Goal: Transaction & Acquisition: Book appointment/travel/reservation

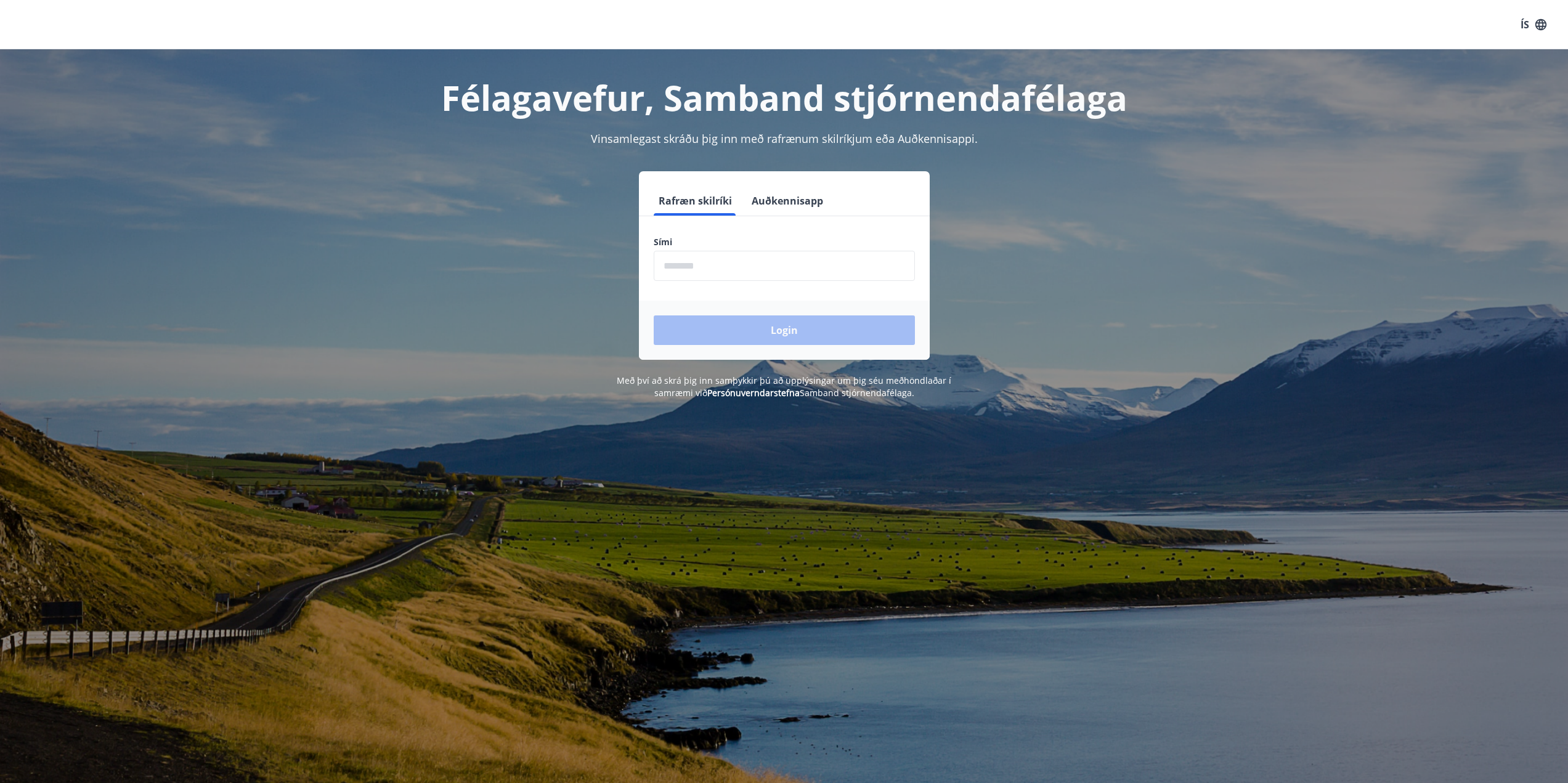
click at [726, 270] on input "phone" at bounding box center [784, 266] width 261 height 31
type input "********"
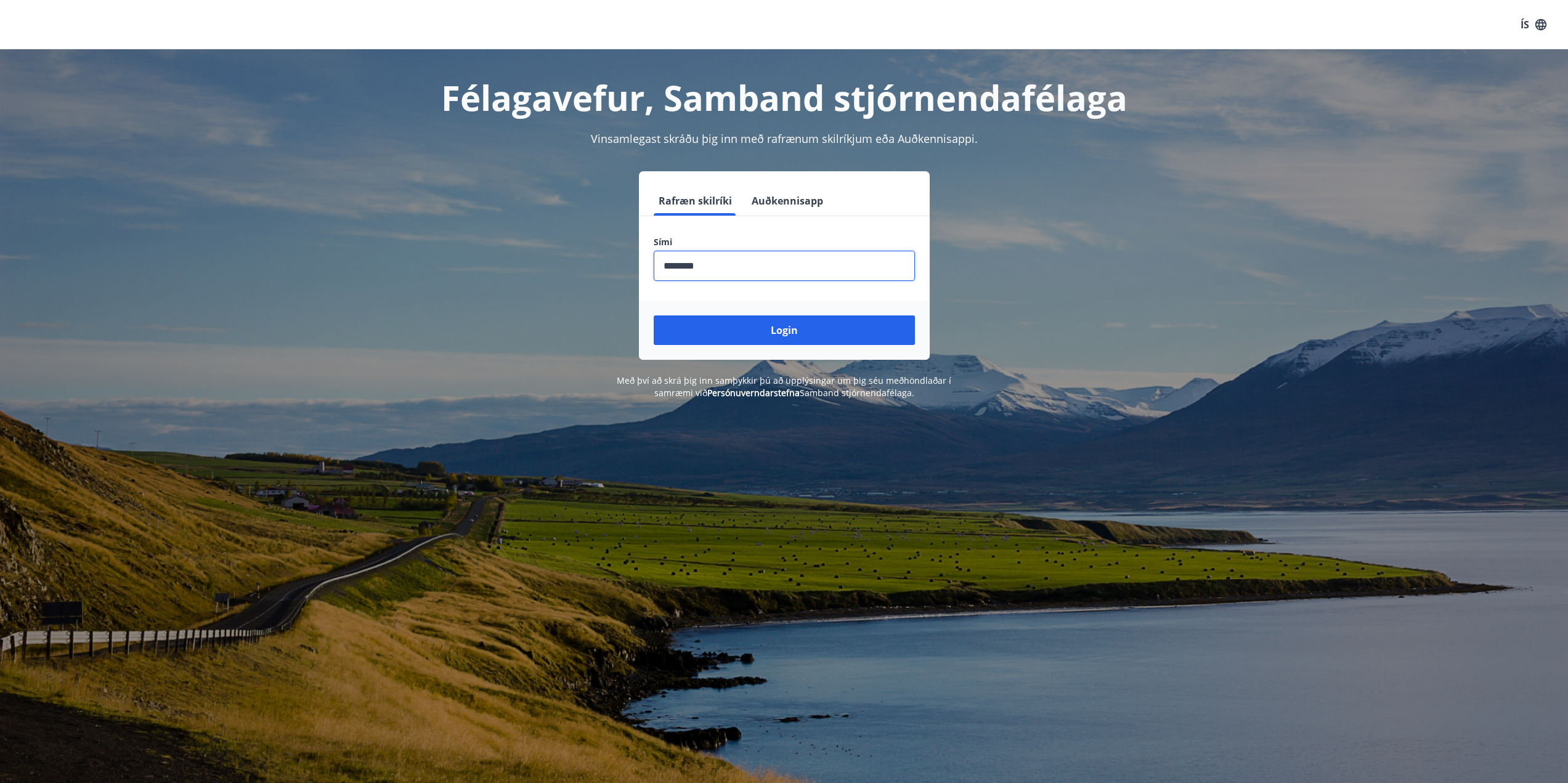
click at [753, 334] on button "Login" at bounding box center [784, 330] width 261 height 30
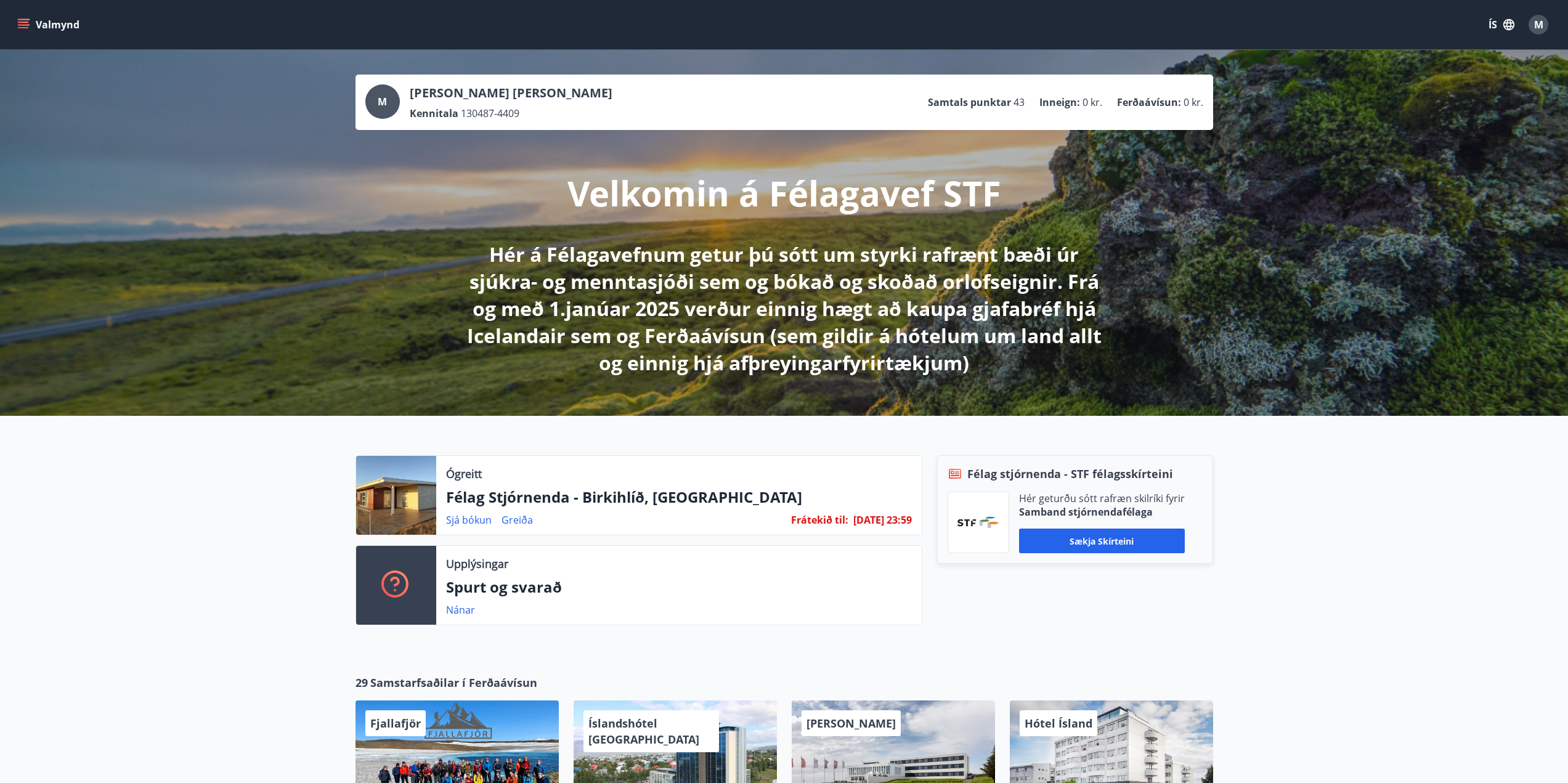
click at [1504, 29] on icon "button" at bounding box center [1509, 25] width 13 height 13
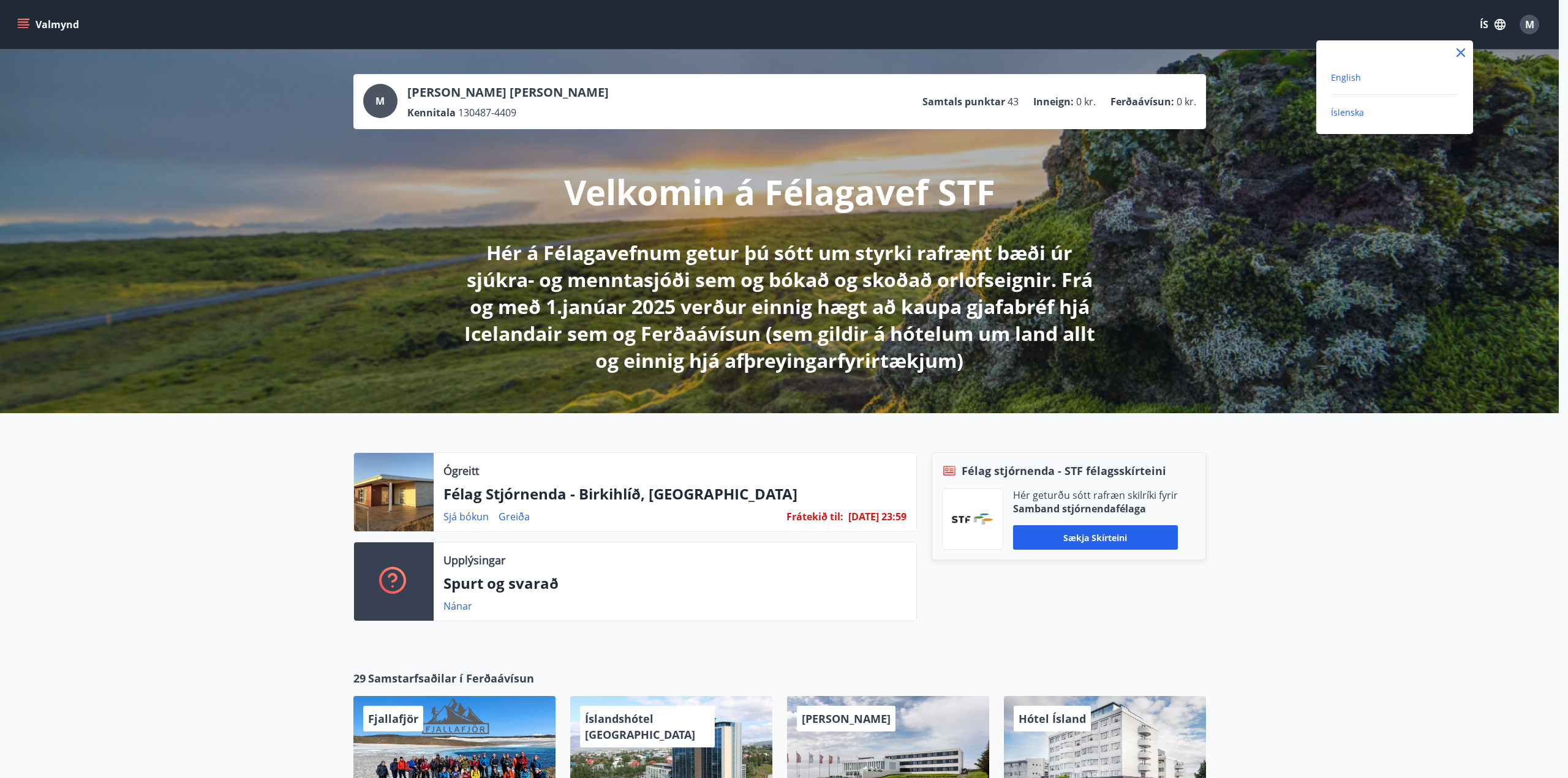
click at [1346, 80] on span "English" at bounding box center [1346, 77] width 30 height 11
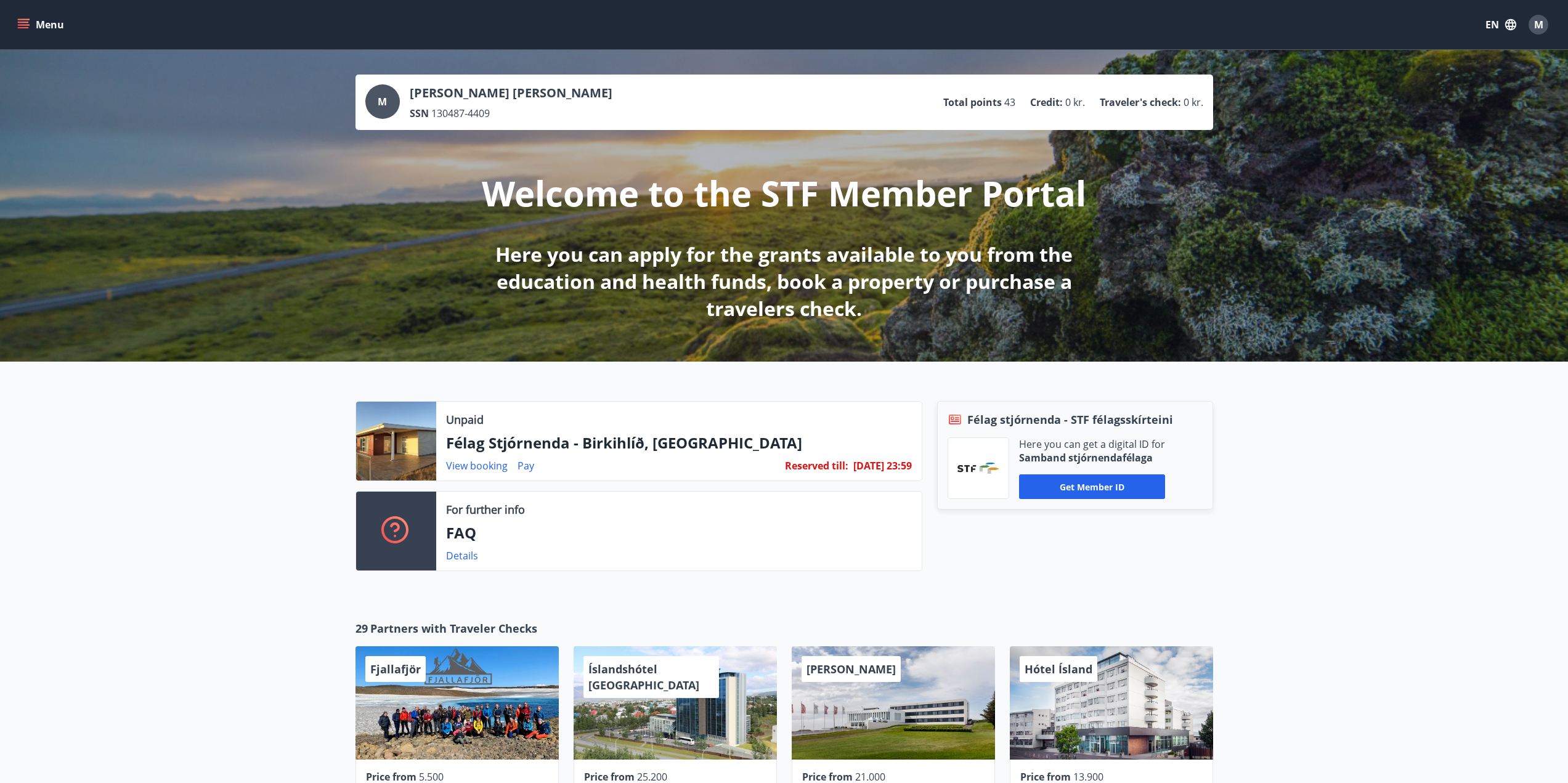
click at [708, 441] on p "Félag Stjórnenda - Birkihlíð, [GEOGRAPHIC_DATA]" at bounding box center [679, 443] width 466 height 21
click at [382, 440] on div at bounding box center [396, 441] width 80 height 79
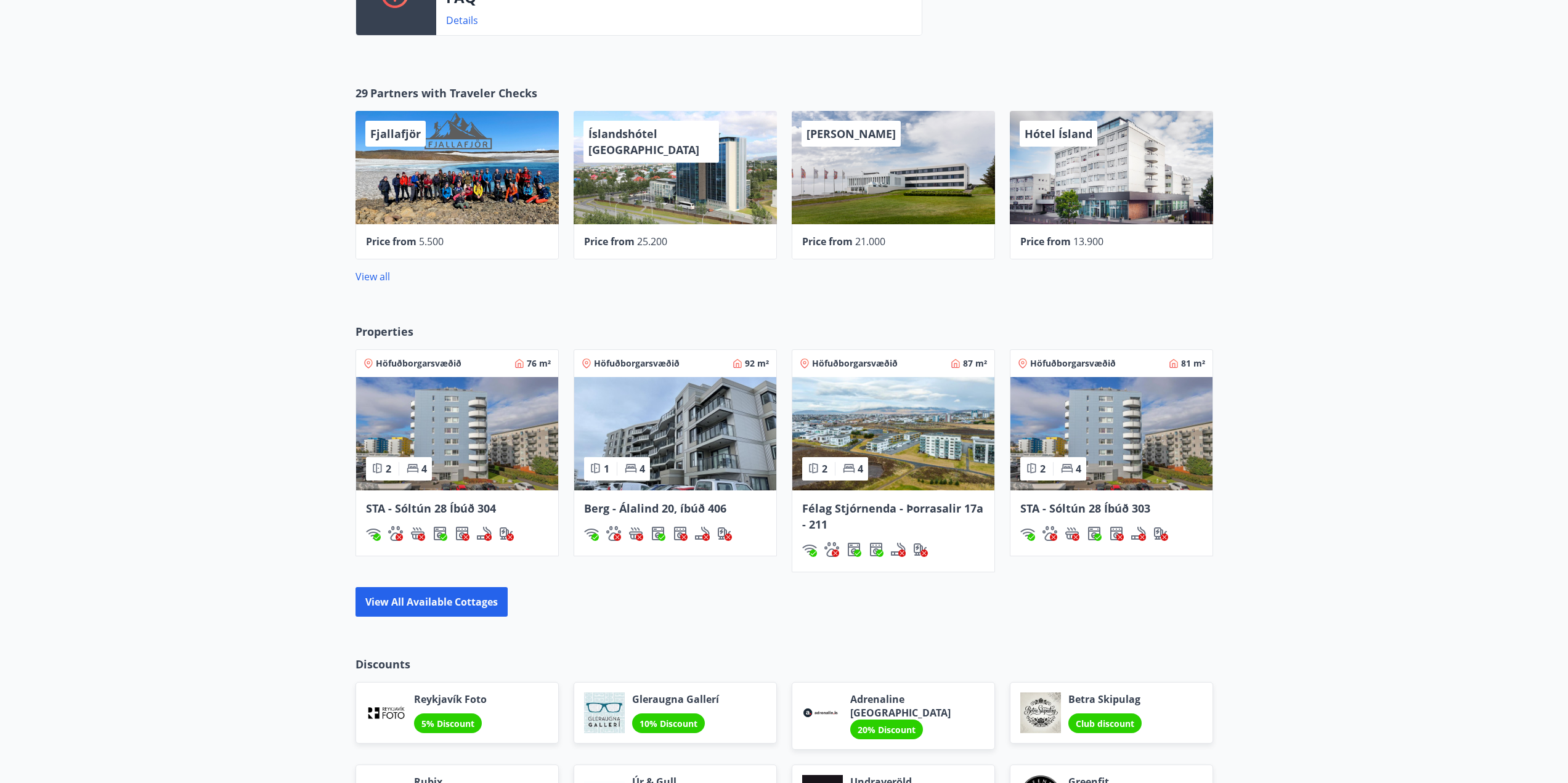
scroll to position [504, 0]
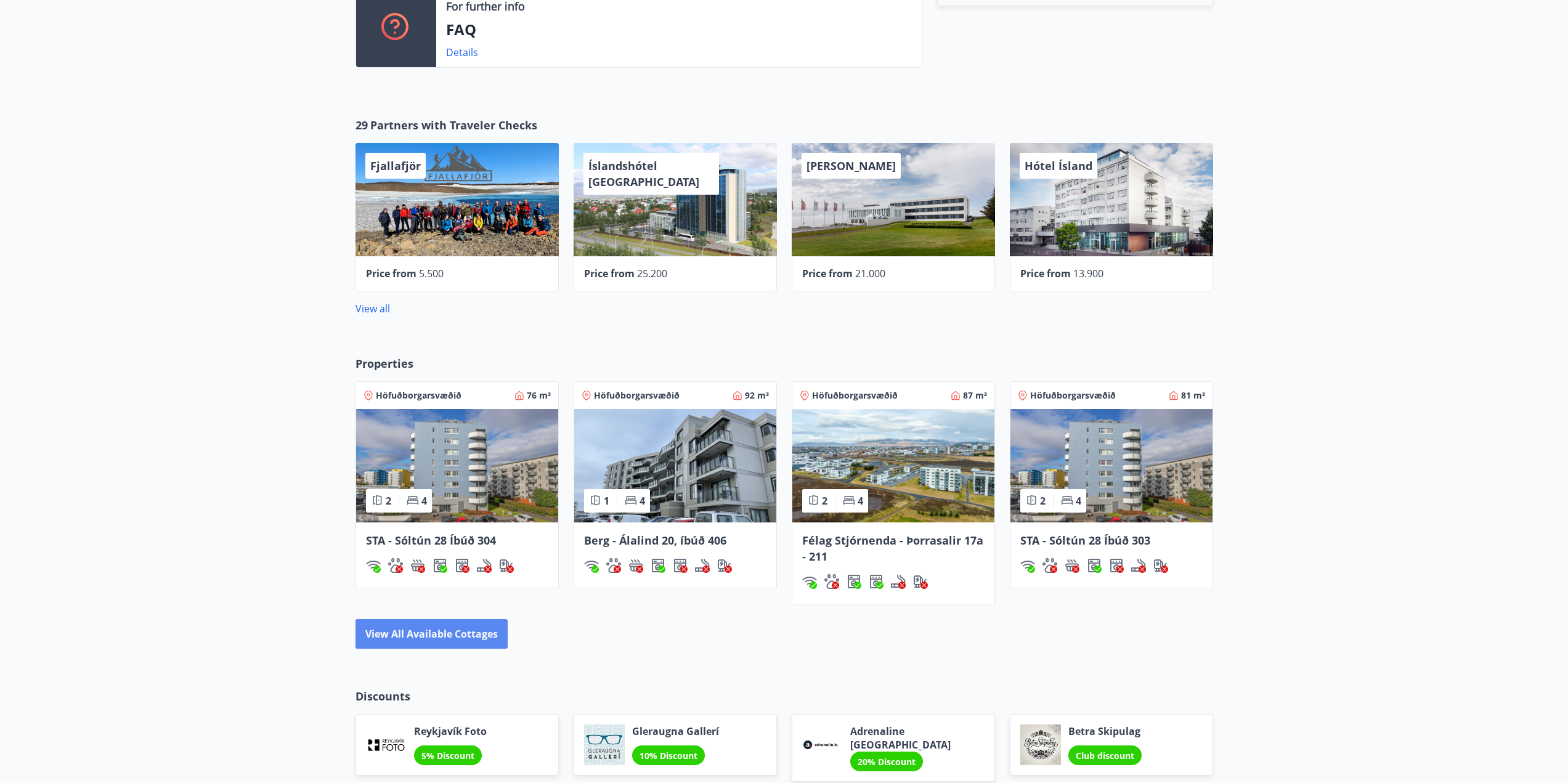
click at [448, 642] on button "View all available cottages" at bounding box center [432, 634] width 152 height 30
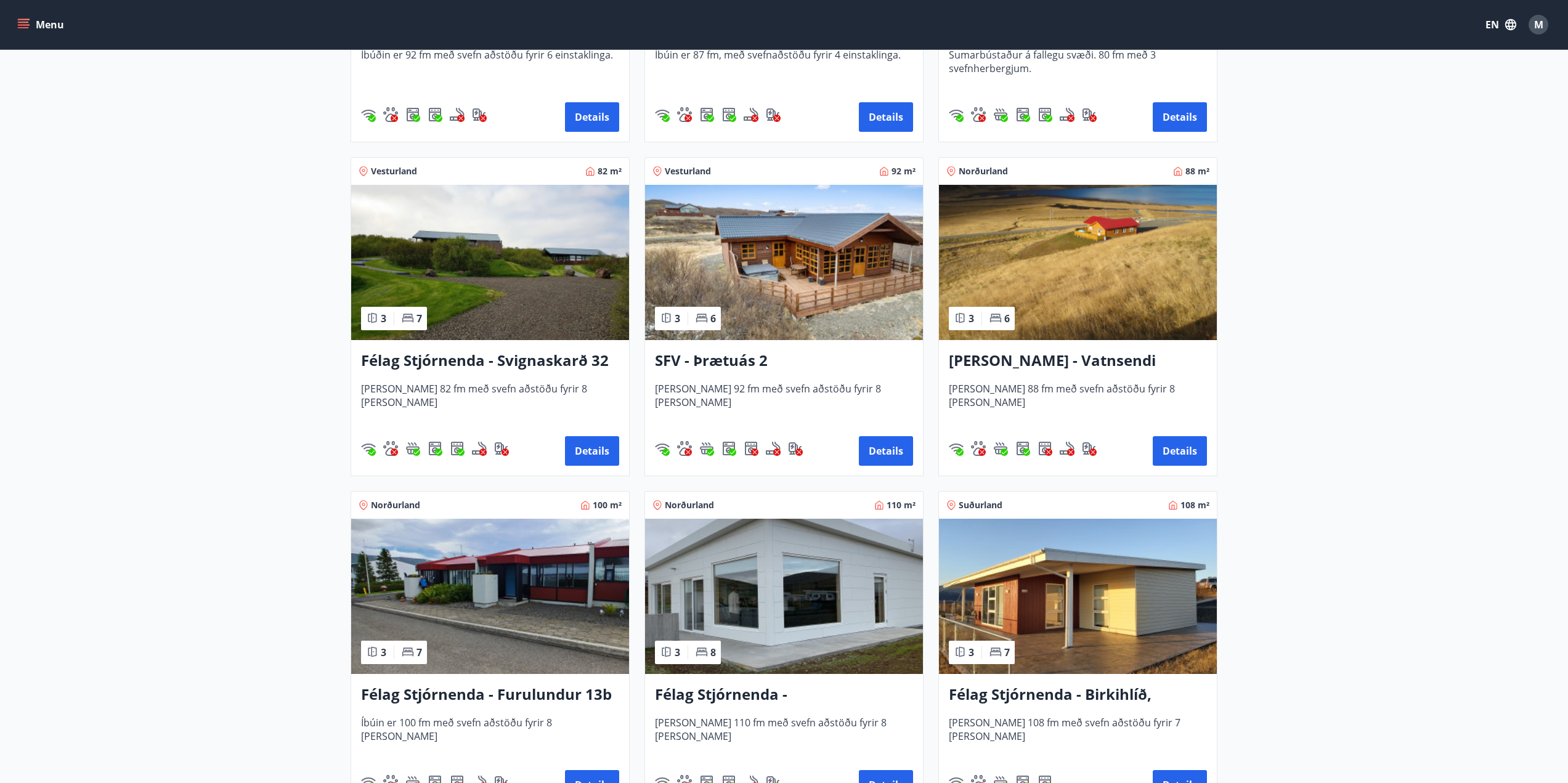
scroll to position [2153, 0]
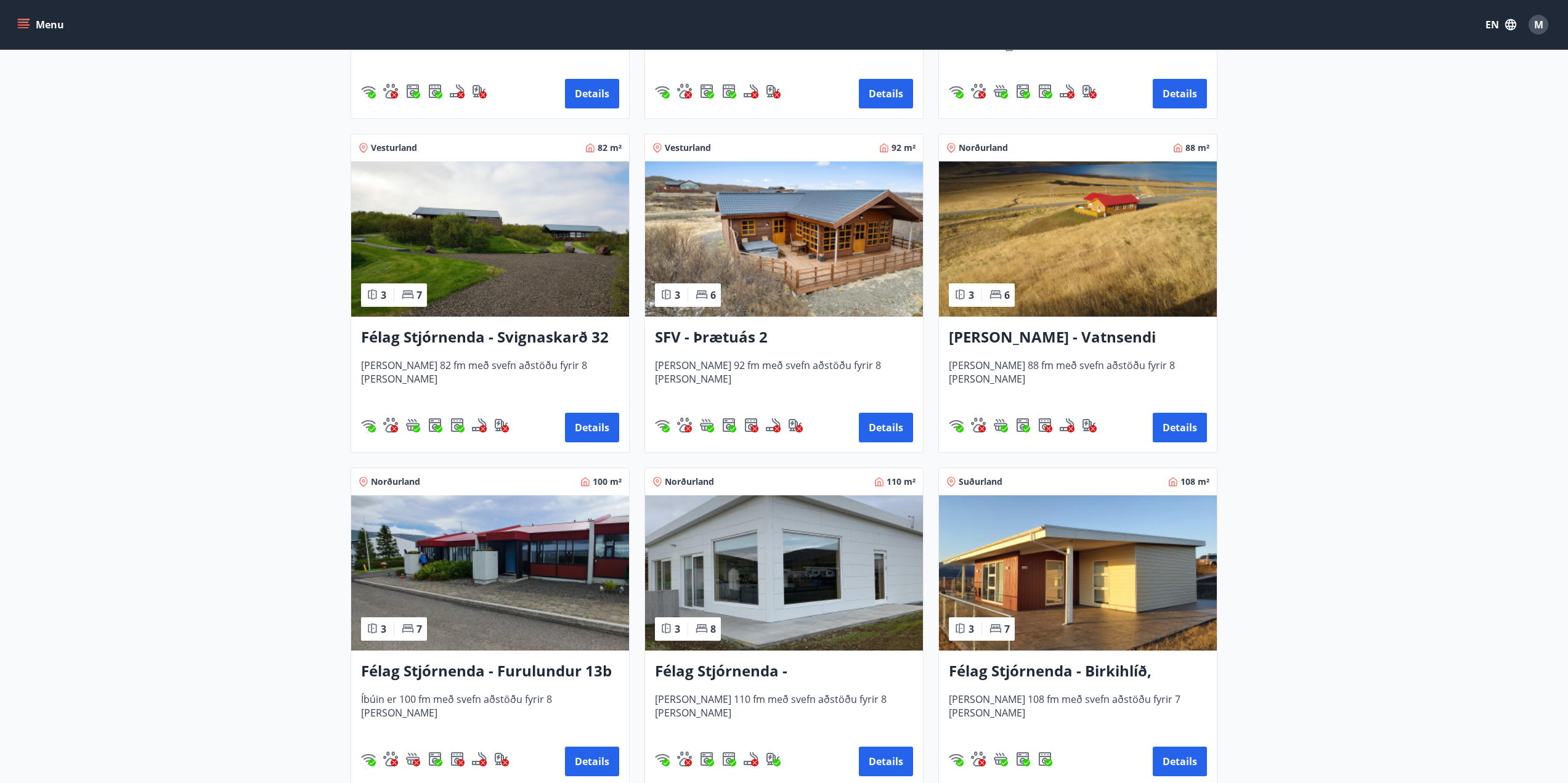
click at [1111, 669] on h3 "Félag Stjórnenda - Birkihlíð, [GEOGRAPHIC_DATA]" at bounding box center [1078, 671] width 258 height 22
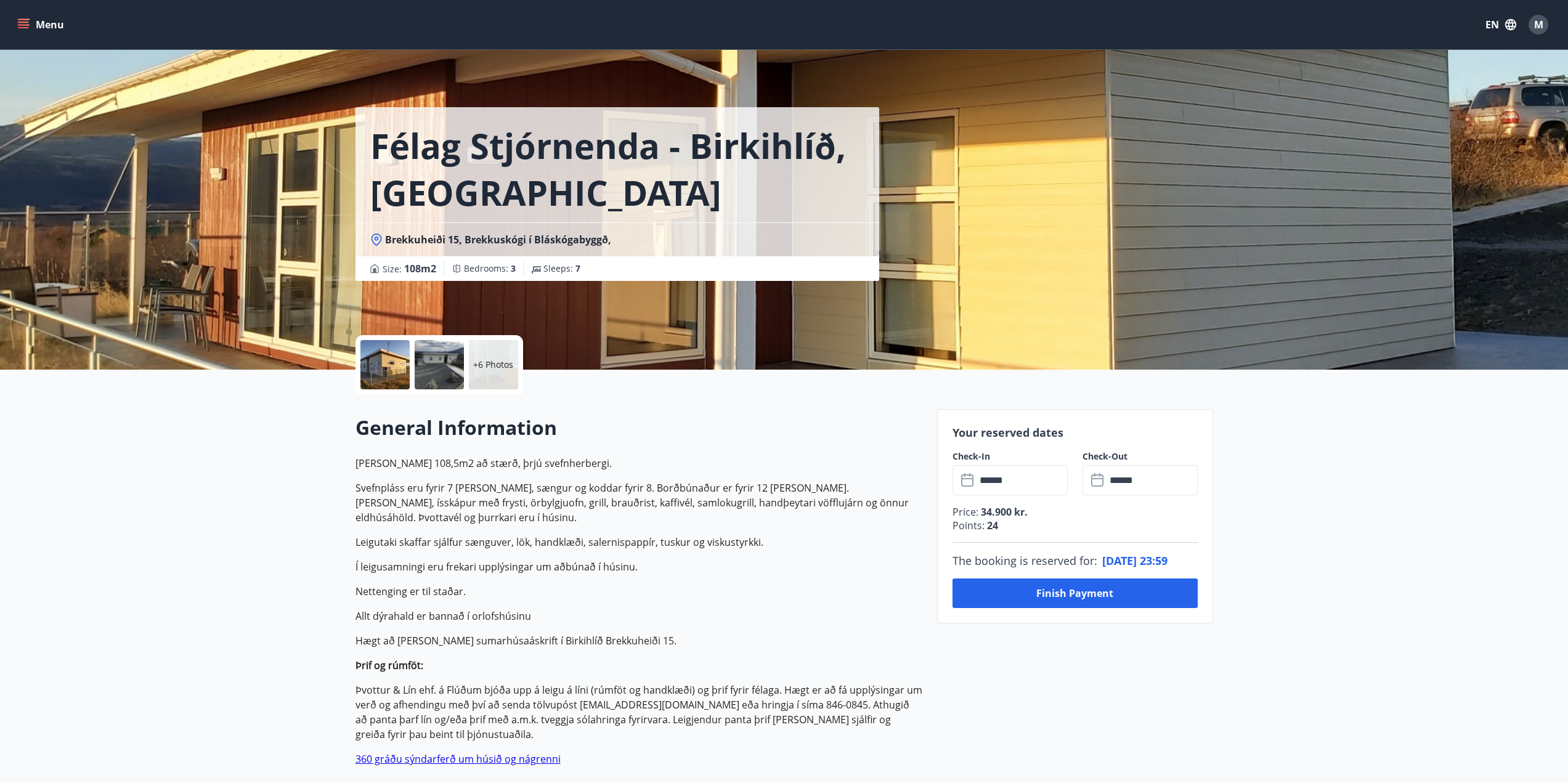
click at [401, 375] on div at bounding box center [385, 365] width 50 height 50
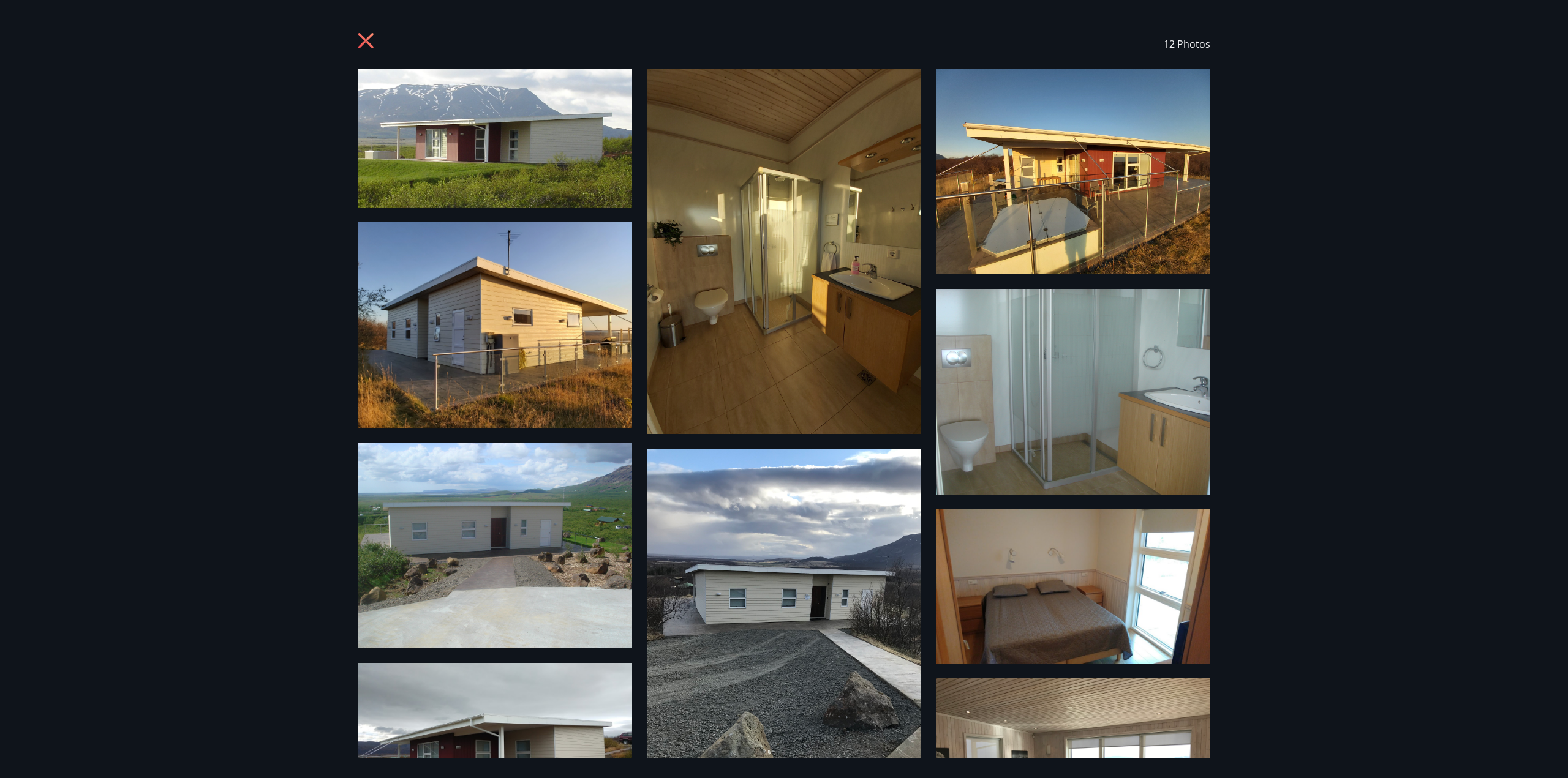
drag, startPoint x: 1336, startPoint y: 401, endPoint x: 1340, endPoint y: 415, distance: 14.6
click at [1336, 401] on div "12 Photos" at bounding box center [784, 389] width 1568 height 778
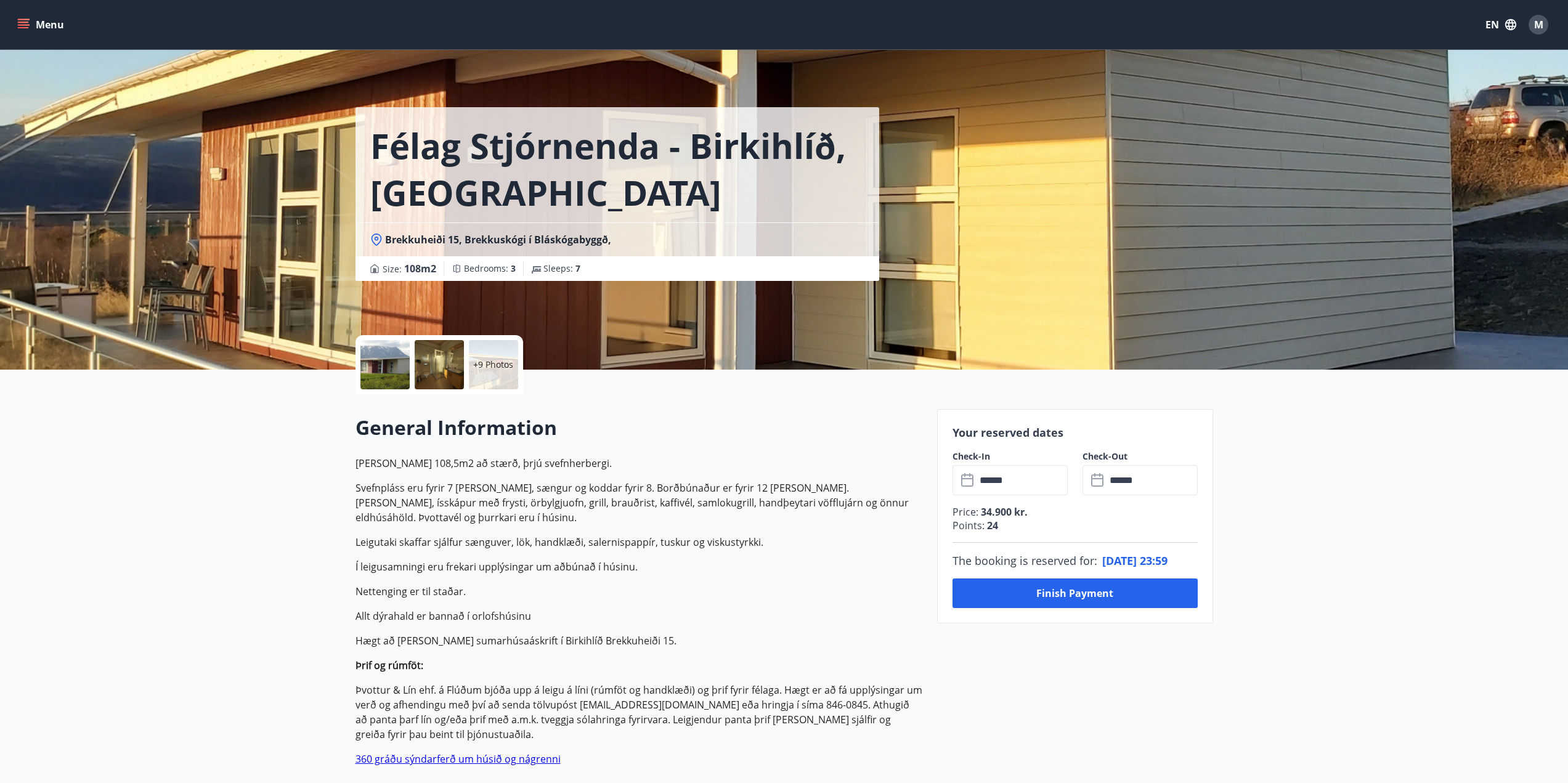
click at [505, 351] on div "+9 Photos" at bounding box center [494, 365] width 50 height 50
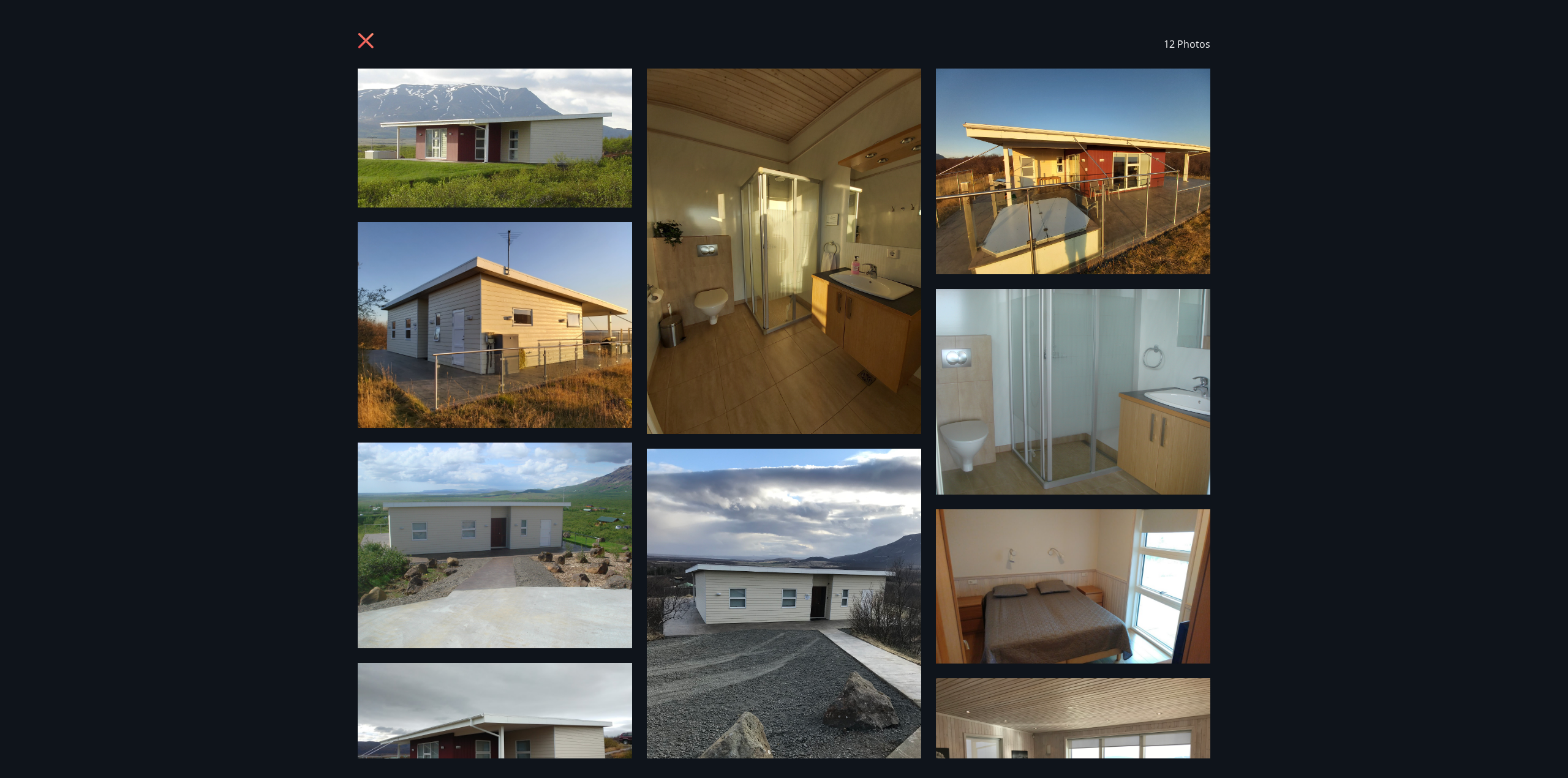
click at [497, 163] on img at bounding box center [495, 138] width 274 height 139
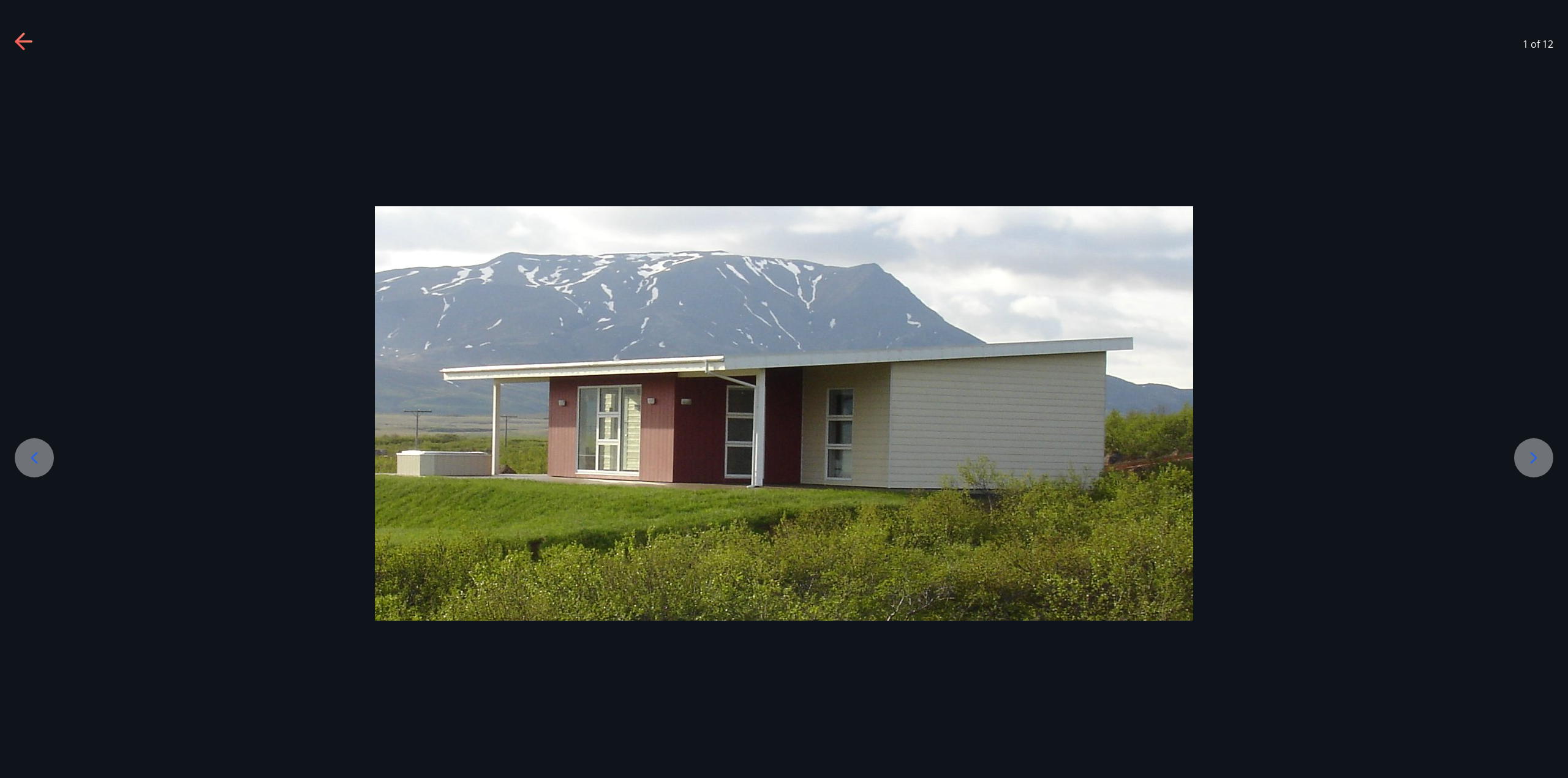
click at [1529, 446] on div at bounding box center [1534, 458] width 39 height 39
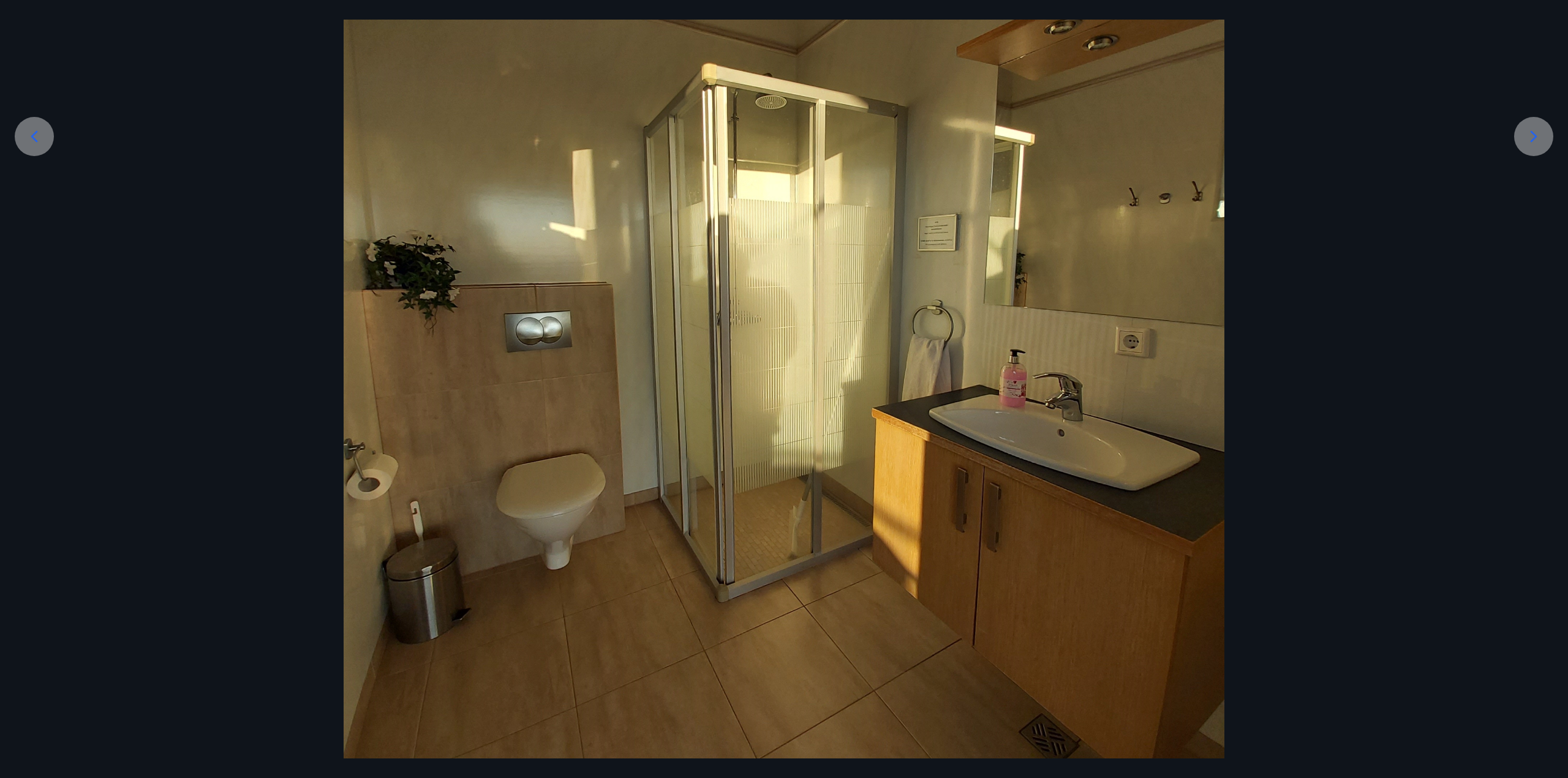
scroll to position [368, 0]
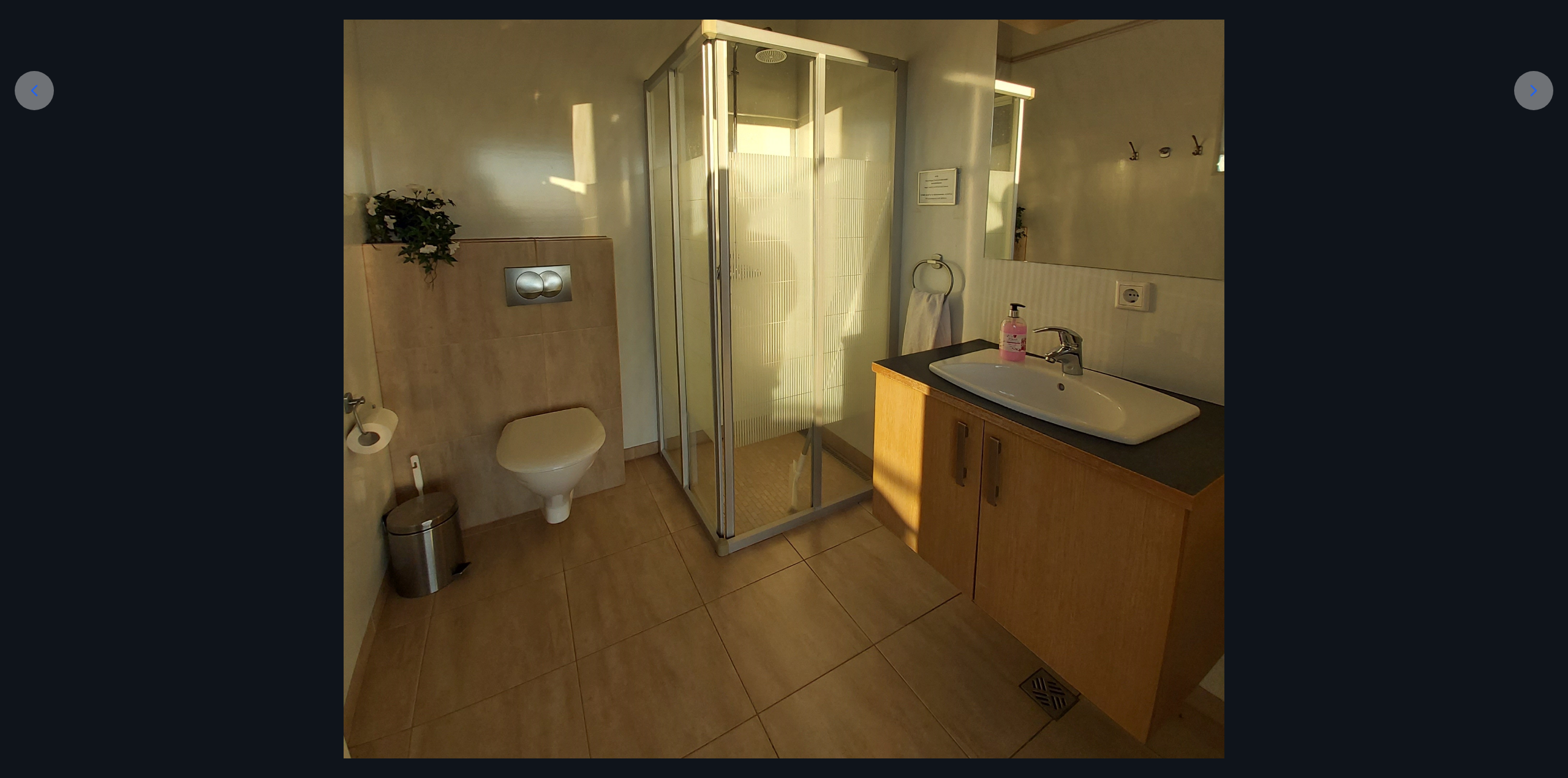
click at [1520, 95] on div at bounding box center [1534, 91] width 39 height 39
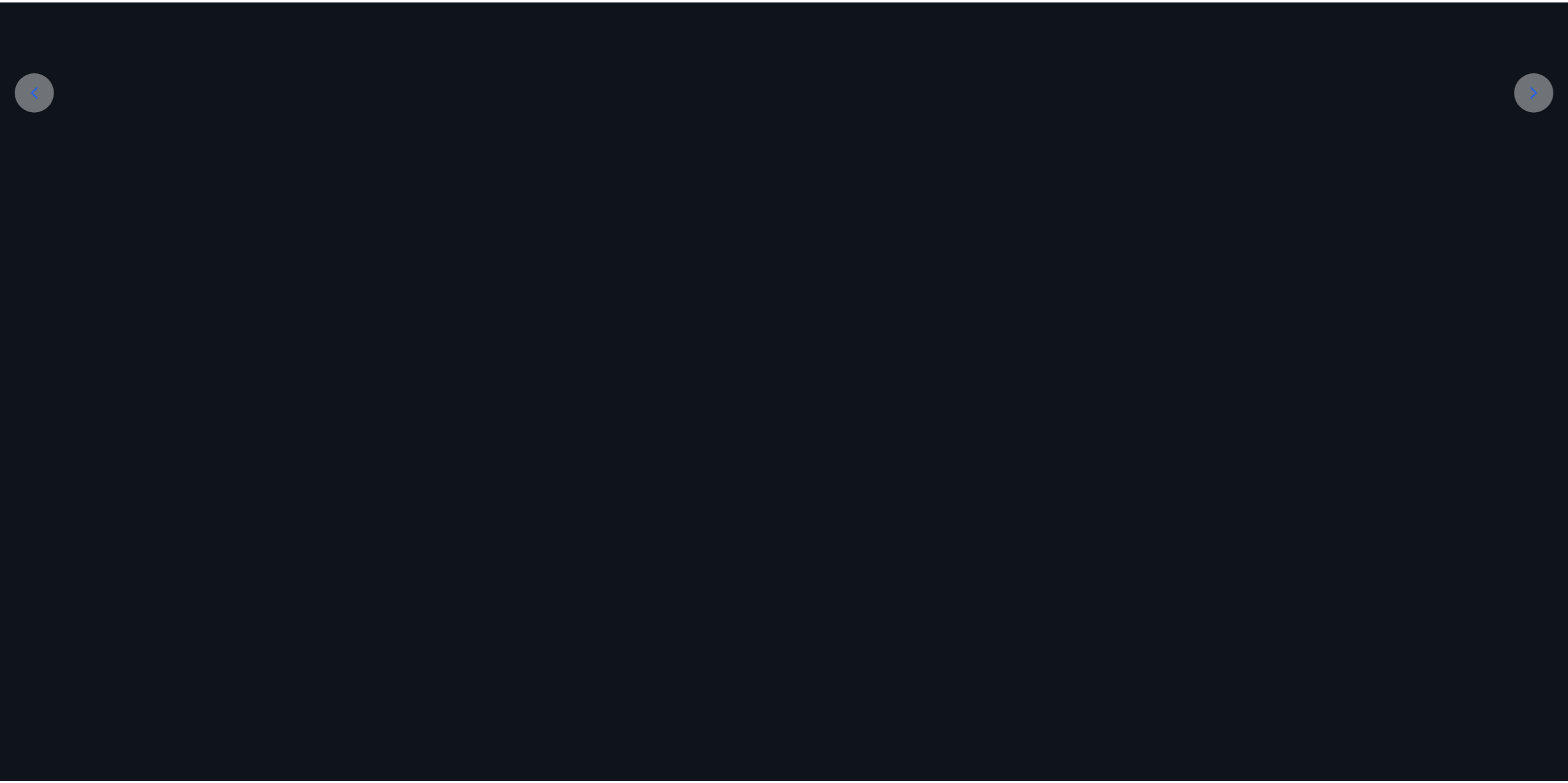
scroll to position [0, 0]
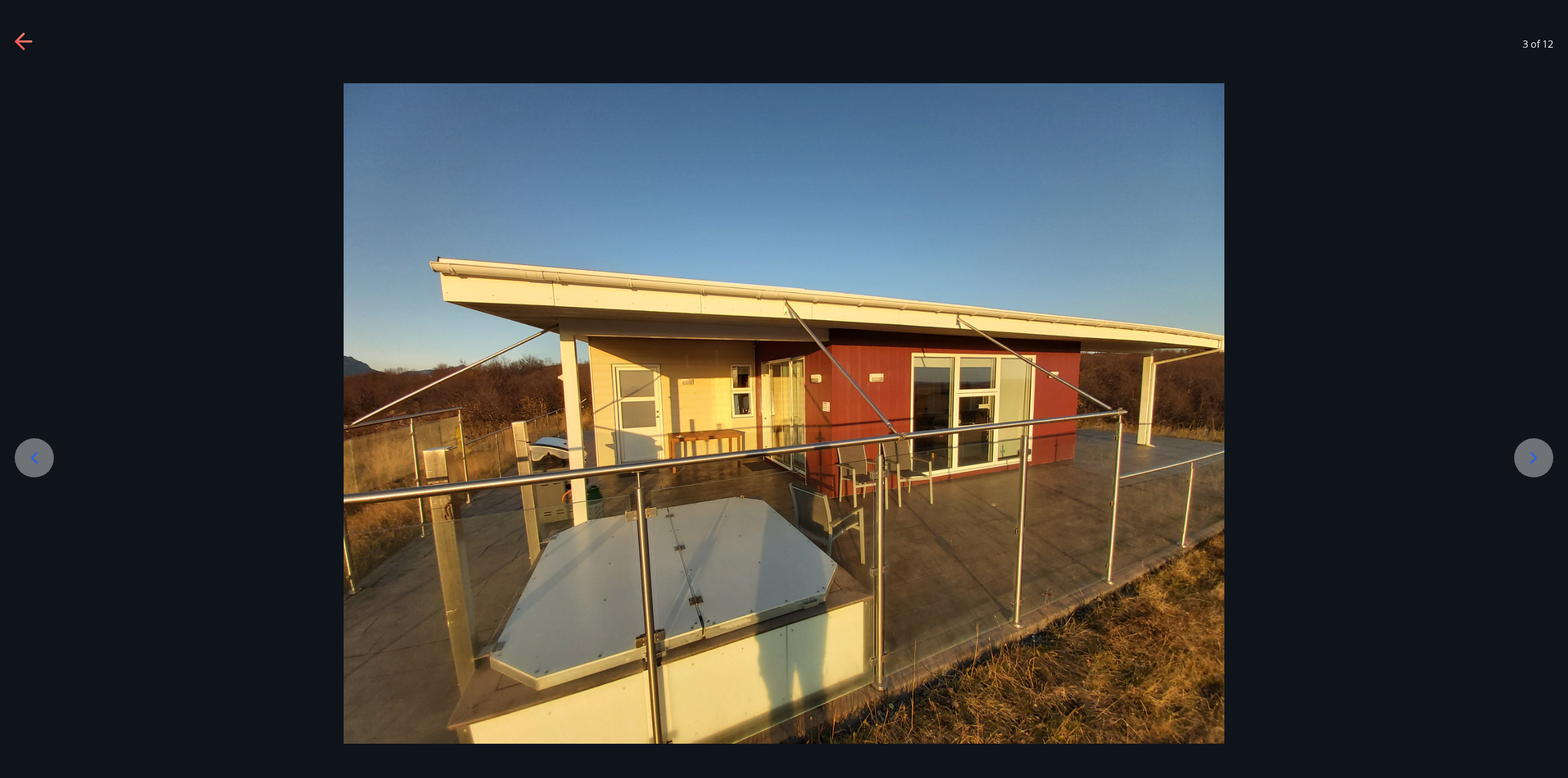
click at [1535, 455] on icon at bounding box center [1534, 458] width 20 height 20
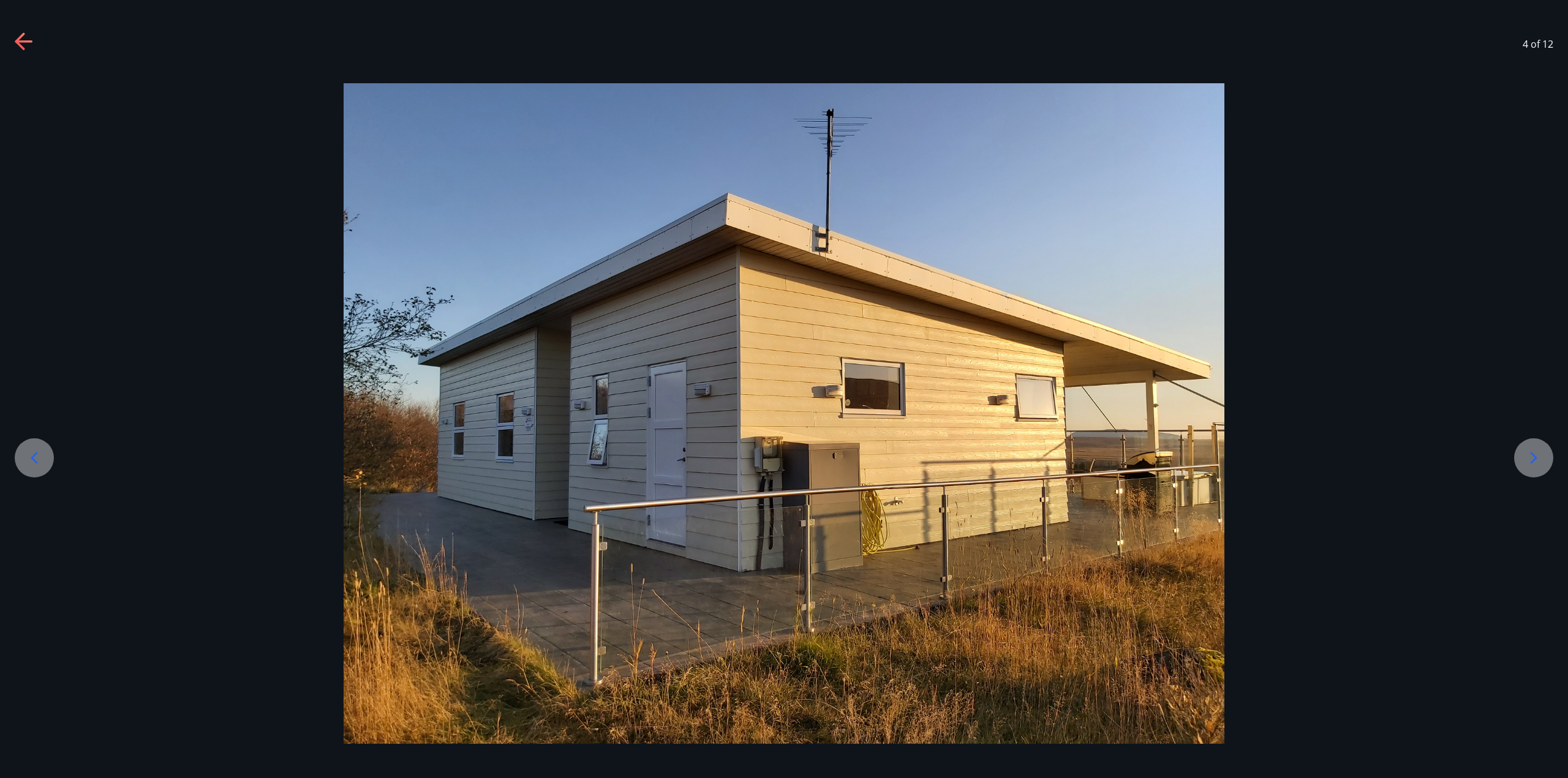
click at [1535, 455] on icon at bounding box center [1534, 458] width 20 height 20
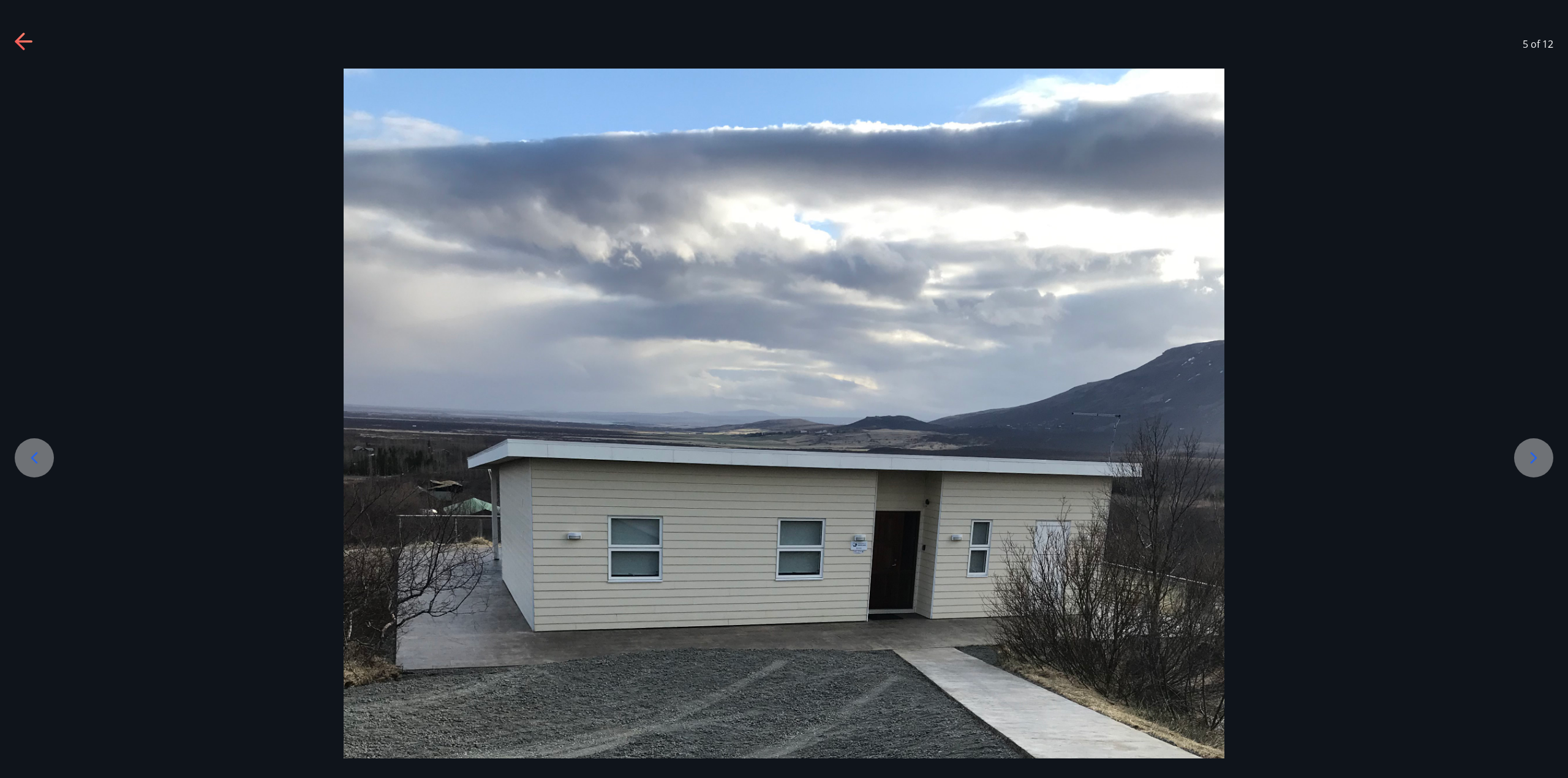
click at [1535, 455] on icon at bounding box center [1534, 458] width 20 height 20
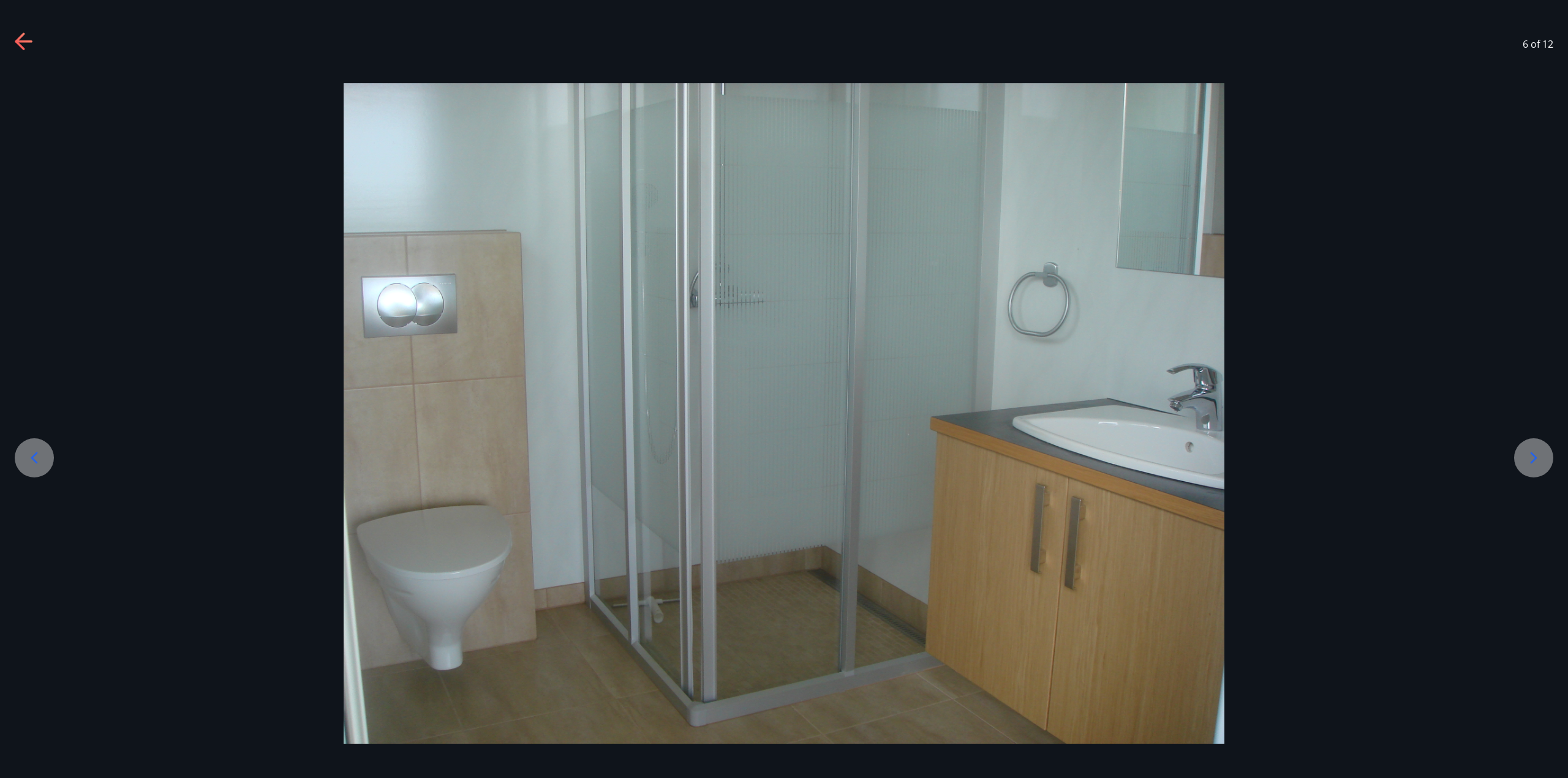
click at [1535, 455] on icon at bounding box center [1534, 458] width 20 height 20
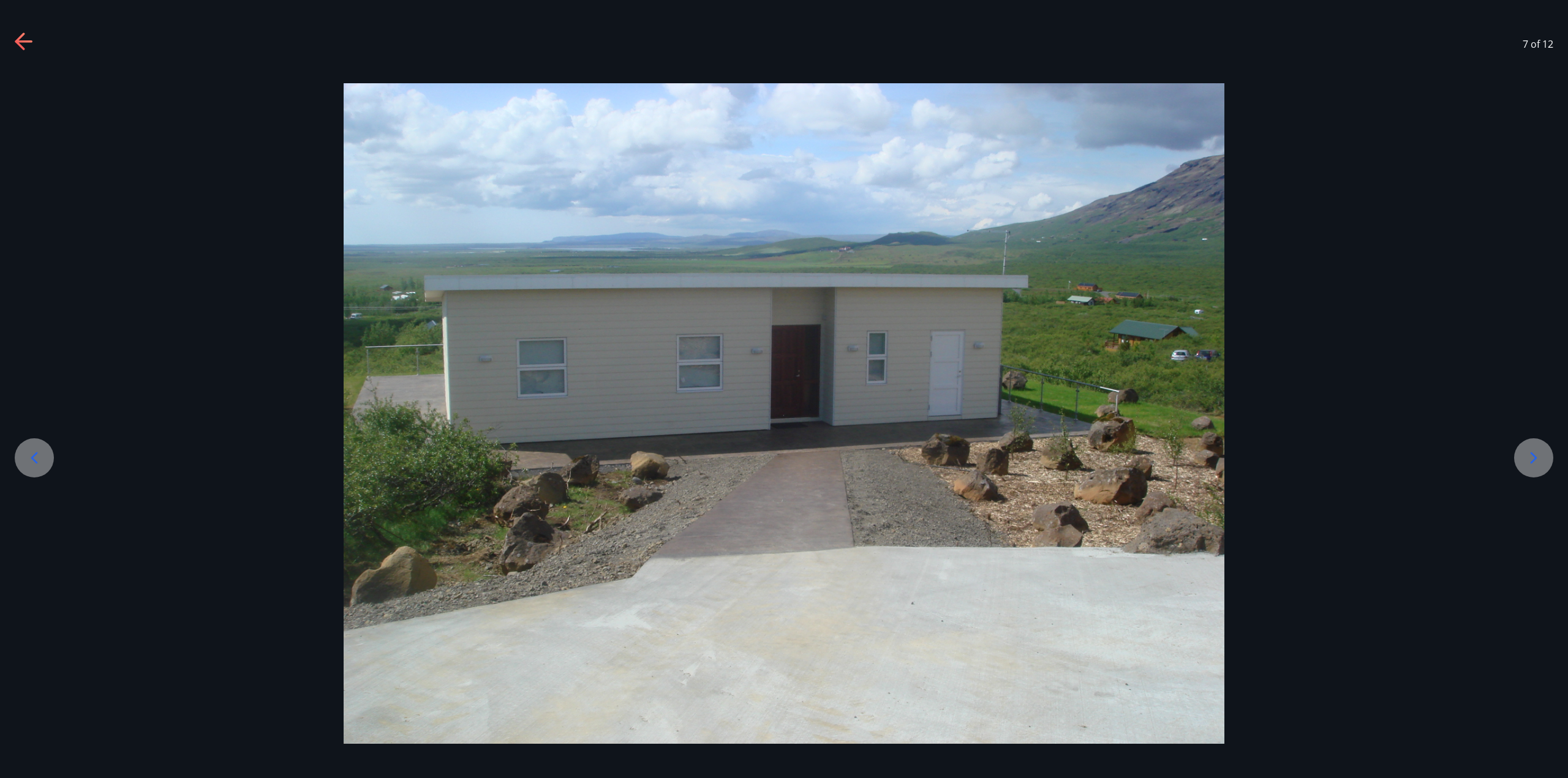
click at [1535, 455] on icon at bounding box center [1534, 458] width 20 height 20
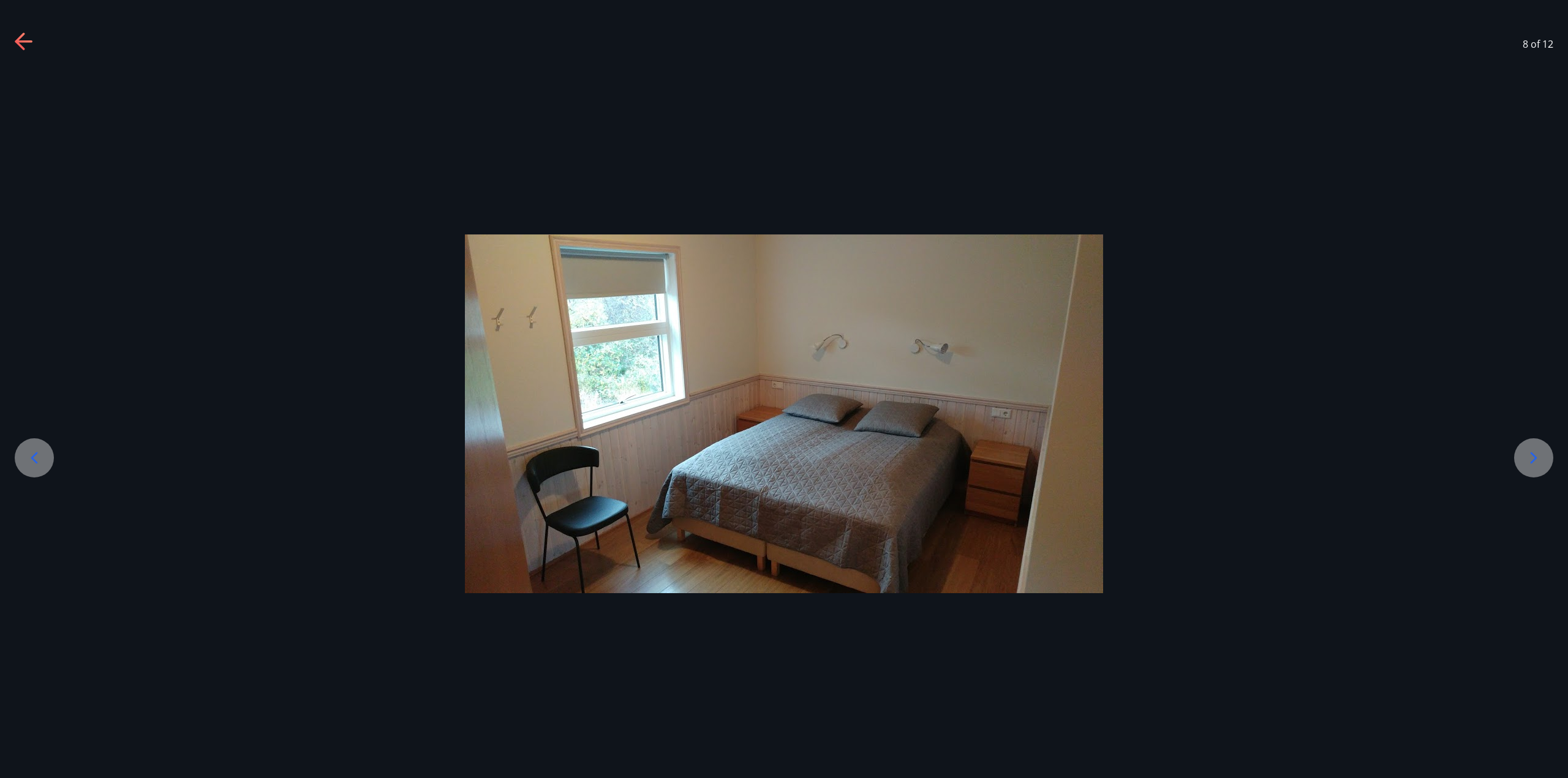
click at [1535, 455] on icon at bounding box center [1534, 458] width 20 height 20
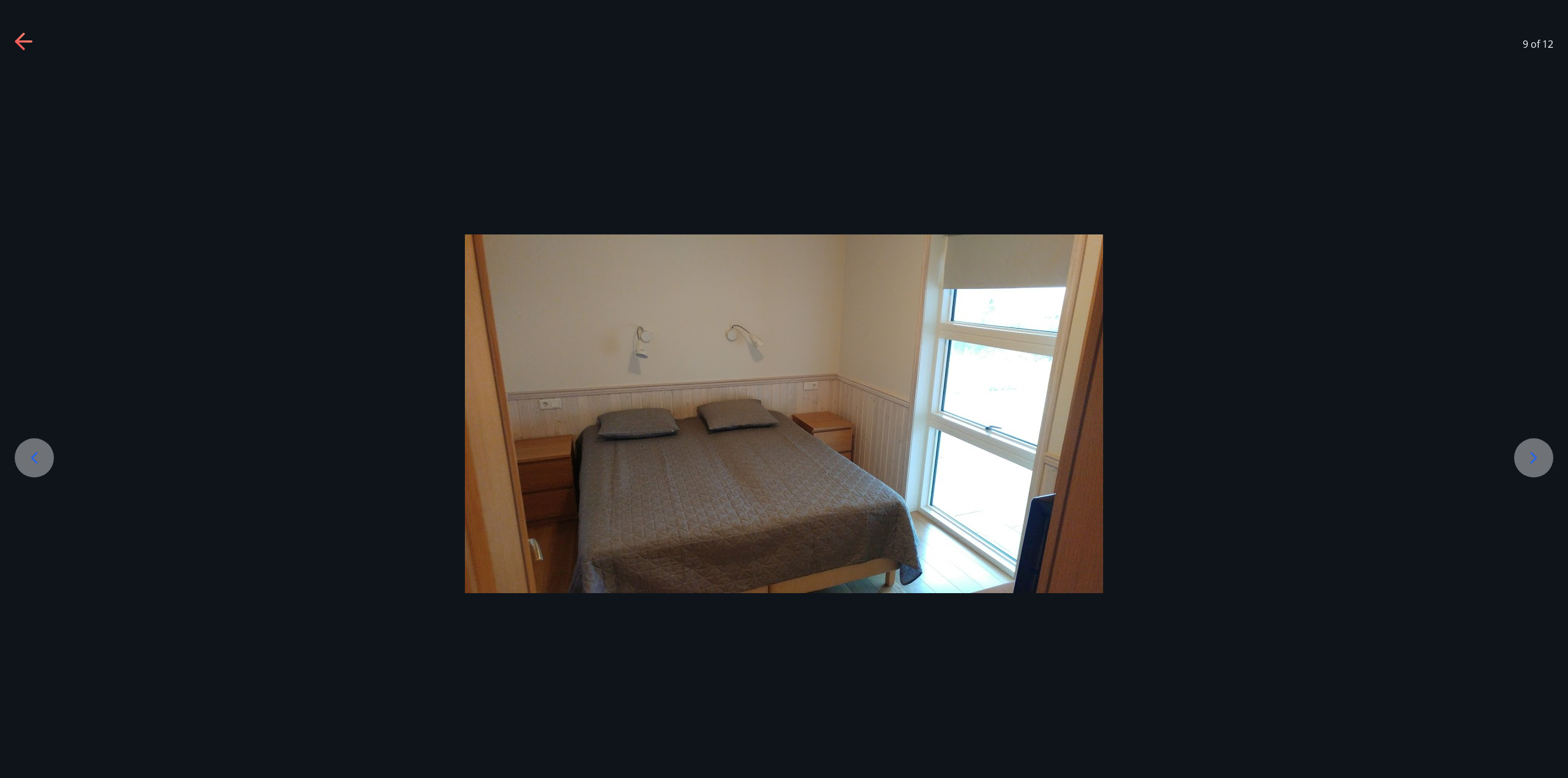
click at [1537, 452] on icon at bounding box center [1534, 458] width 20 height 20
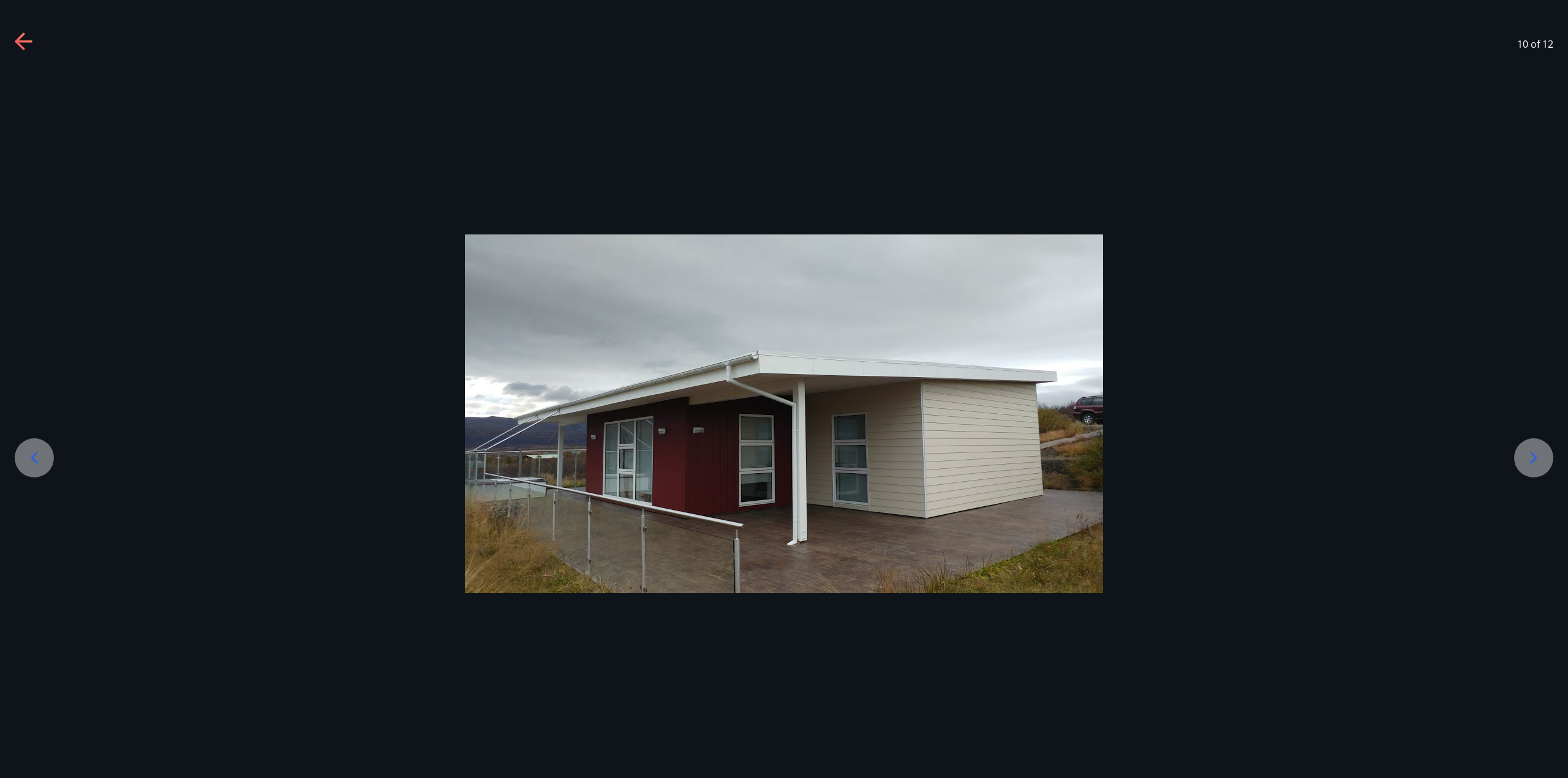
click at [1537, 452] on icon at bounding box center [1534, 458] width 20 height 20
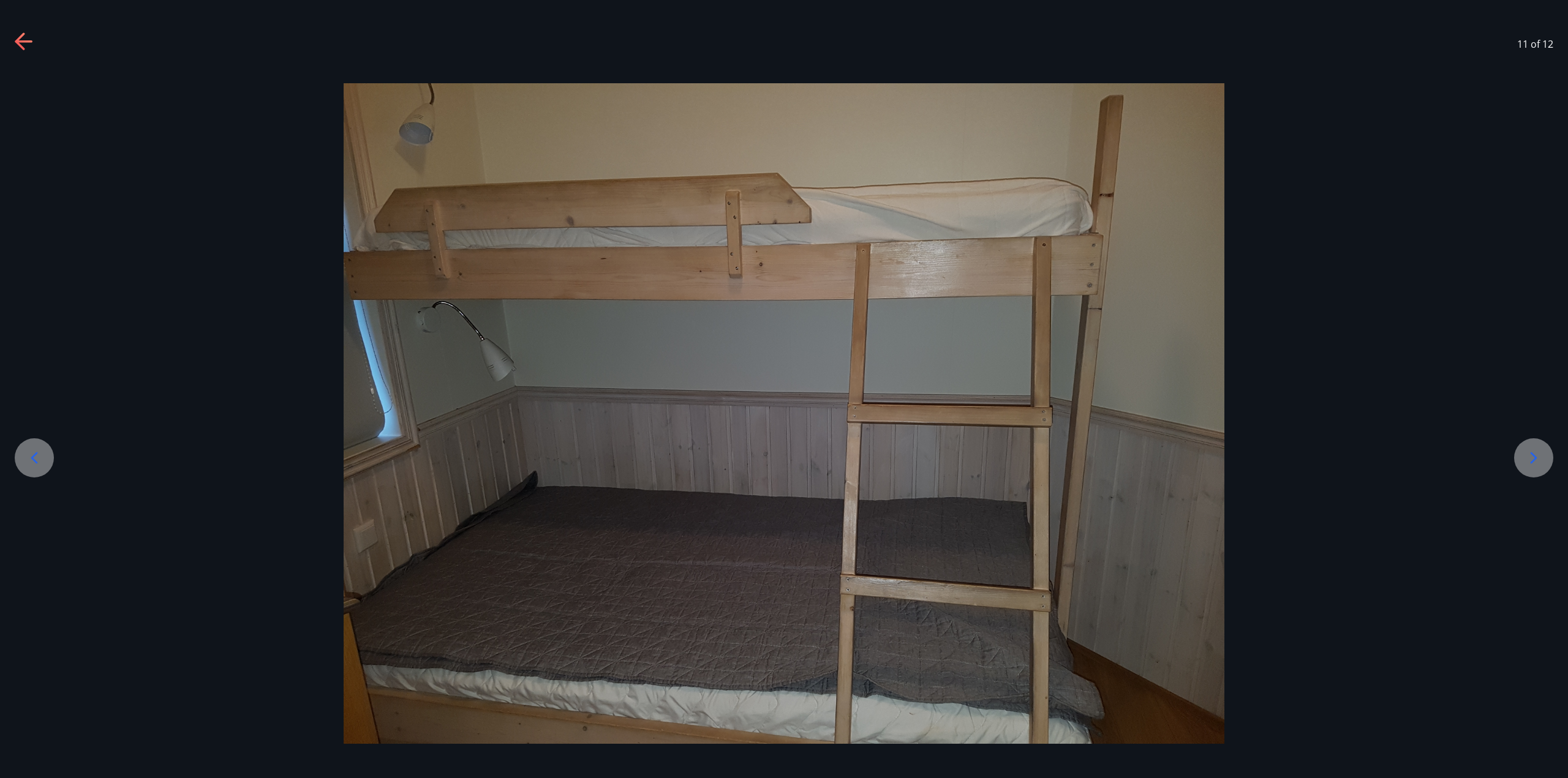
click at [1537, 452] on icon at bounding box center [1534, 458] width 20 height 20
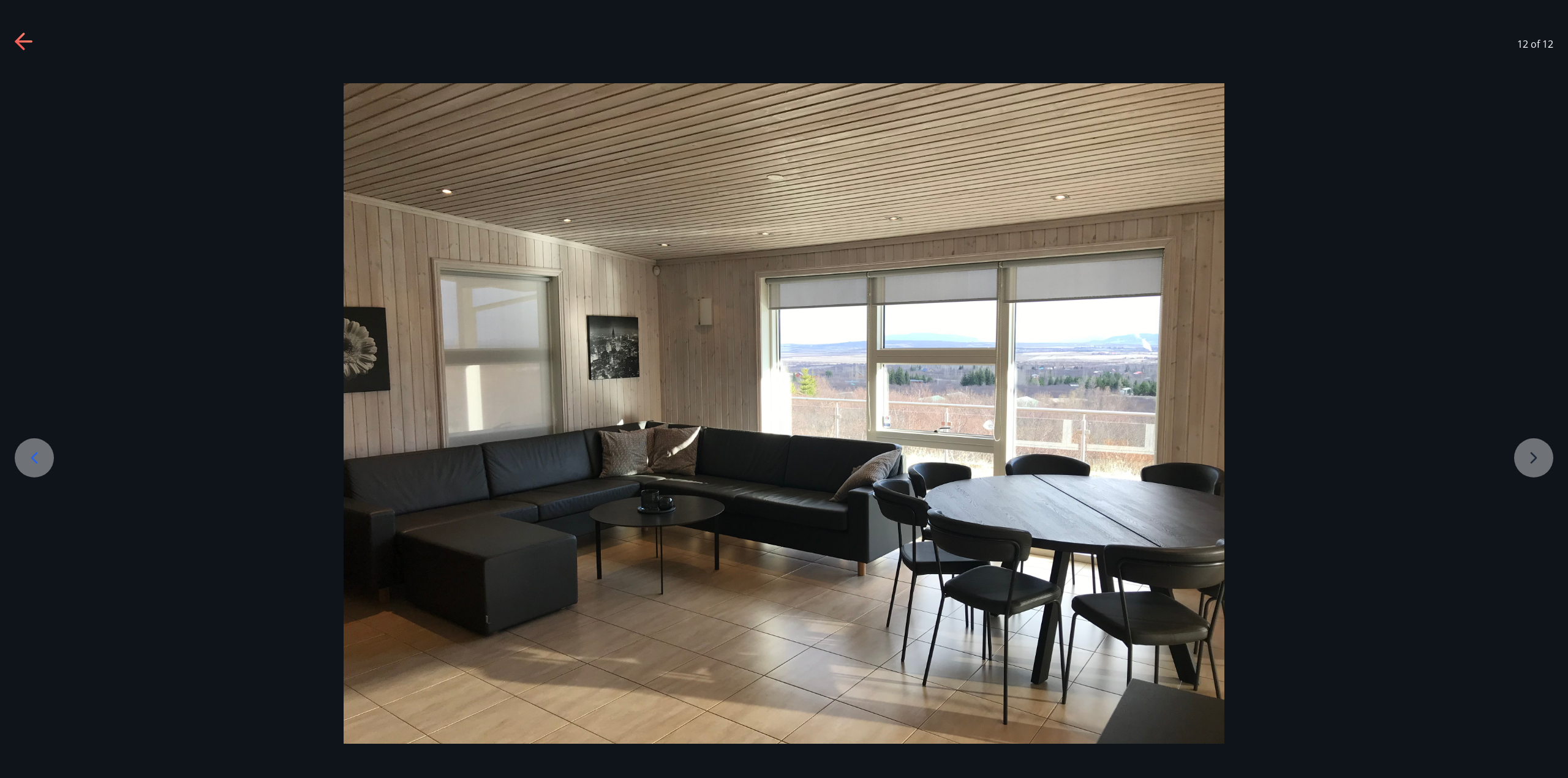
click at [1538, 452] on div at bounding box center [784, 413] width 1568 height 661
click at [1524, 462] on div at bounding box center [784, 413] width 1568 height 661
click at [33, 450] on icon at bounding box center [34, 458] width 20 height 20
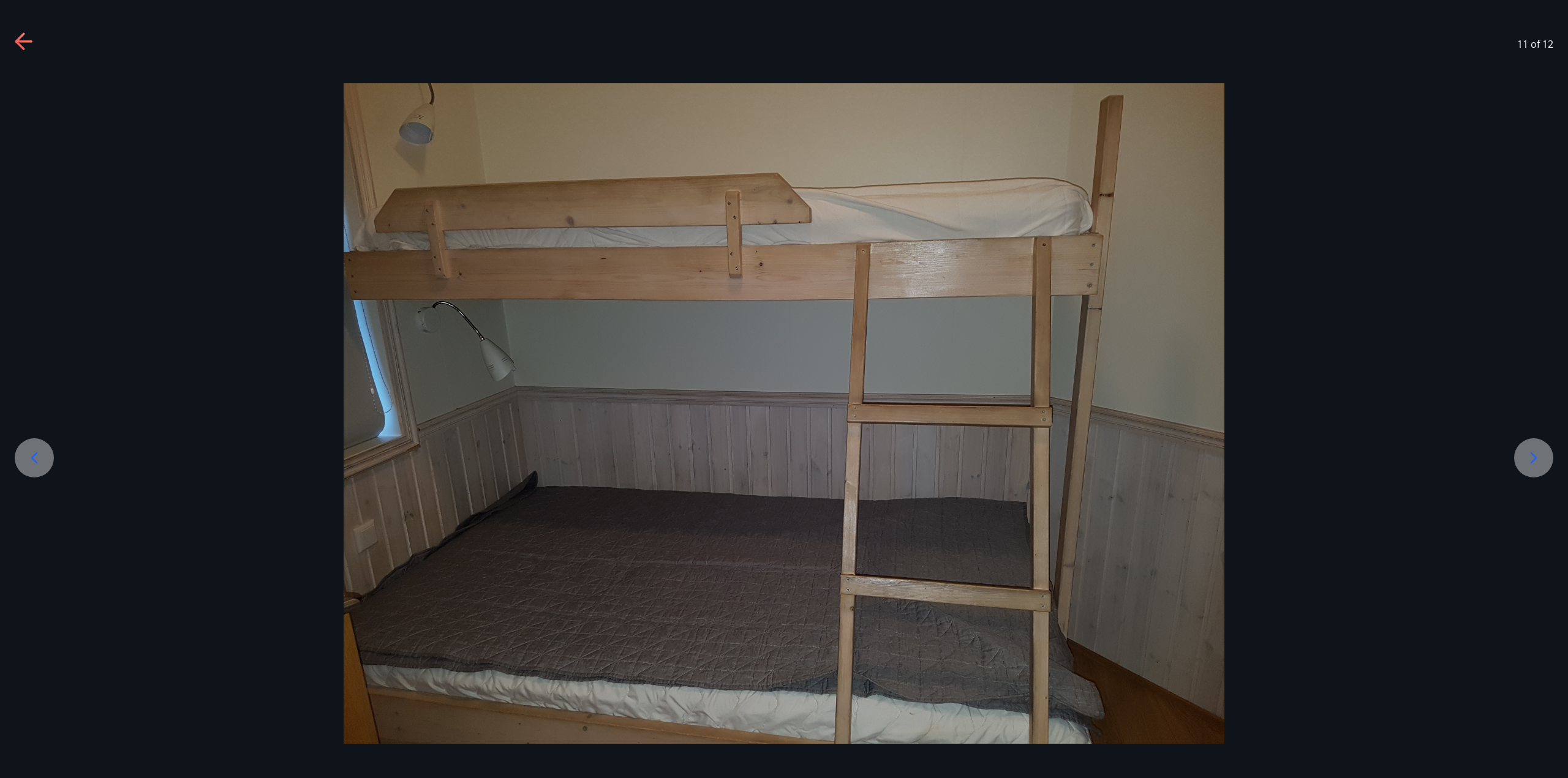
click at [35, 449] on icon at bounding box center [34, 458] width 20 height 20
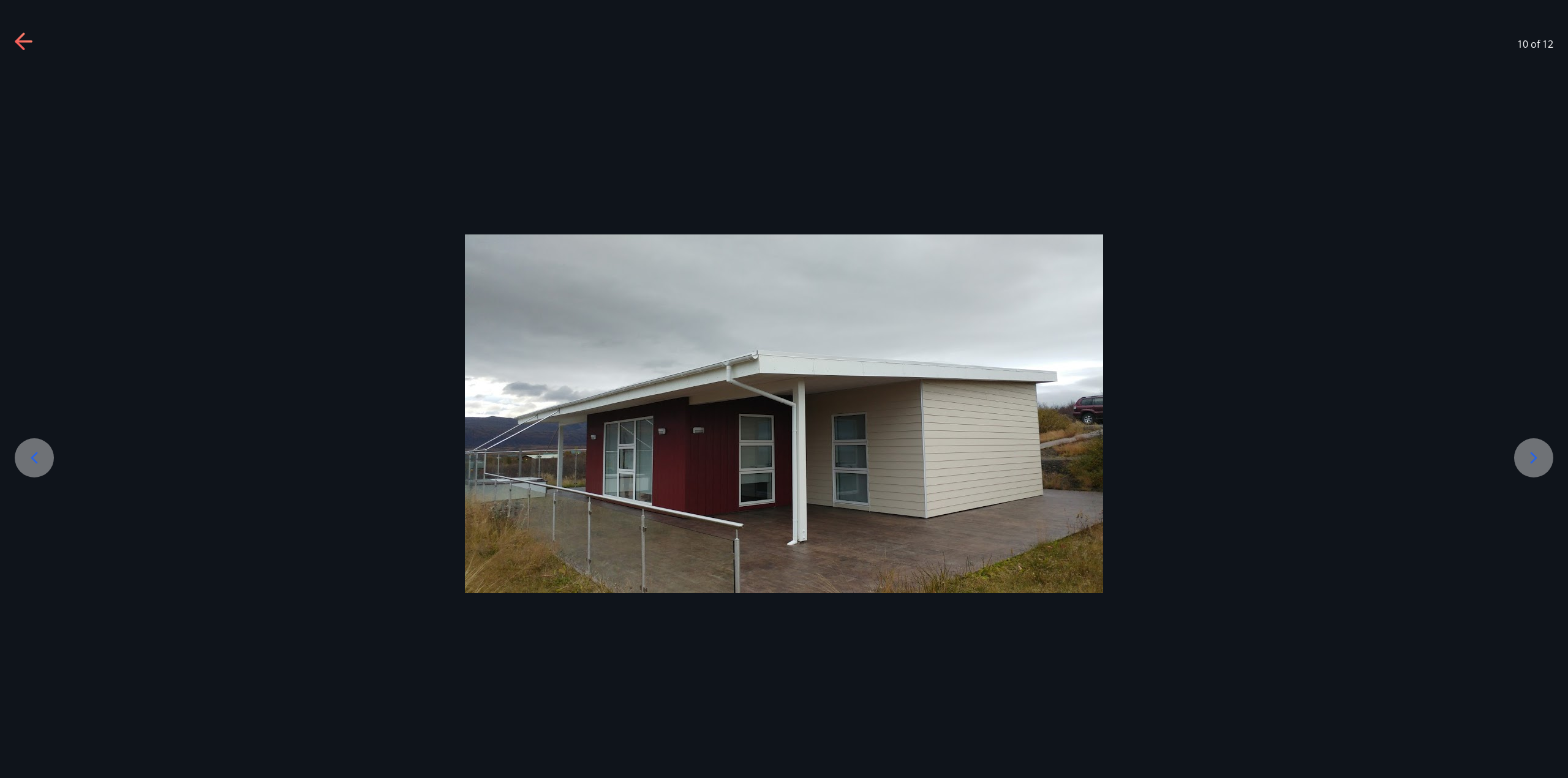
click at [35, 449] on icon at bounding box center [34, 458] width 20 height 20
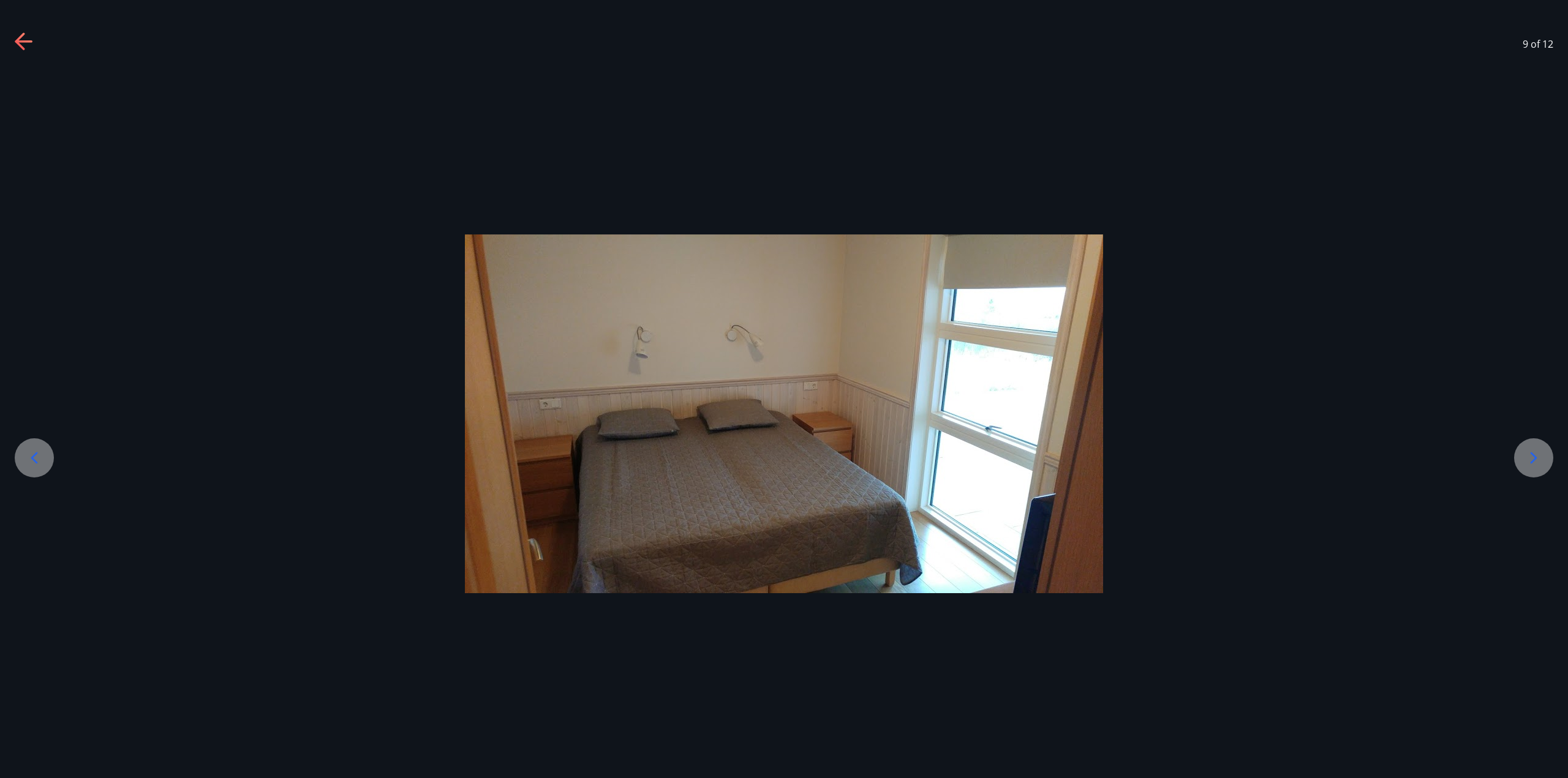
click at [13, 41] on div "9 of 12" at bounding box center [784, 44] width 1568 height 49
click at [25, 47] on icon at bounding box center [25, 43] width 20 height 20
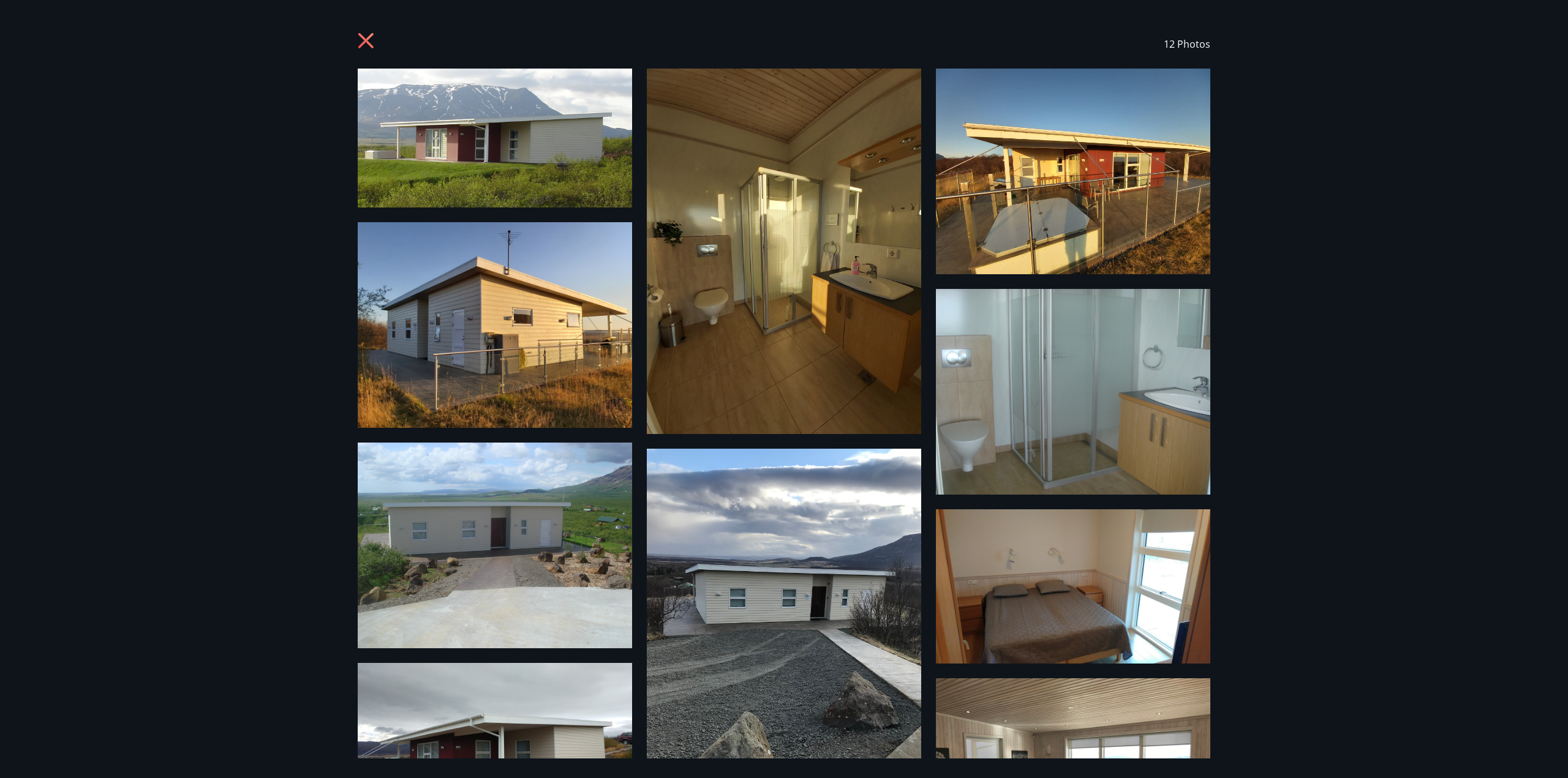
click at [370, 43] on icon at bounding box center [368, 43] width 20 height 20
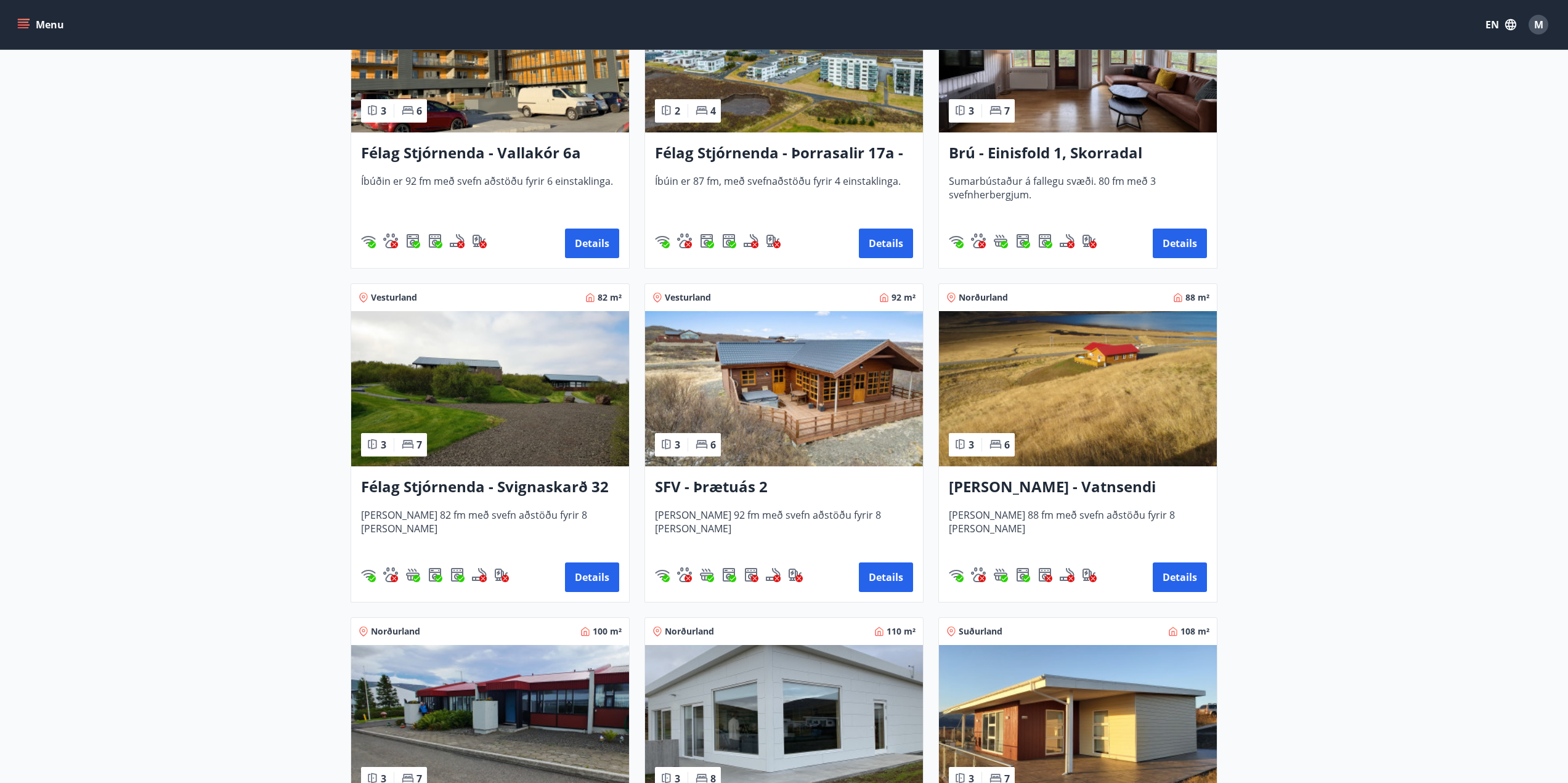
scroll to position [2033, 0]
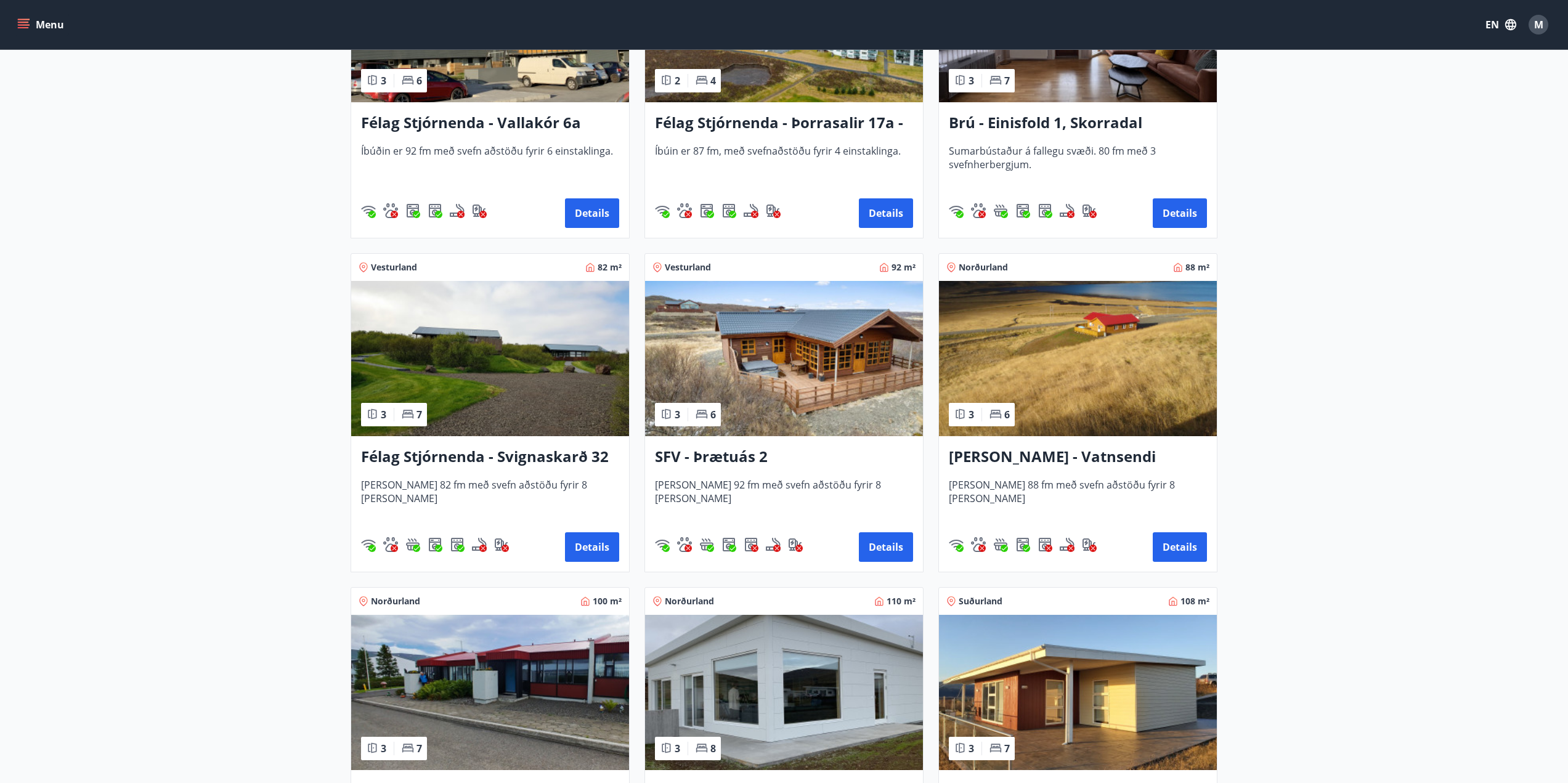
click at [504, 454] on h3 "Félag Stjórnenda - Svignaskarð 32" at bounding box center [490, 457] width 258 height 22
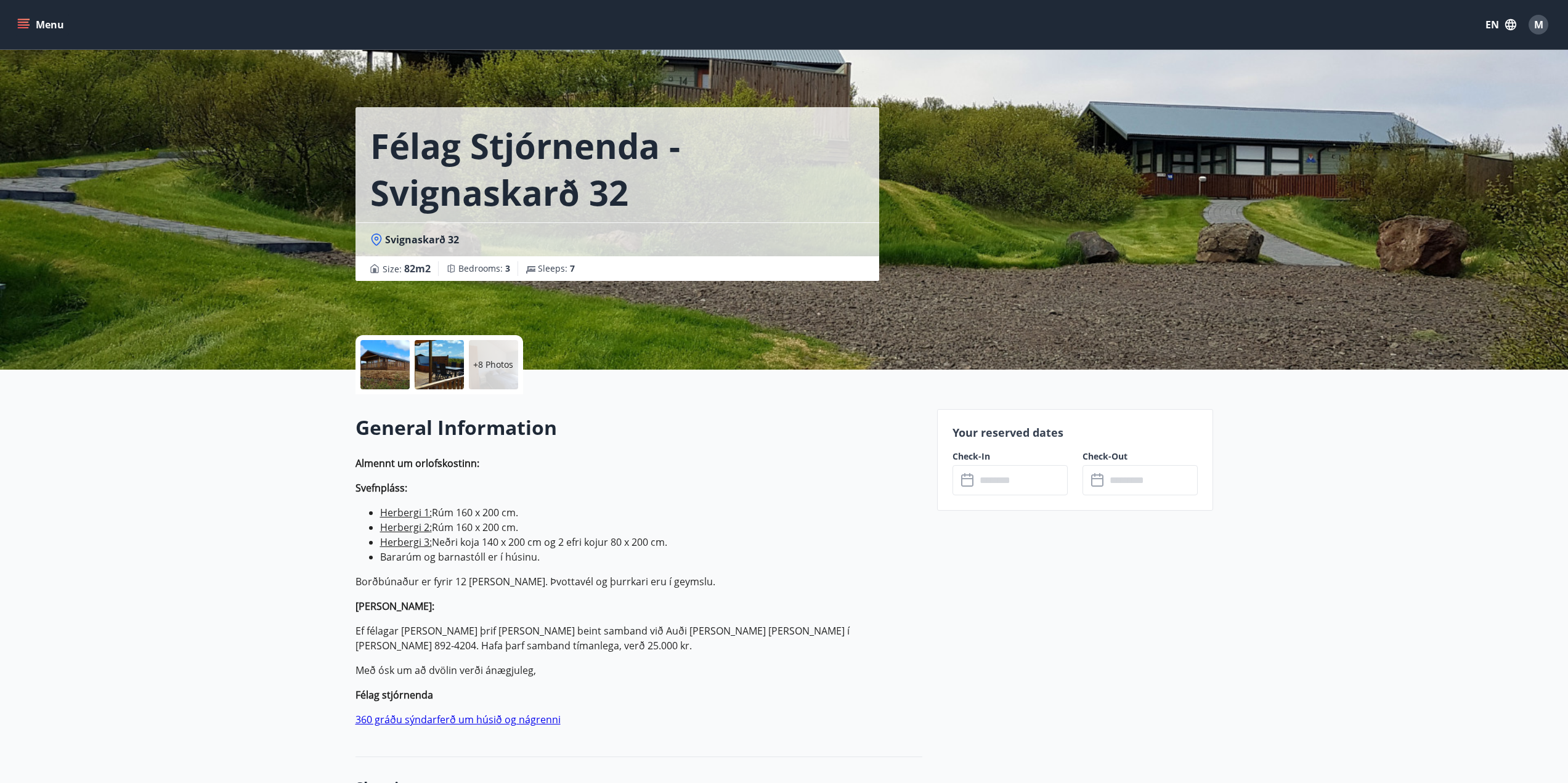
click at [488, 361] on p "+8 Photos" at bounding box center [493, 364] width 40 height 12
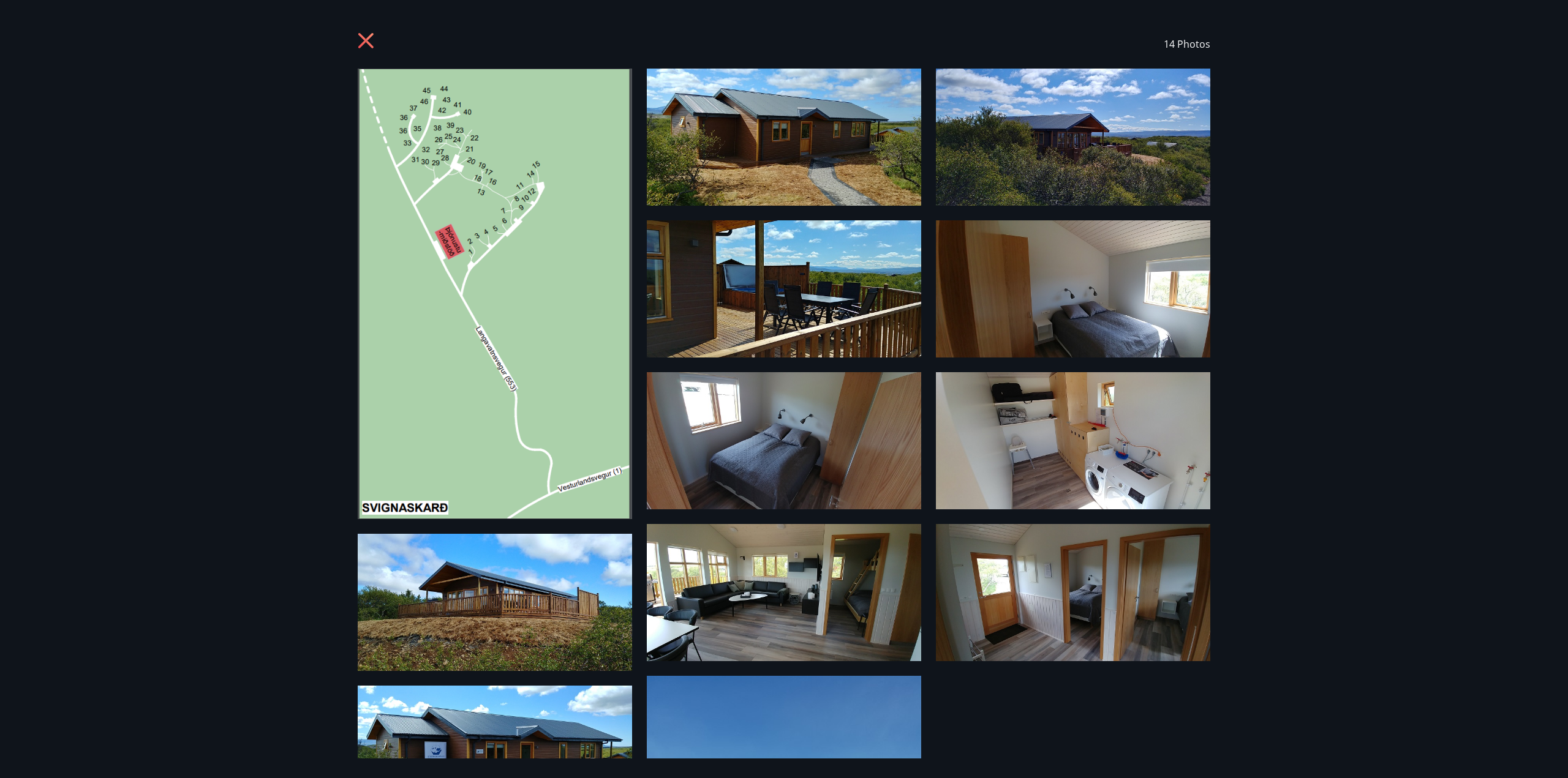
click at [778, 180] on img at bounding box center [784, 137] width 274 height 137
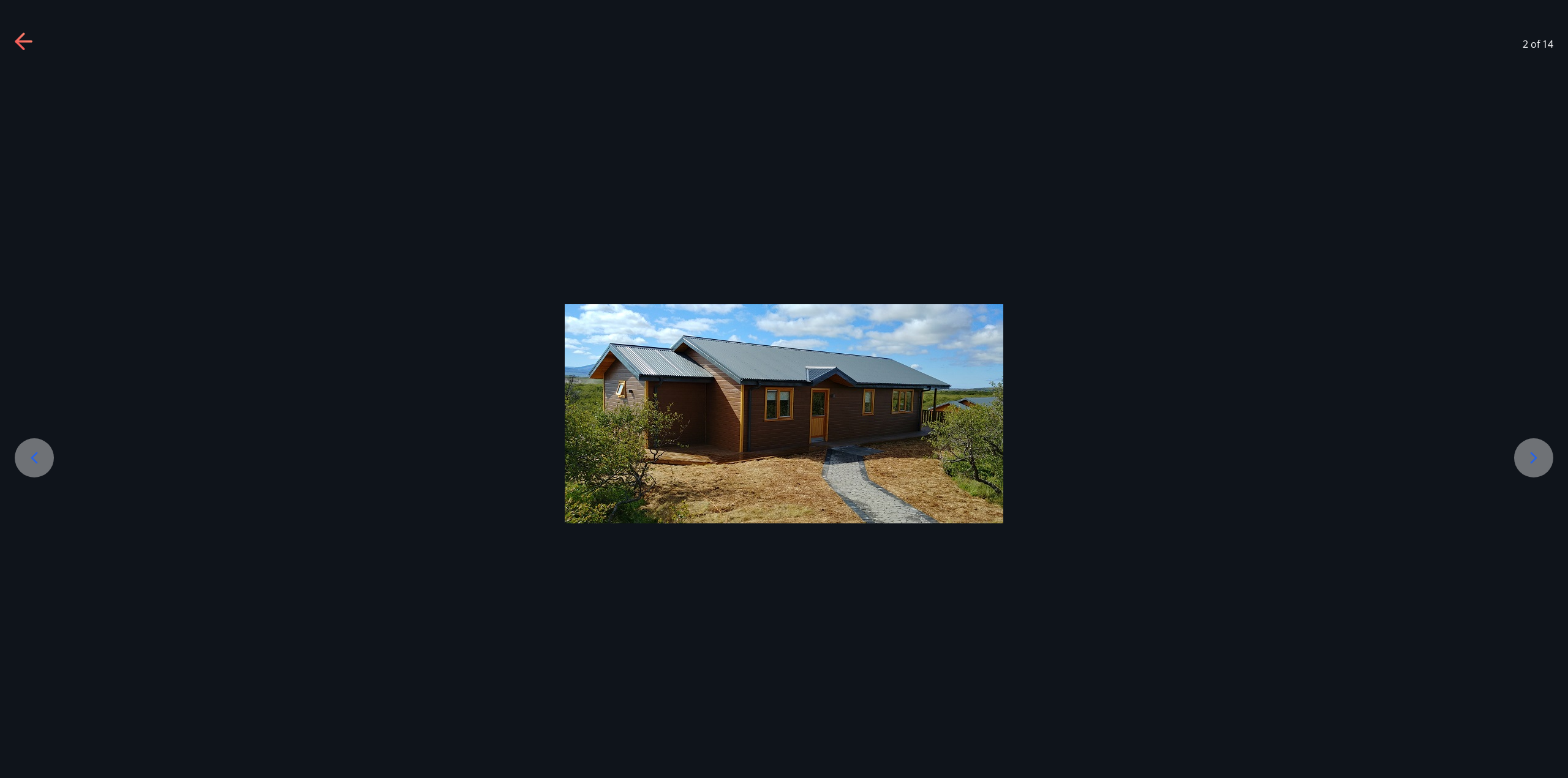
click at [1527, 448] on icon at bounding box center [1534, 458] width 20 height 20
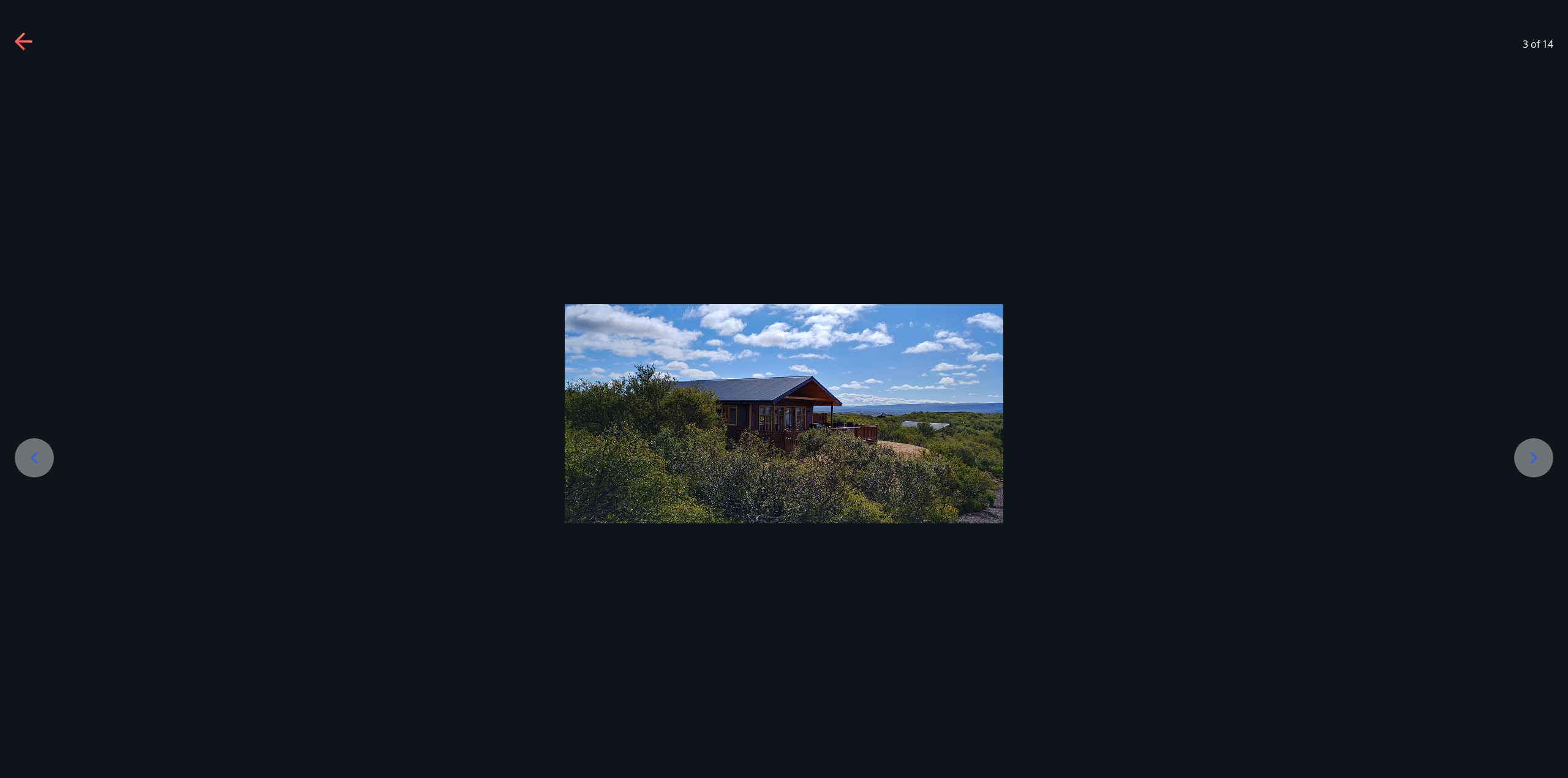
click at [1527, 448] on icon at bounding box center [1534, 458] width 20 height 20
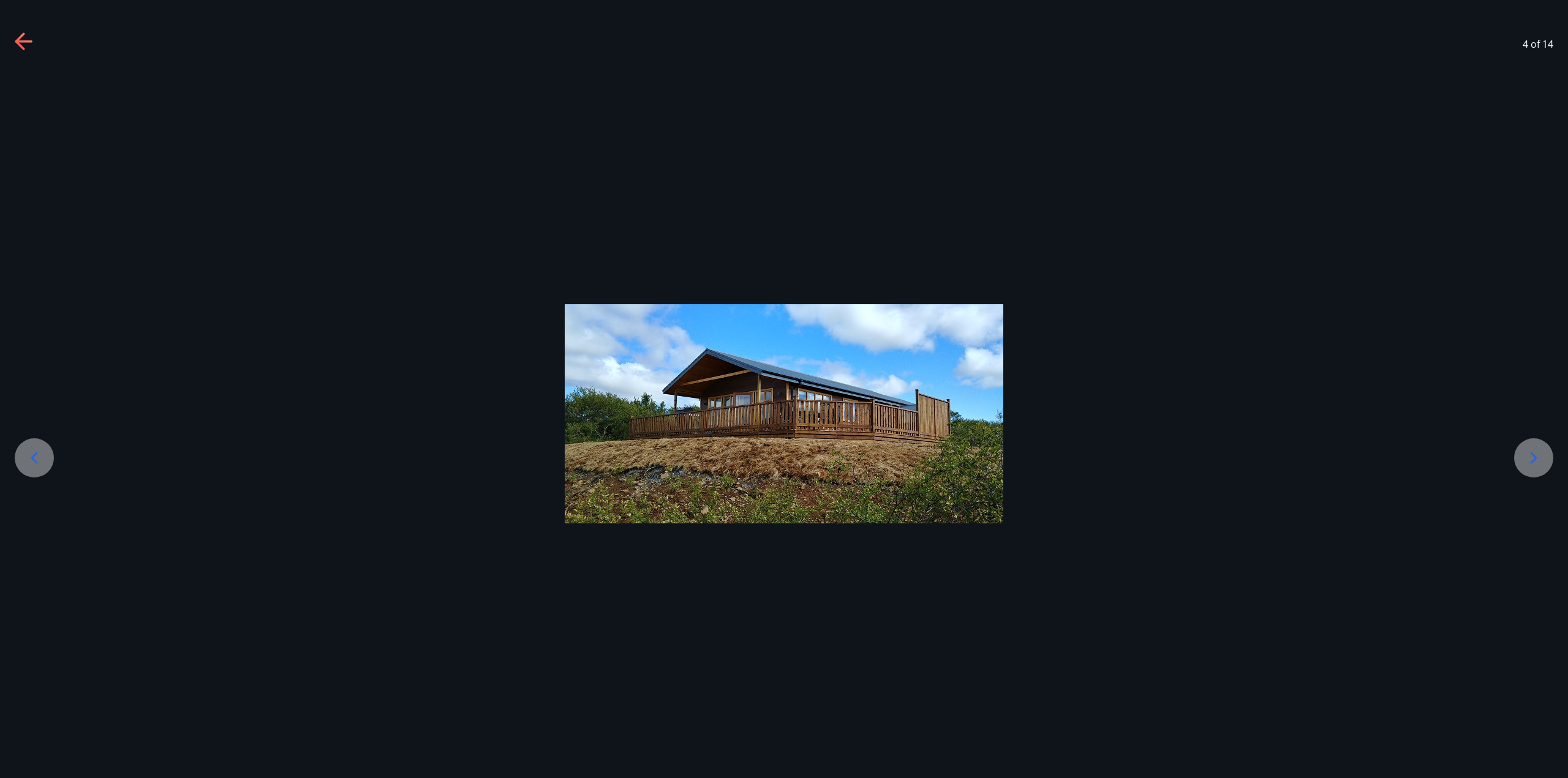
click at [1527, 448] on icon at bounding box center [1534, 458] width 20 height 20
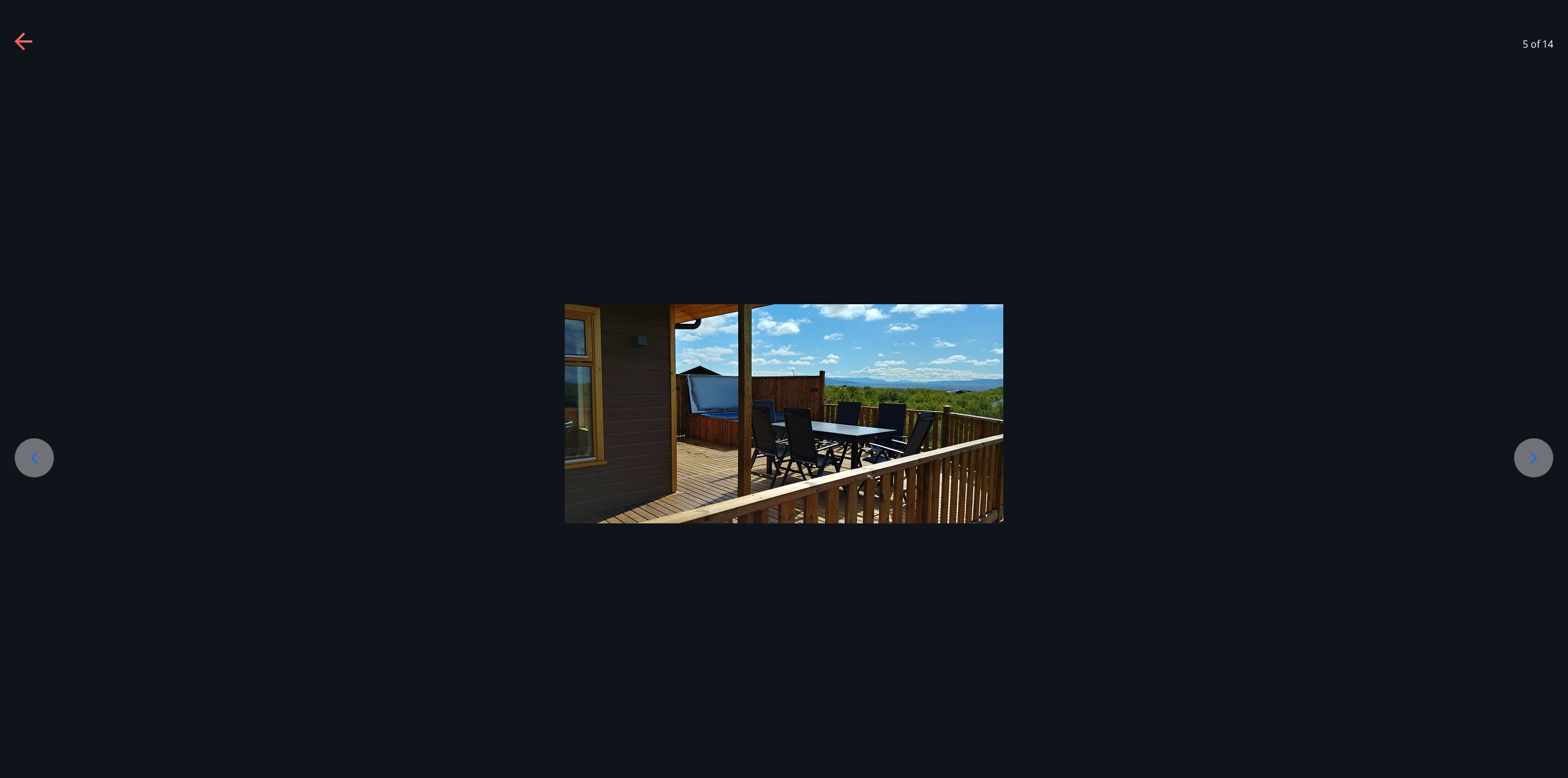
click at [1526, 455] on icon at bounding box center [1534, 458] width 20 height 20
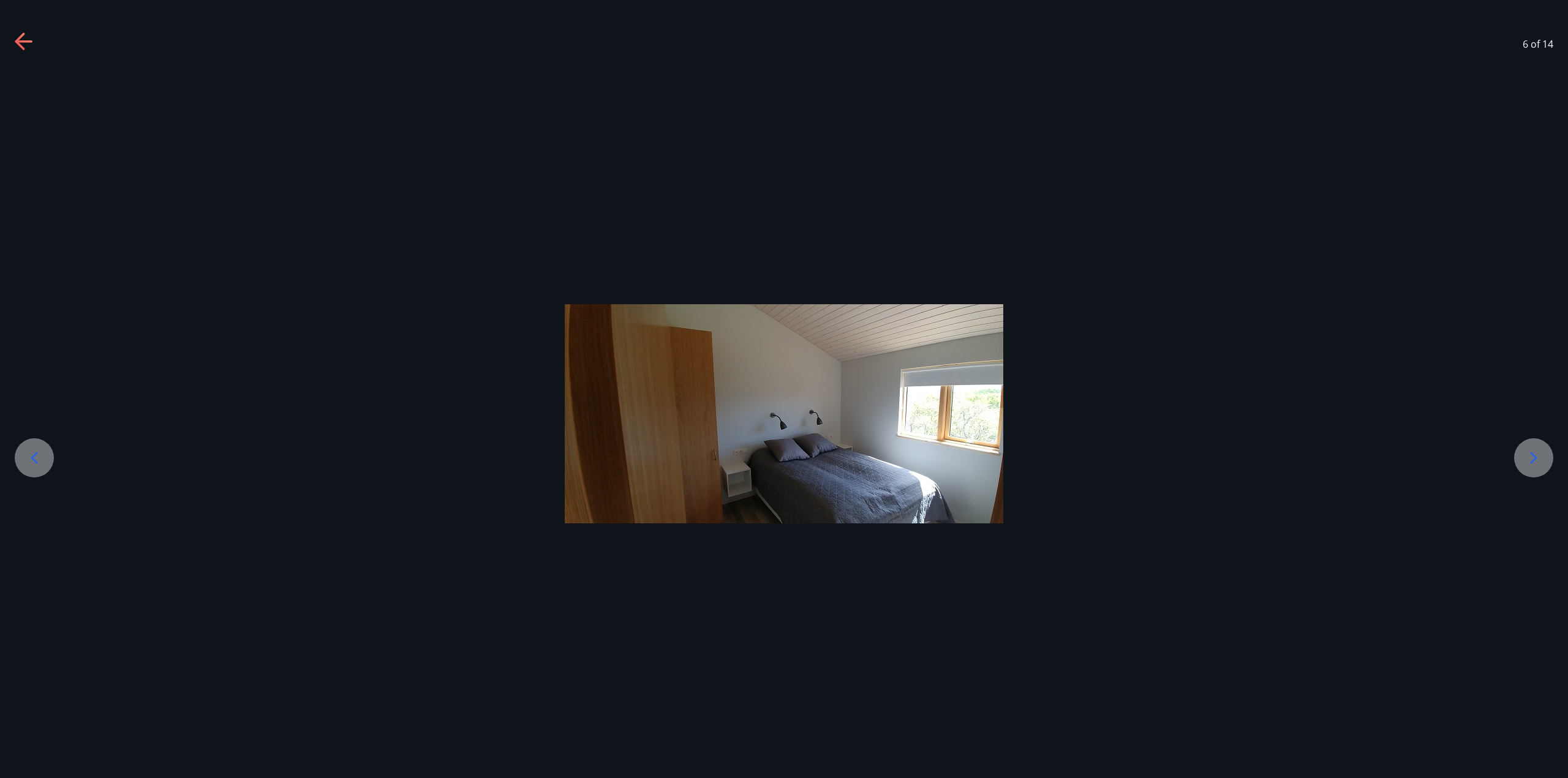
click at [1526, 455] on icon at bounding box center [1534, 458] width 20 height 20
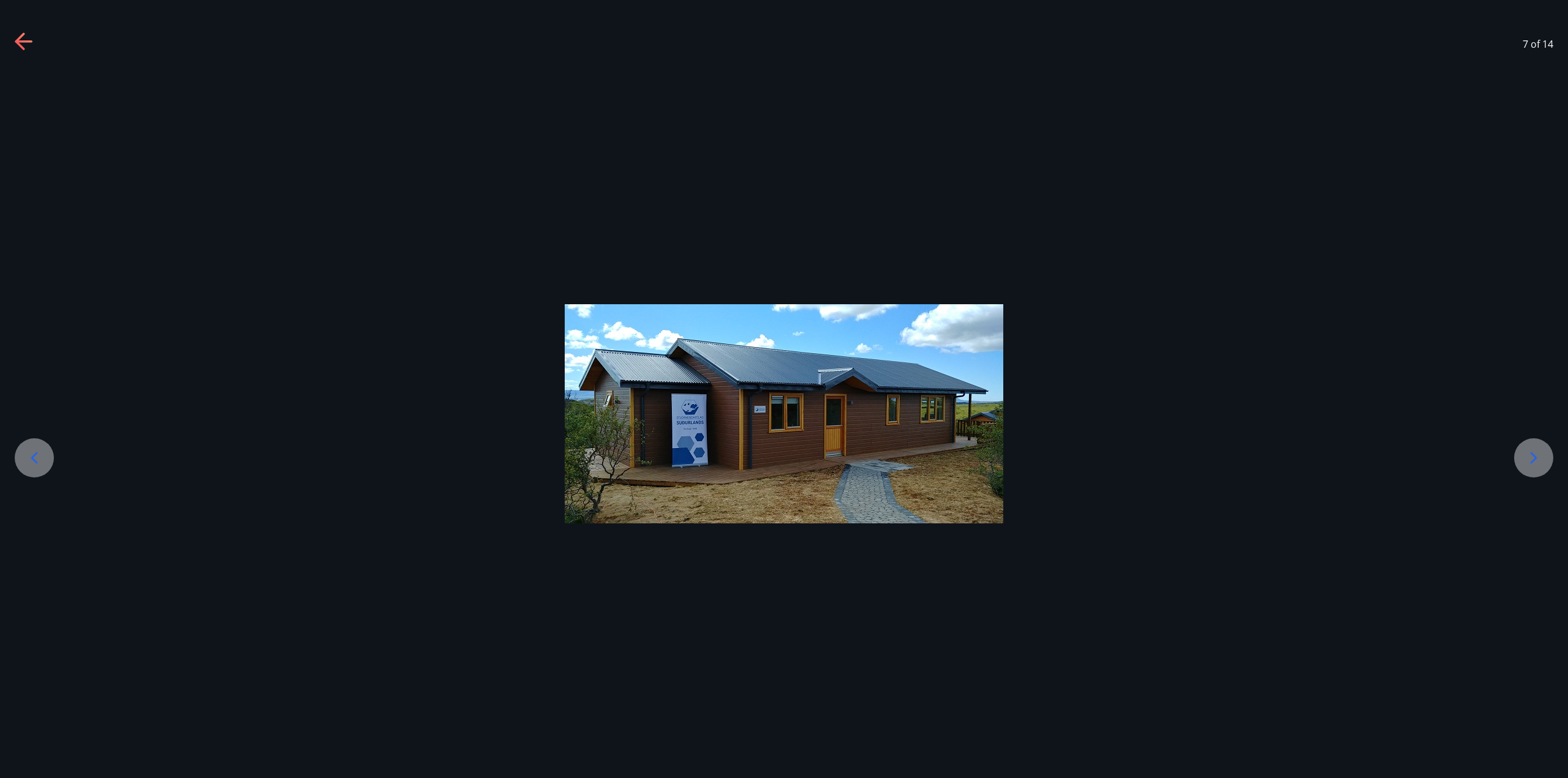
click at [1526, 455] on icon at bounding box center [1534, 458] width 20 height 20
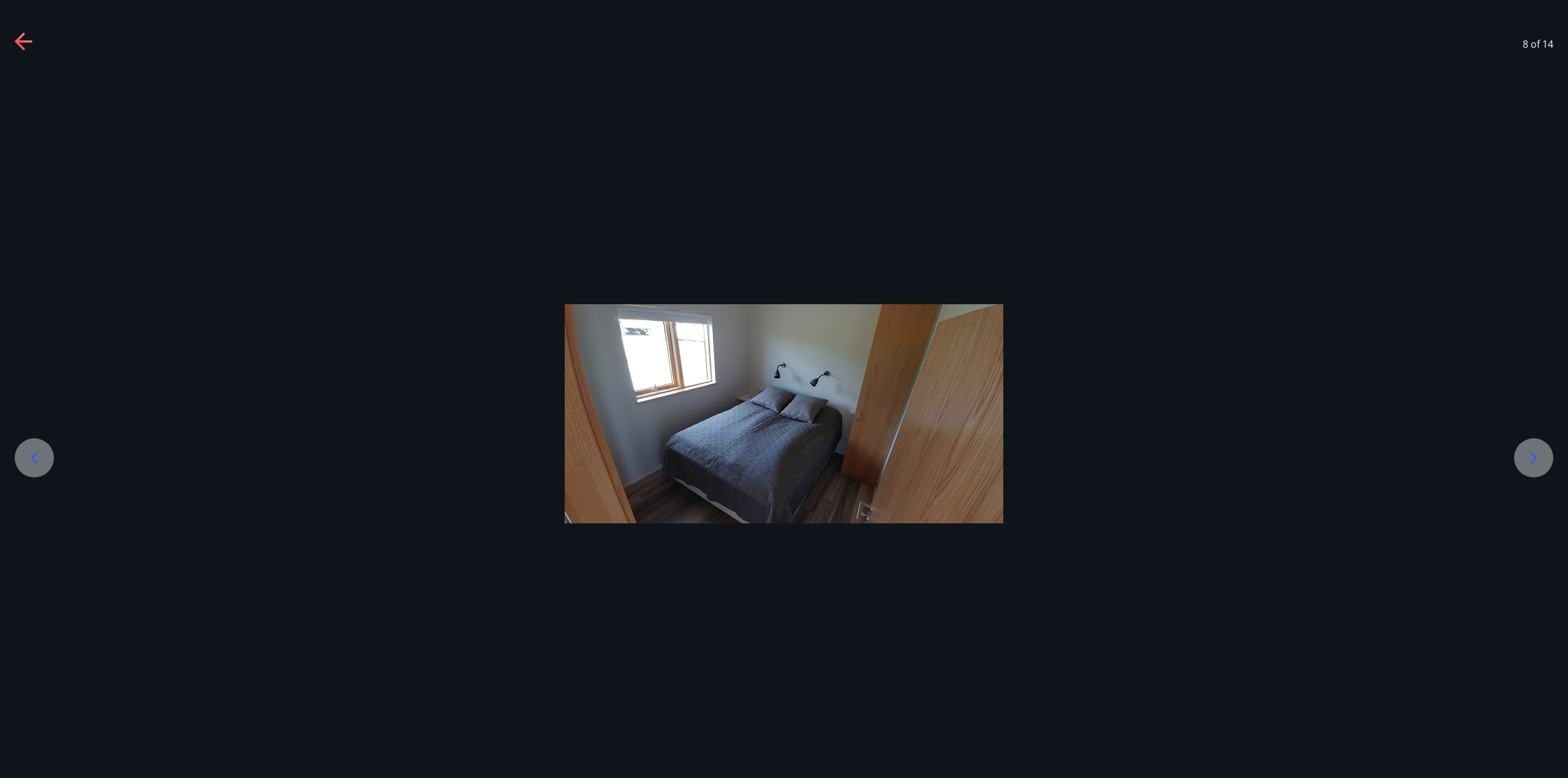
click at [1526, 455] on icon at bounding box center [1534, 458] width 20 height 20
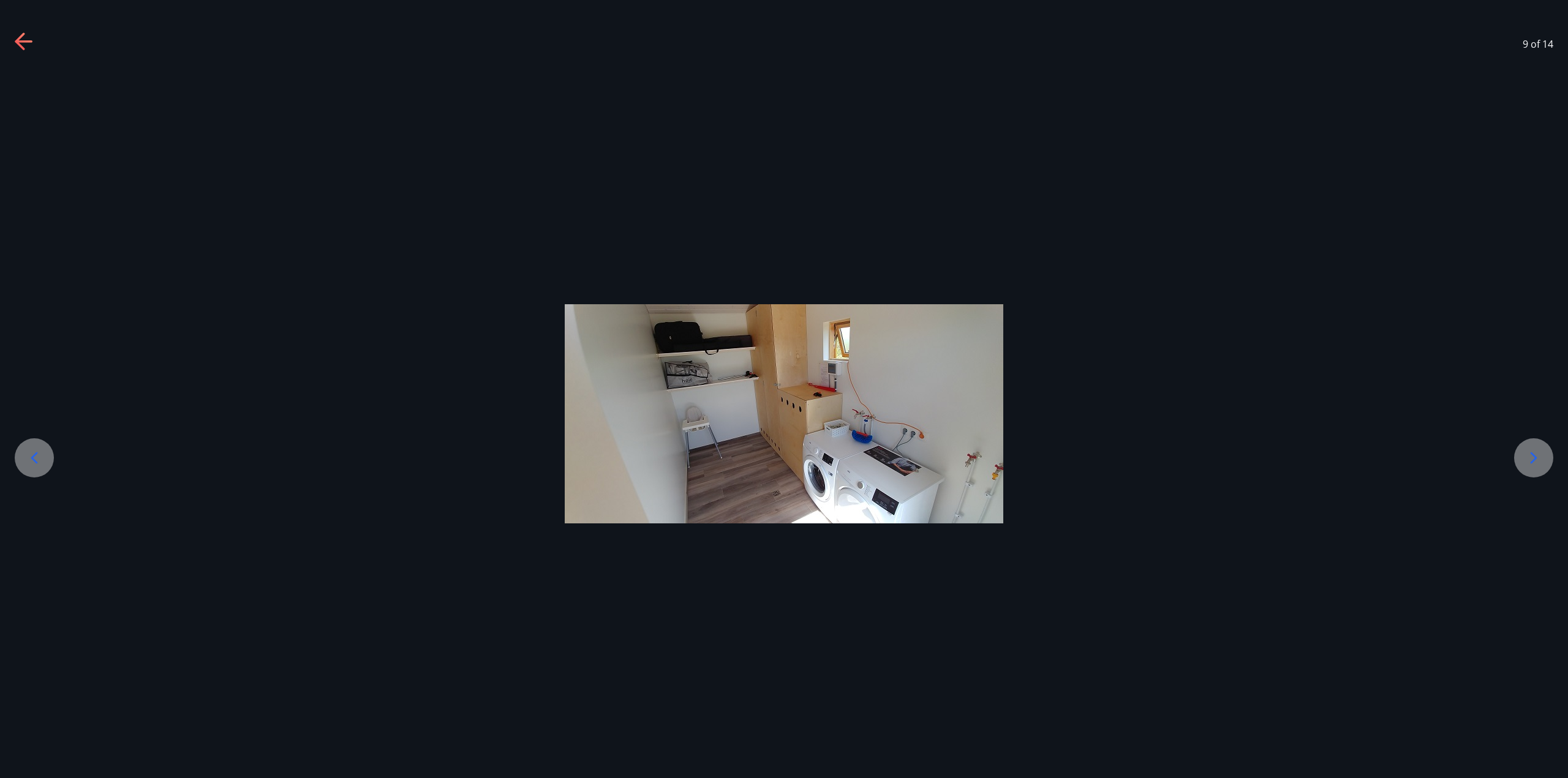
click at [1526, 455] on icon at bounding box center [1534, 458] width 20 height 20
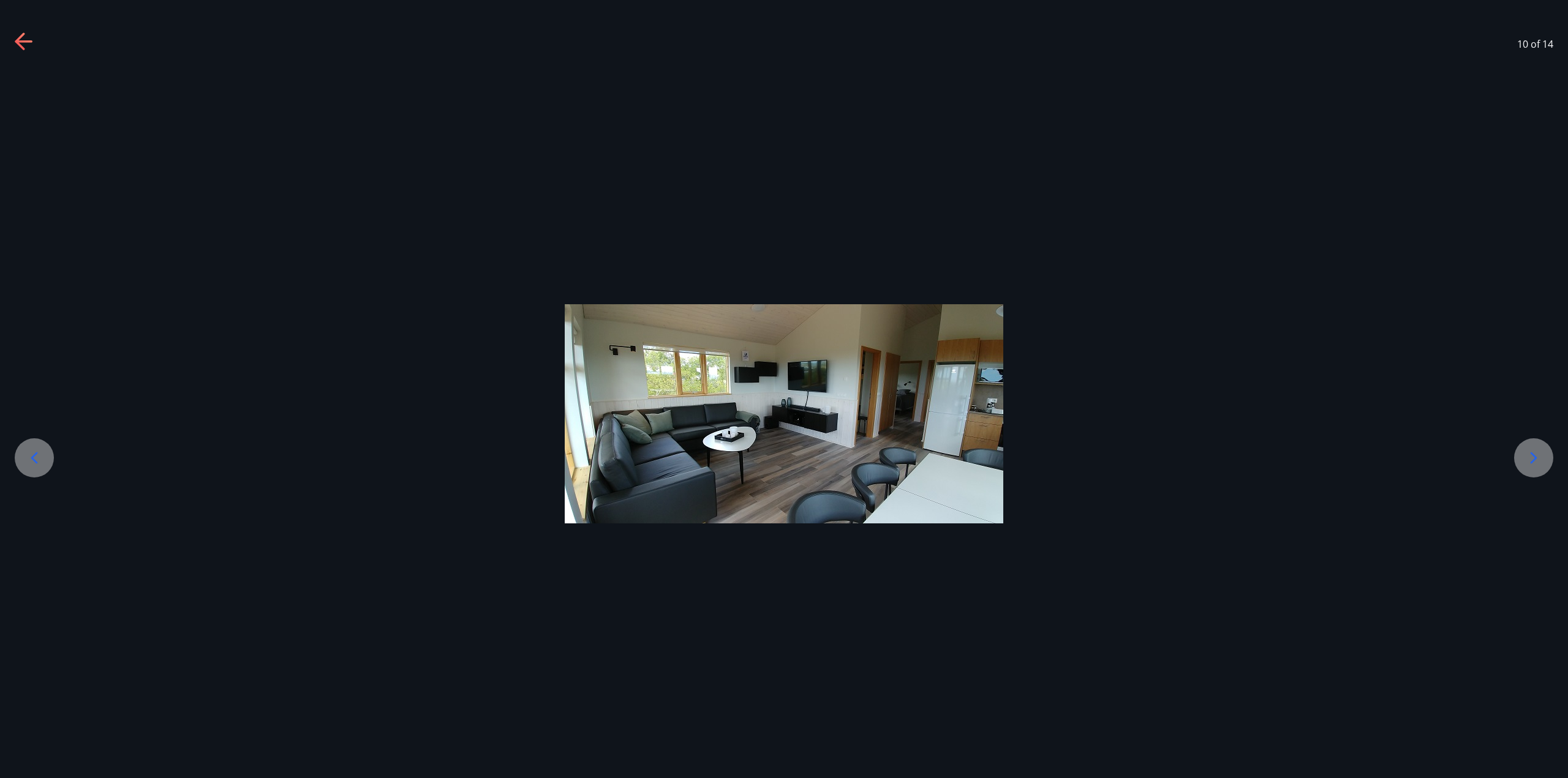
click at [1527, 451] on icon at bounding box center [1534, 458] width 20 height 20
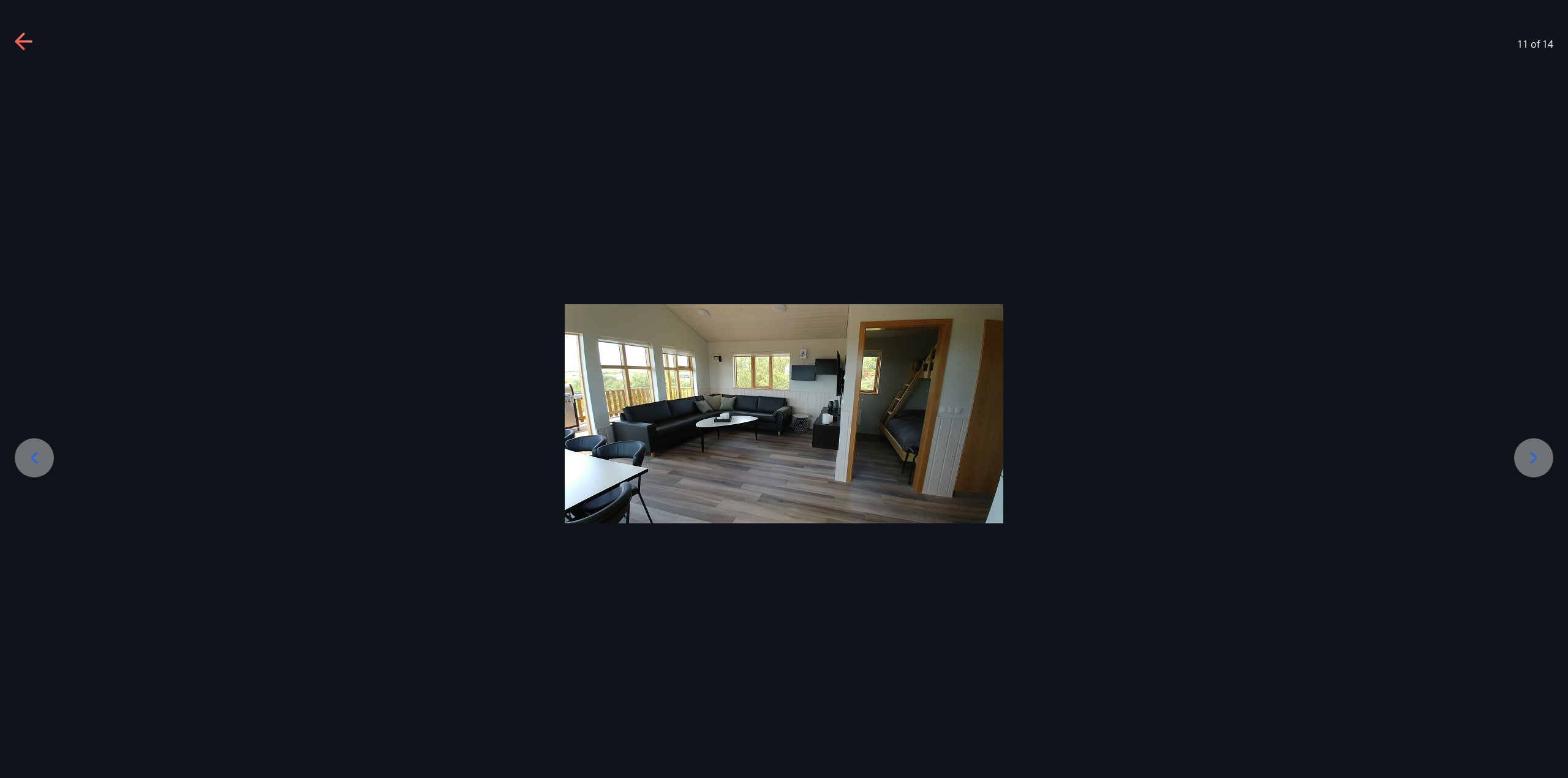
click at [1527, 451] on icon at bounding box center [1534, 458] width 20 height 20
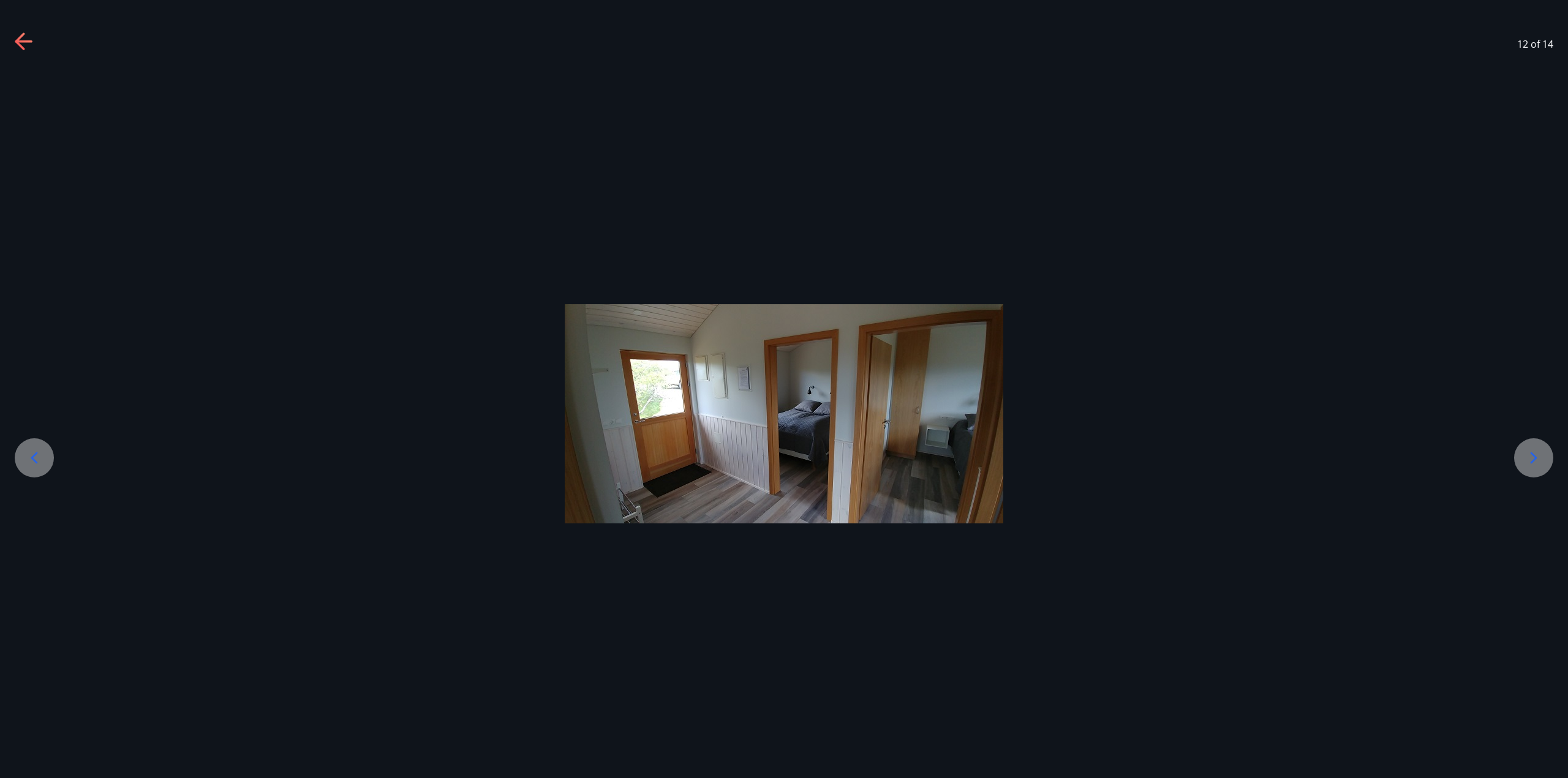
click at [1529, 447] on div at bounding box center [1534, 458] width 39 height 39
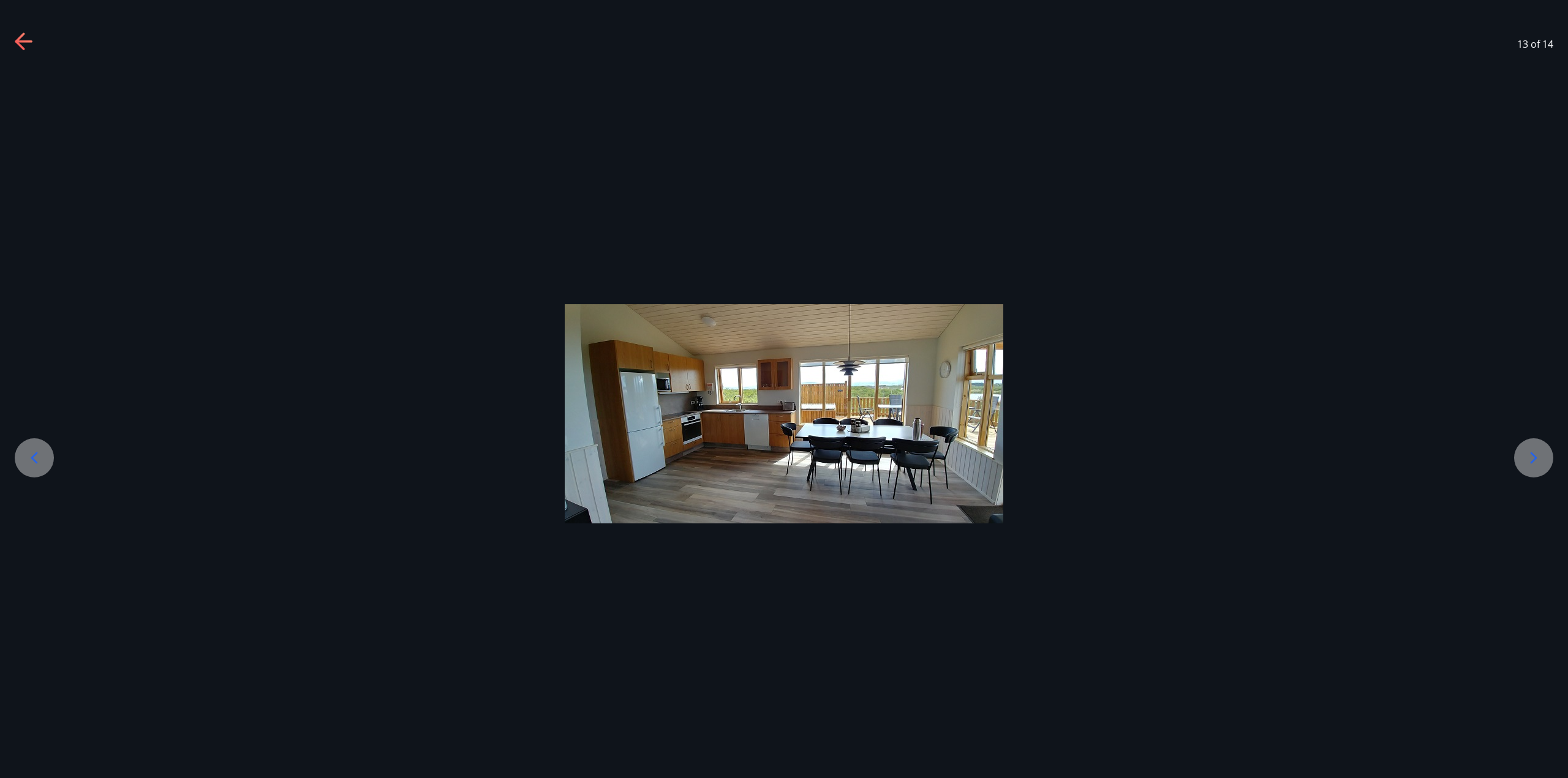
click at [1529, 447] on div at bounding box center [1534, 458] width 39 height 39
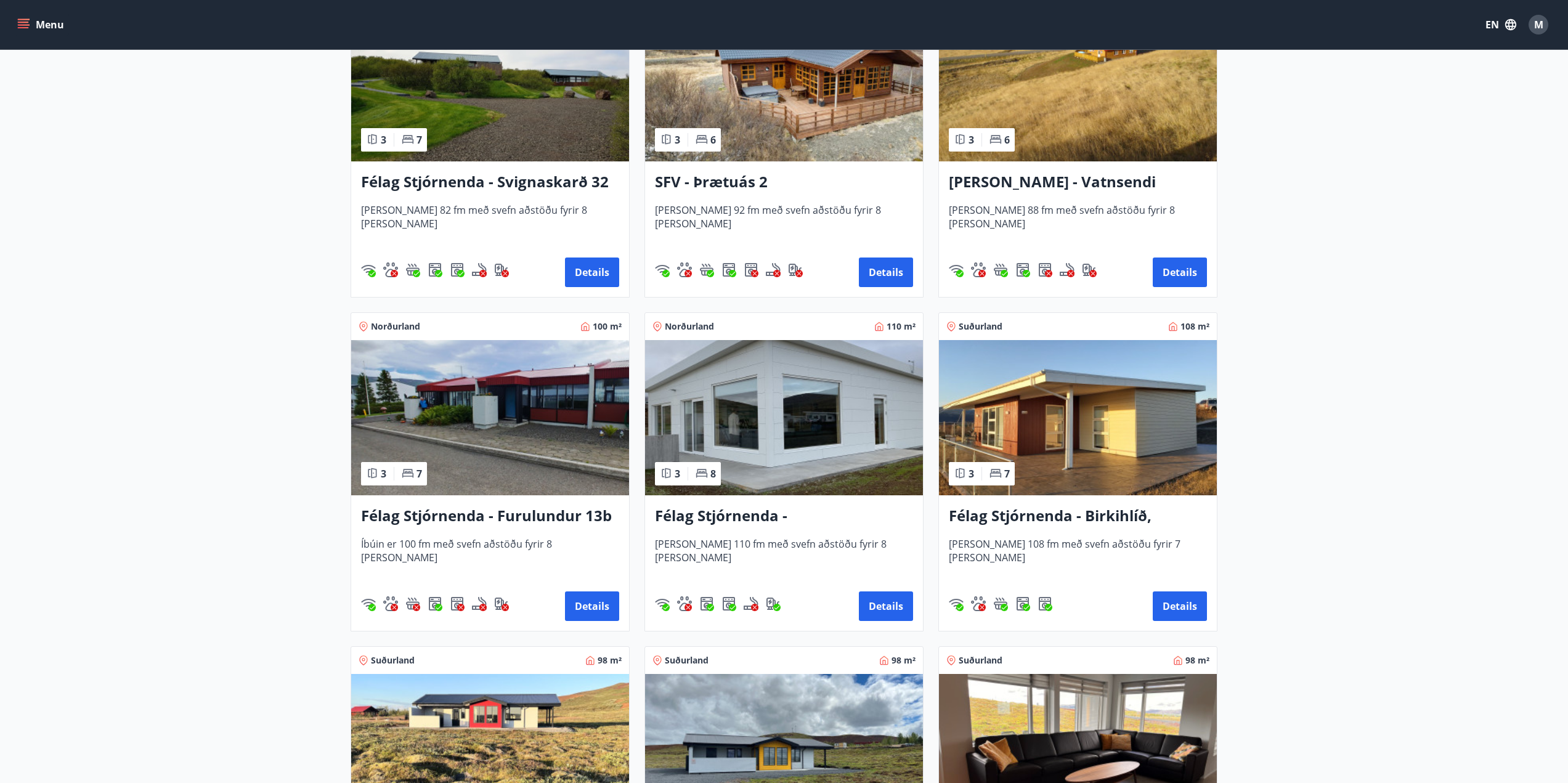
scroll to position [2342, 0]
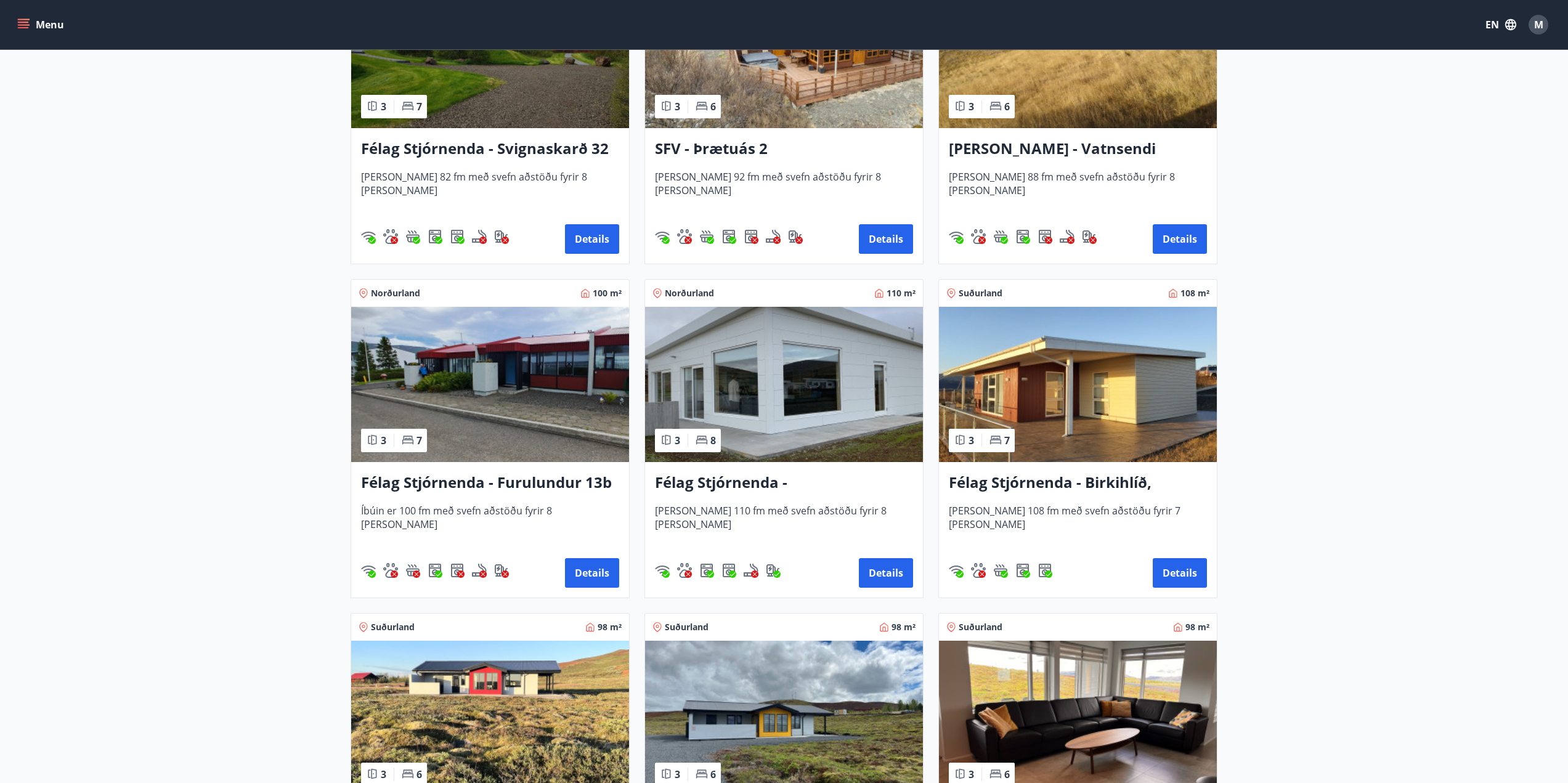
click at [1104, 479] on h3 "Félag Stjórnenda - Birkihlíð, [GEOGRAPHIC_DATA]" at bounding box center [1078, 483] width 258 height 22
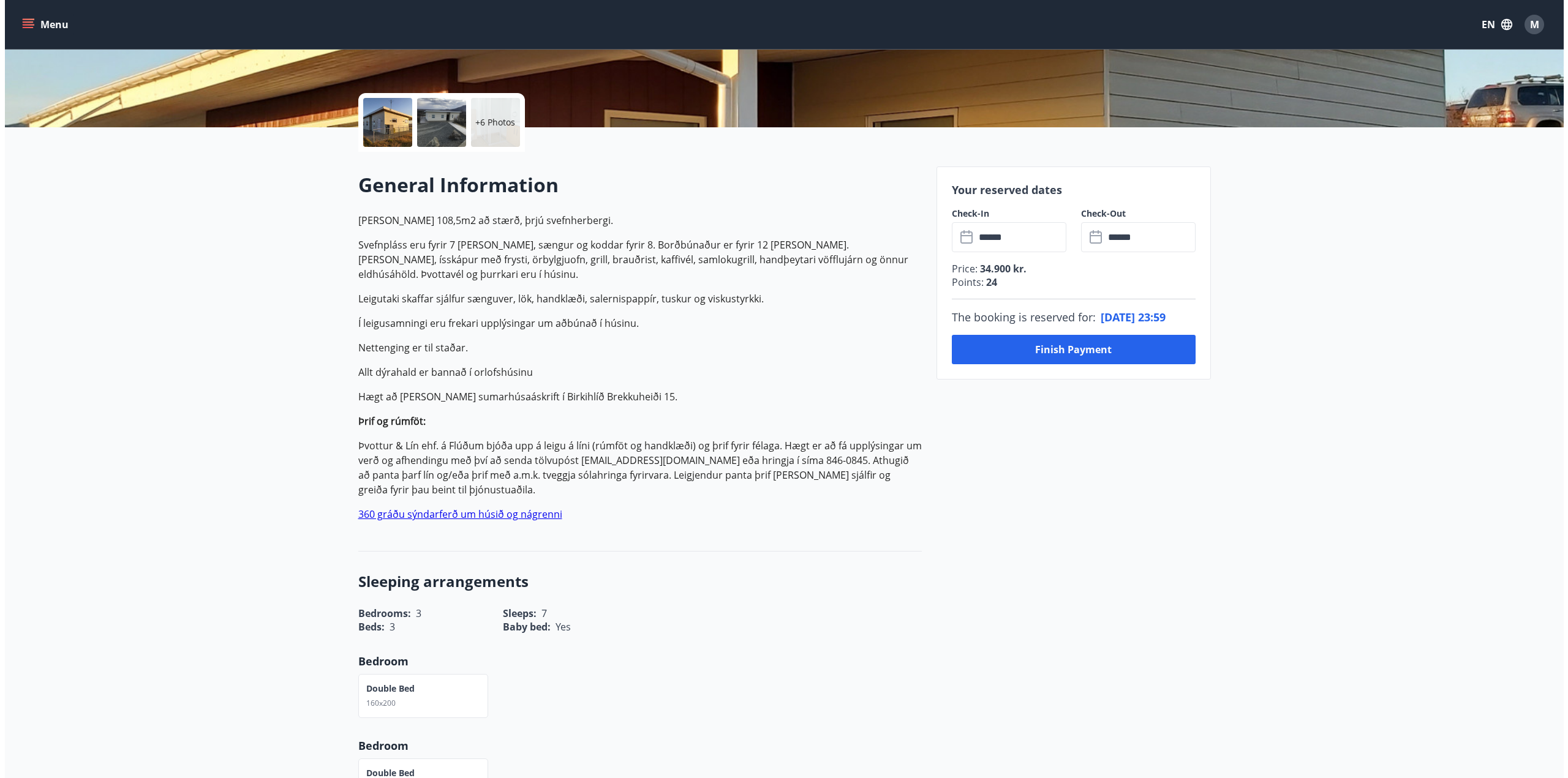
scroll to position [245, 0]
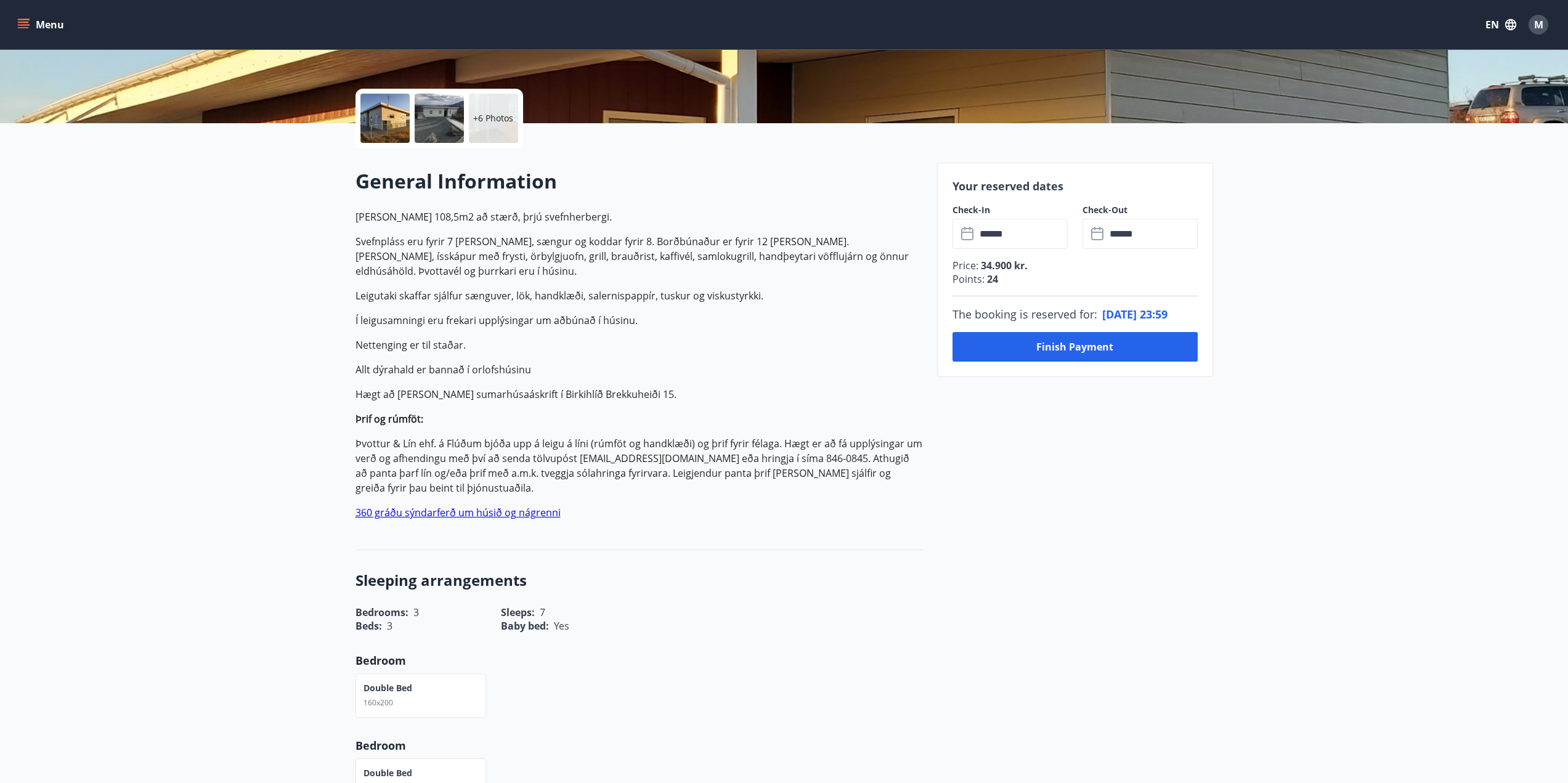
click at [385, 109] on div at bounding box center [385, 118] width 50 height 50
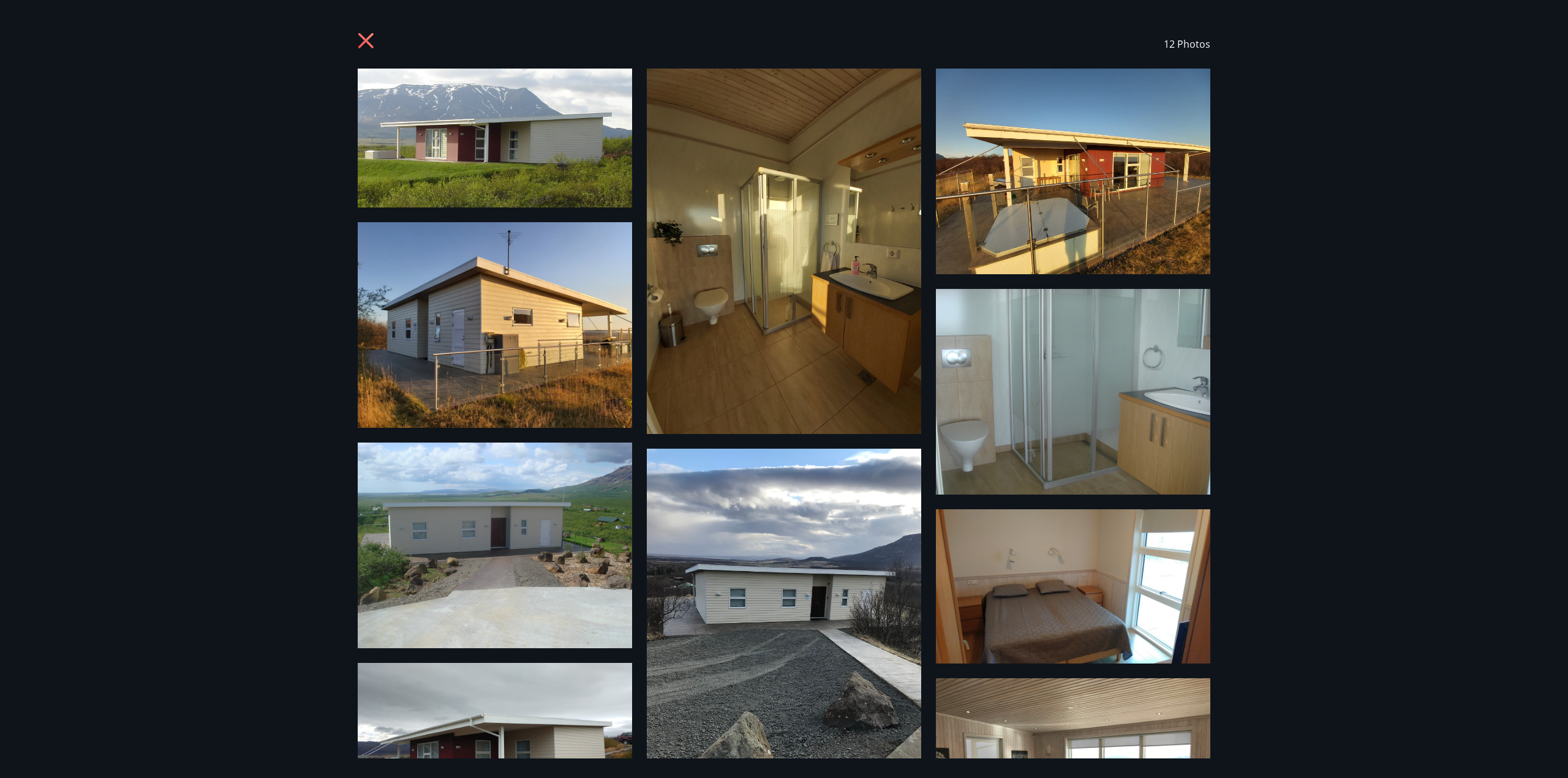
click at [456, 149] on img at bounding box center [495, 138] width 274 height 139
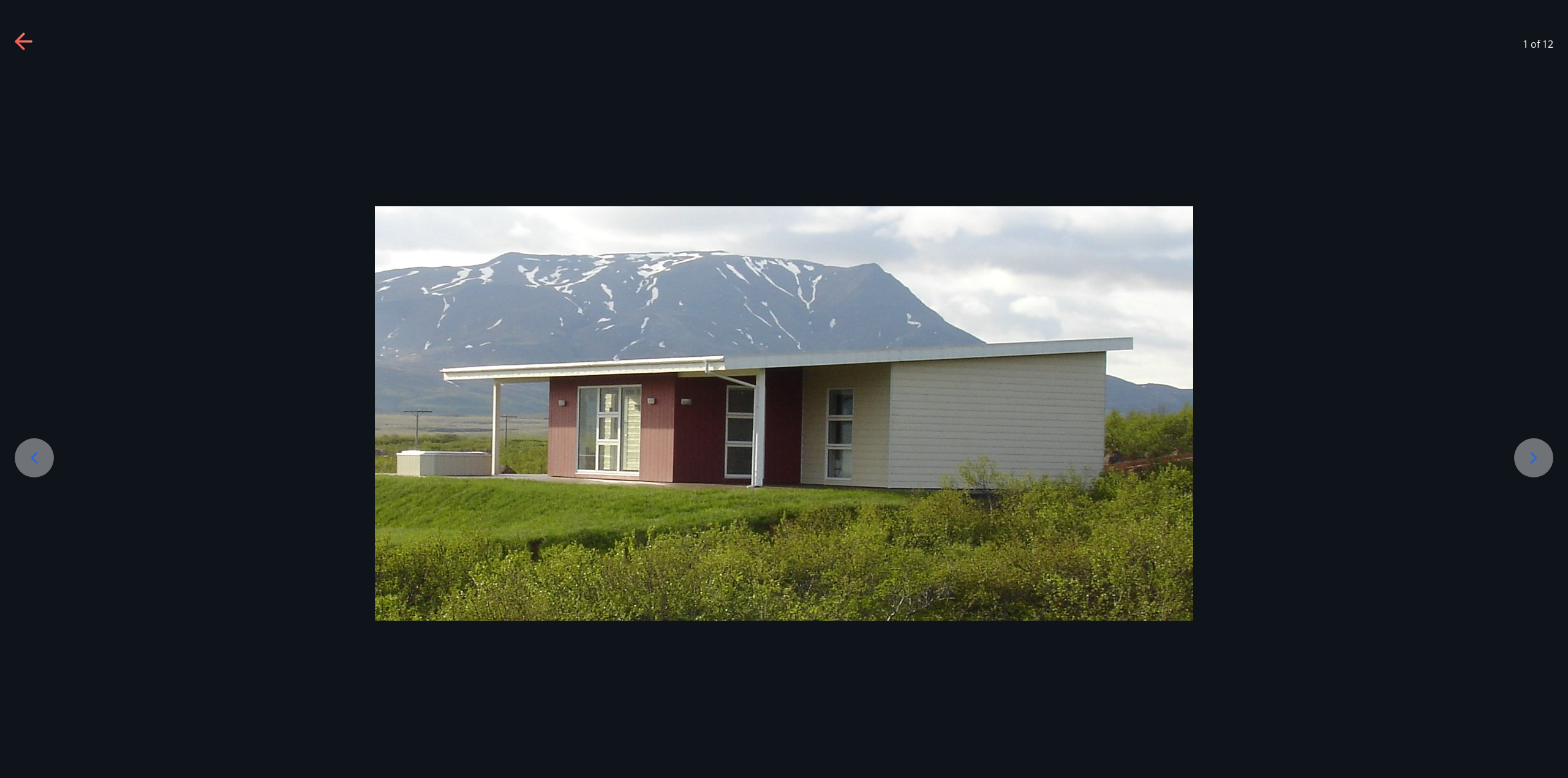
click at [1536, 460] on icon at bounding box center [1534, 458] width 20 height 20
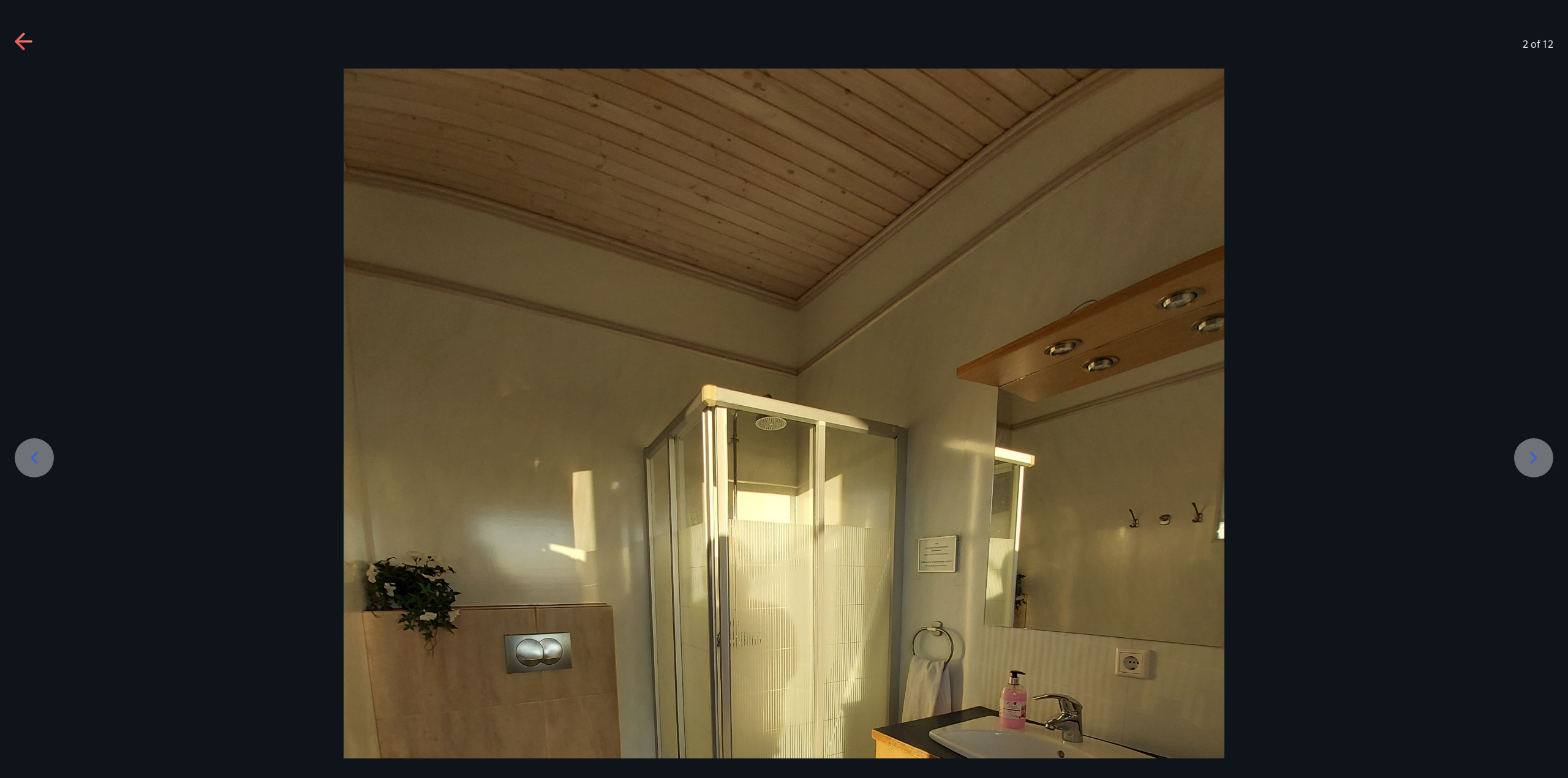
click at [1536, 460] on icon at bounding box center [1534, 458] width 20 height 20
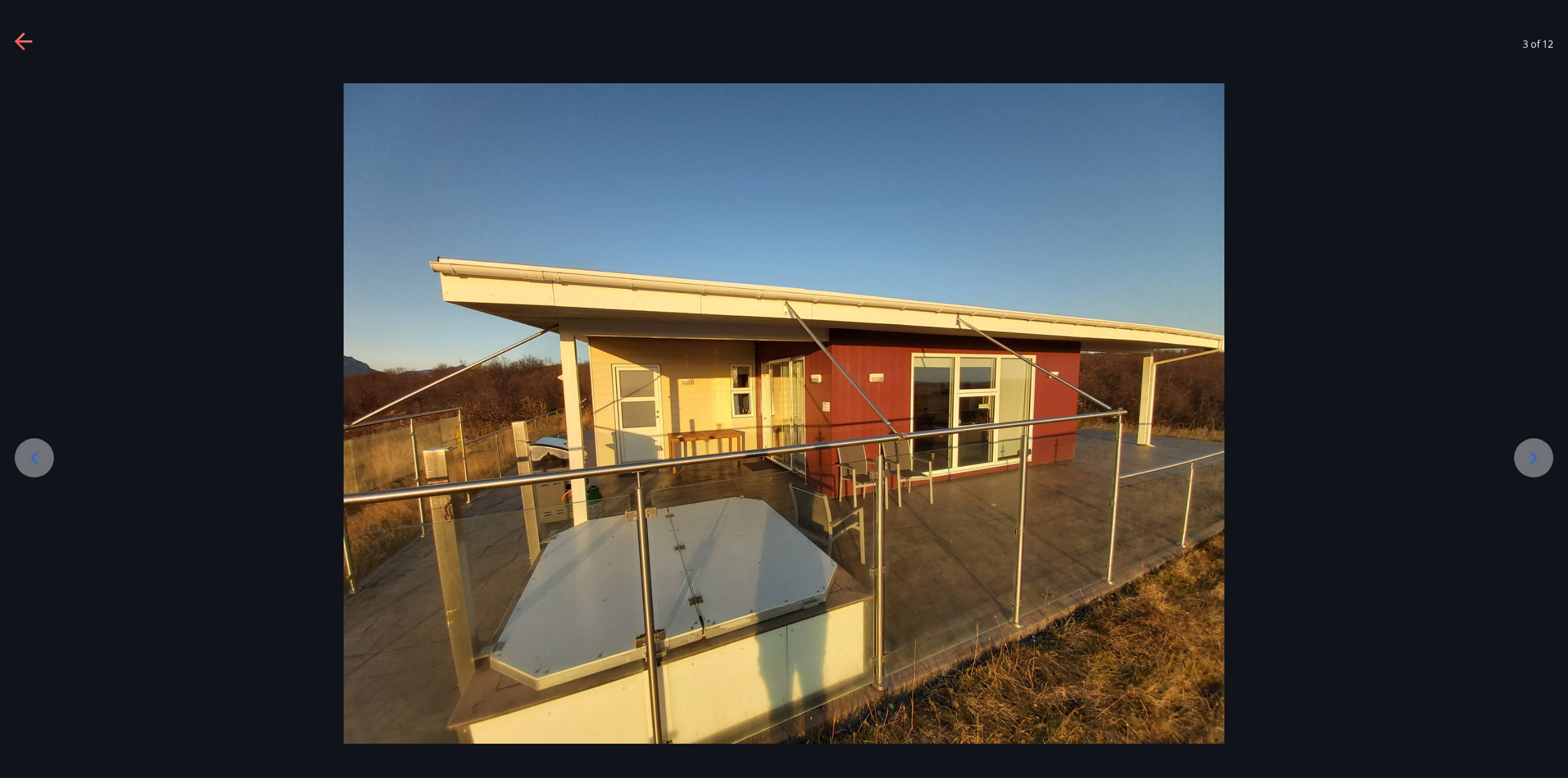
click at [1536, 460] on icon at bounding box center [1534, 458] width 20 height 20
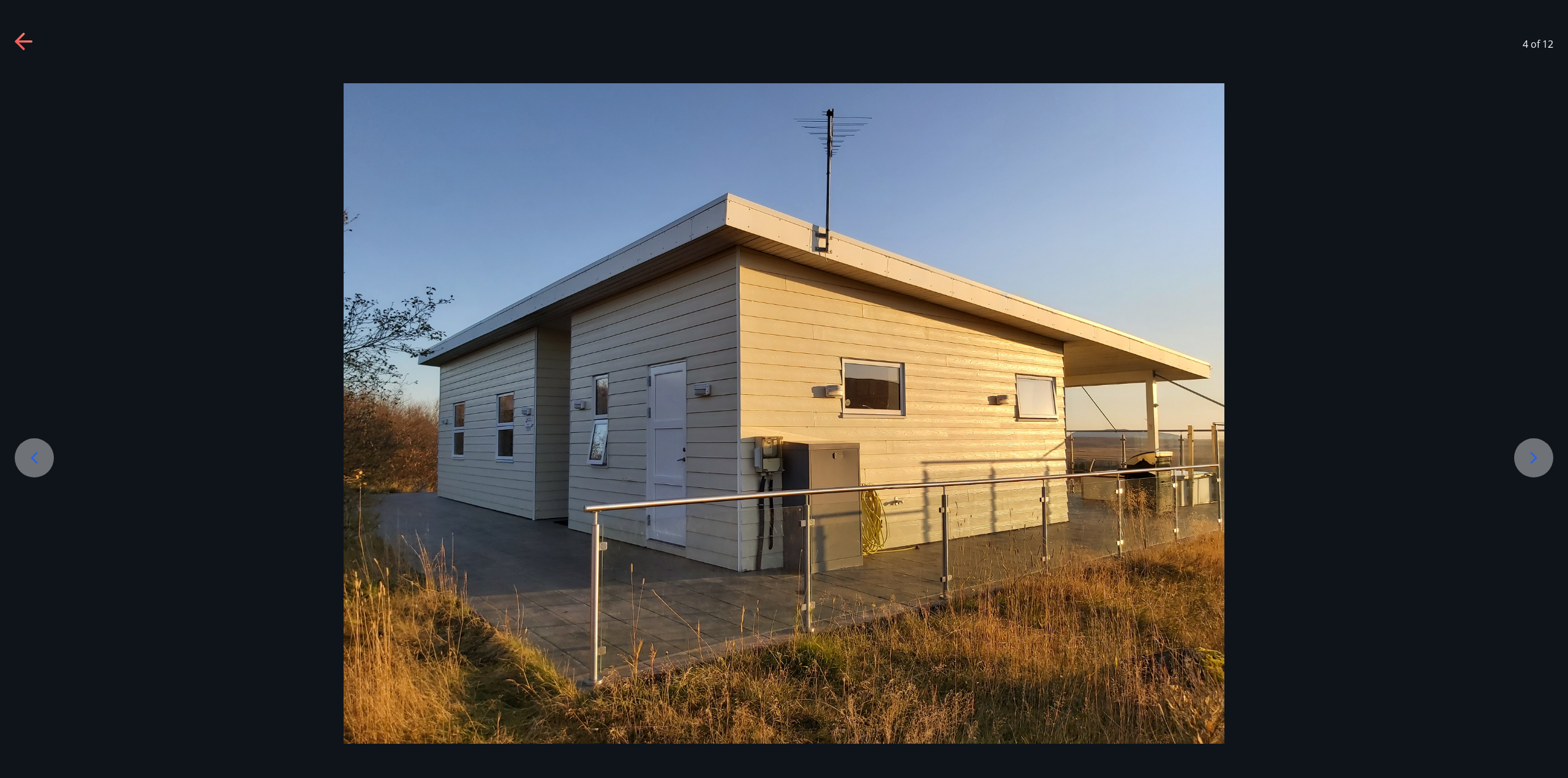
click at [27, 39] on icon at bounding box center [25, 43] width 20 height 20
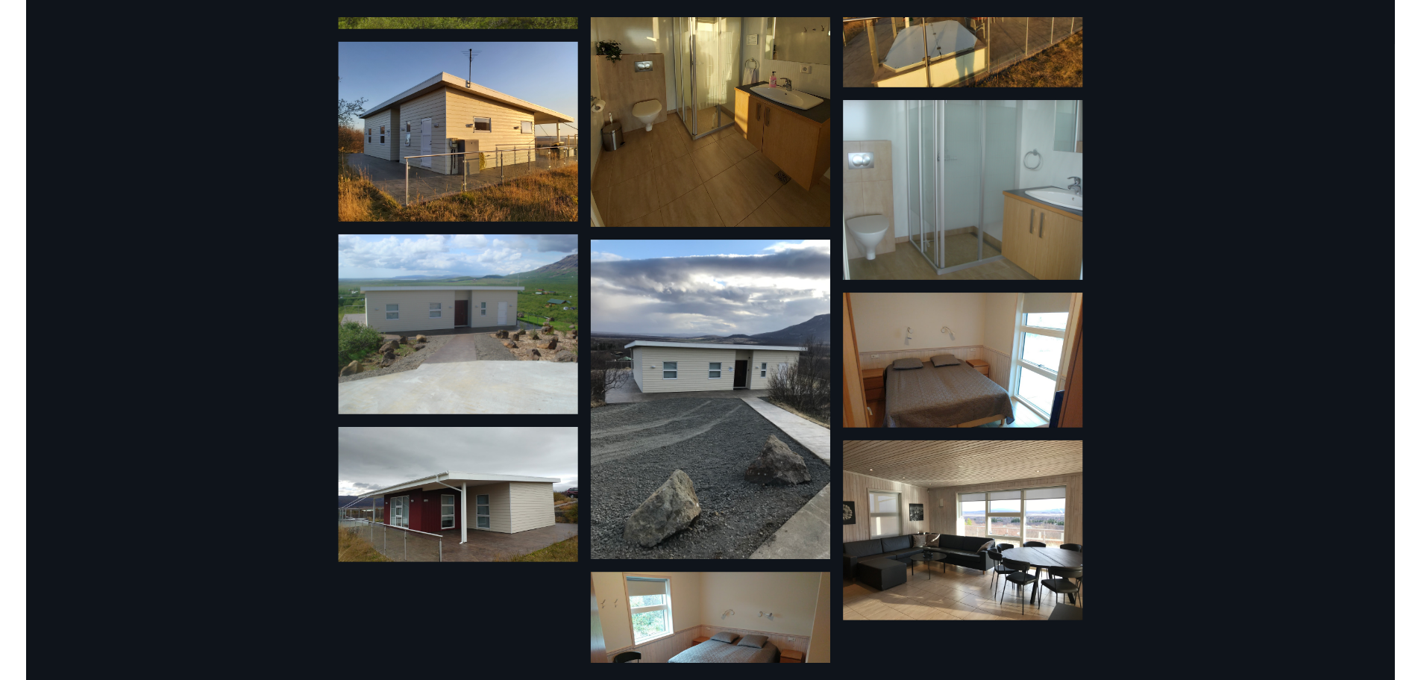
scroll to position [0, 0]
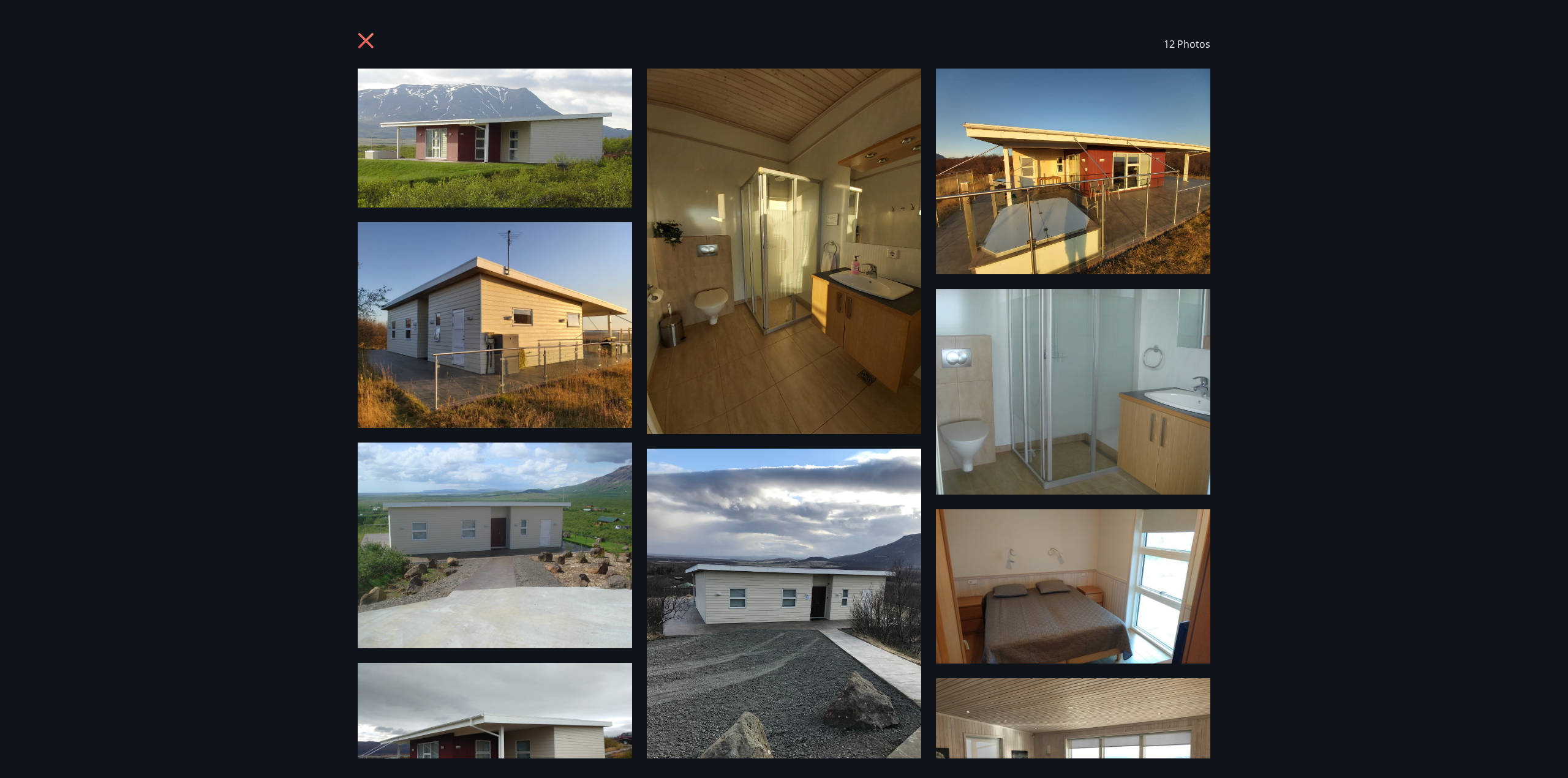
click at [364, 39] on icon at bounding box center [365, 40] width 16 height 16
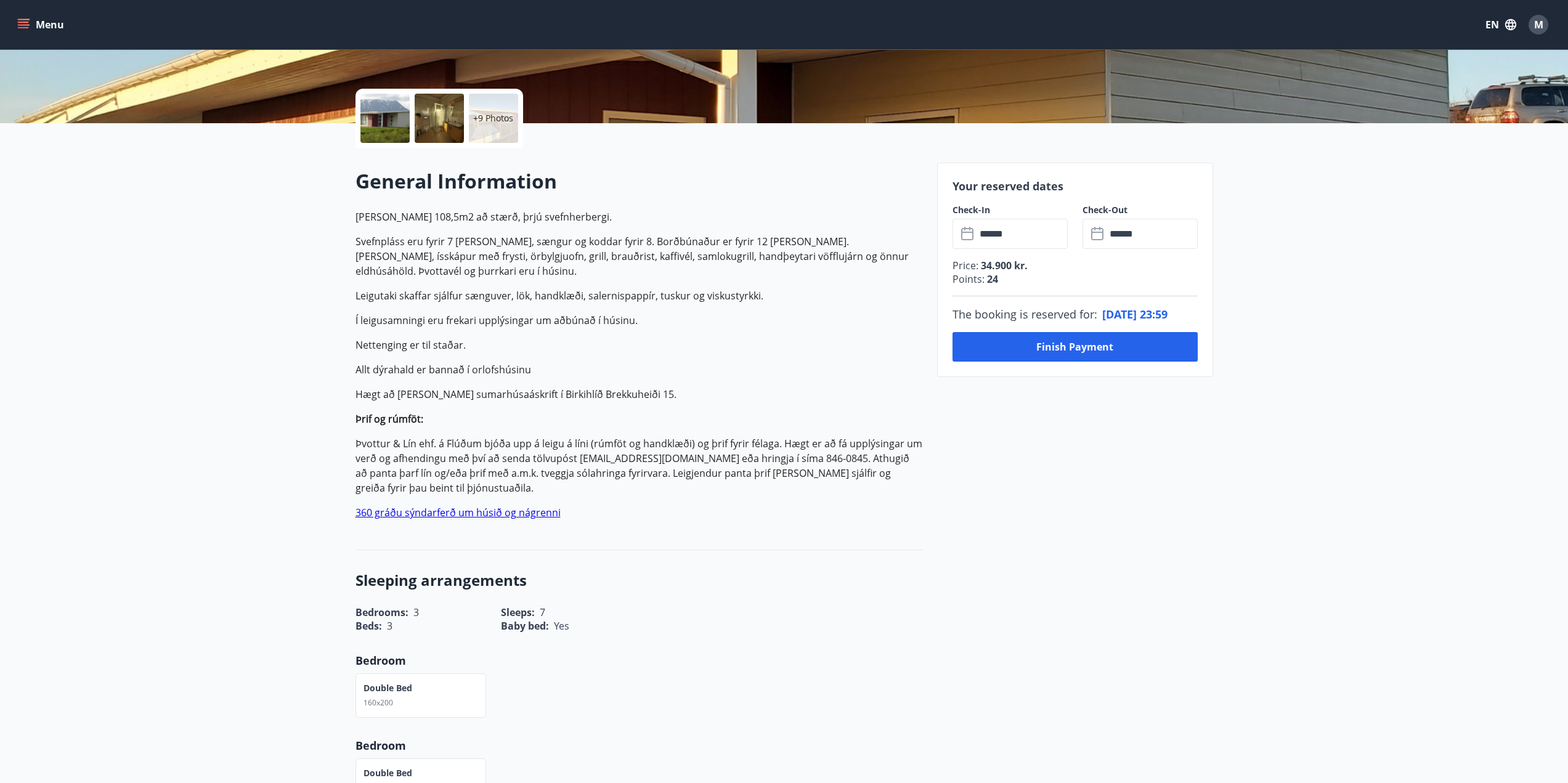
click at [362, 624] on span "Beds :" at bounding box center [369, 626] width 26 height 13
drag, startPoint x: 422, startPoint y: 634, endPoint x: 320, endPoint y: 618, distance: 103.2
click at [490, 631] on div "Baby bed : Yes" at bounding box center [559, 619] width 145 height 28
drag, startPoint x: 414, startPoint y: 622, endPoint x: 343, endPoint y: 596, distance: 75.6
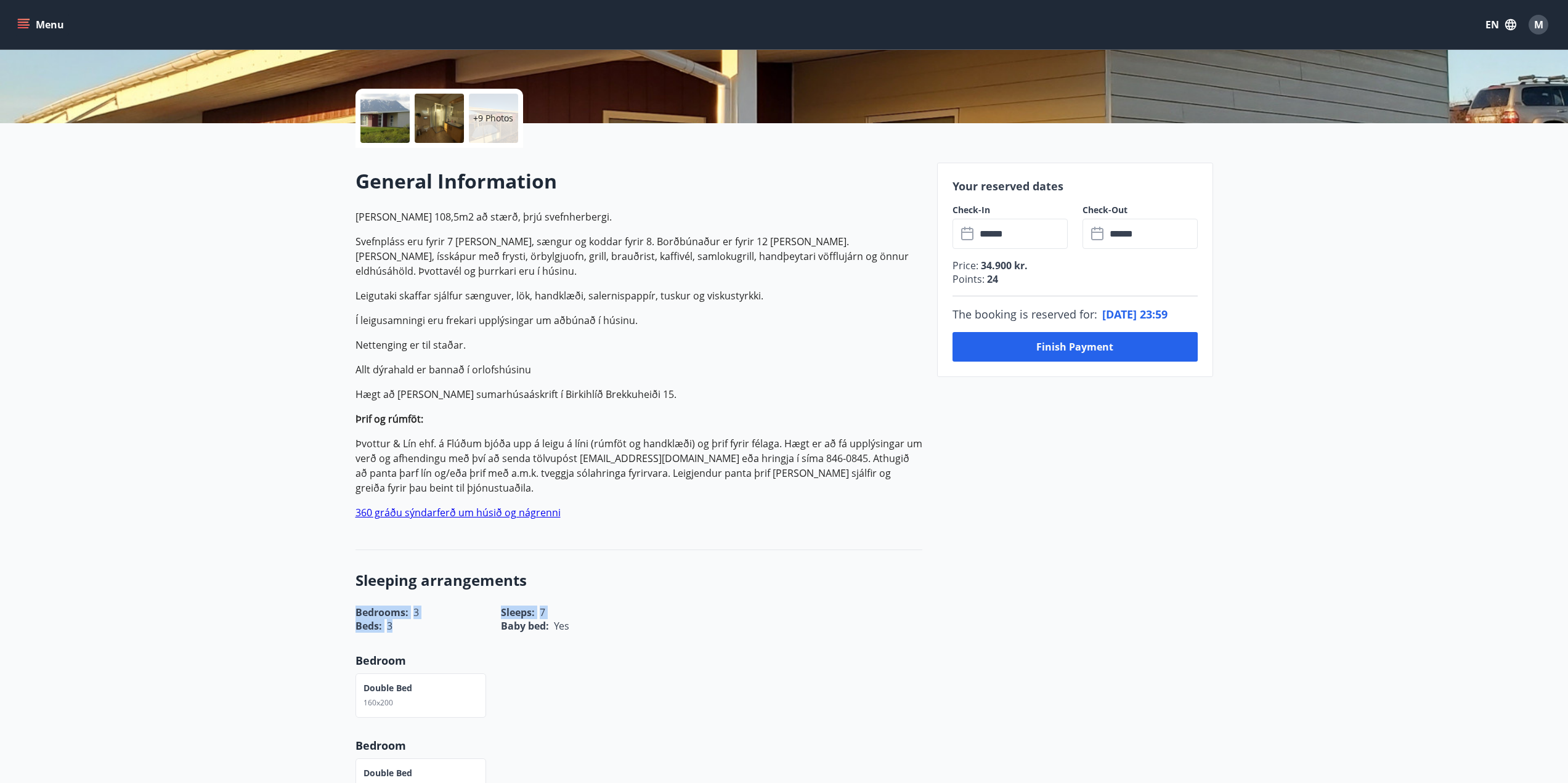
click at [356, 596] on div "Bedrooms : 3 Sleeps : 7 Beds : 3 Baby bed : Yes" at bounding box center [639, 612] width 566 height 42
click at [676, 633] on div "Sleeping arrangements Bedrooms : 3 Sleeps : 7 Beds : 3 Baby bed : Yes Bedroom D…" at bounding box center [639, 729] width 566 height 358
